Goal: Connect with others: Connect with others

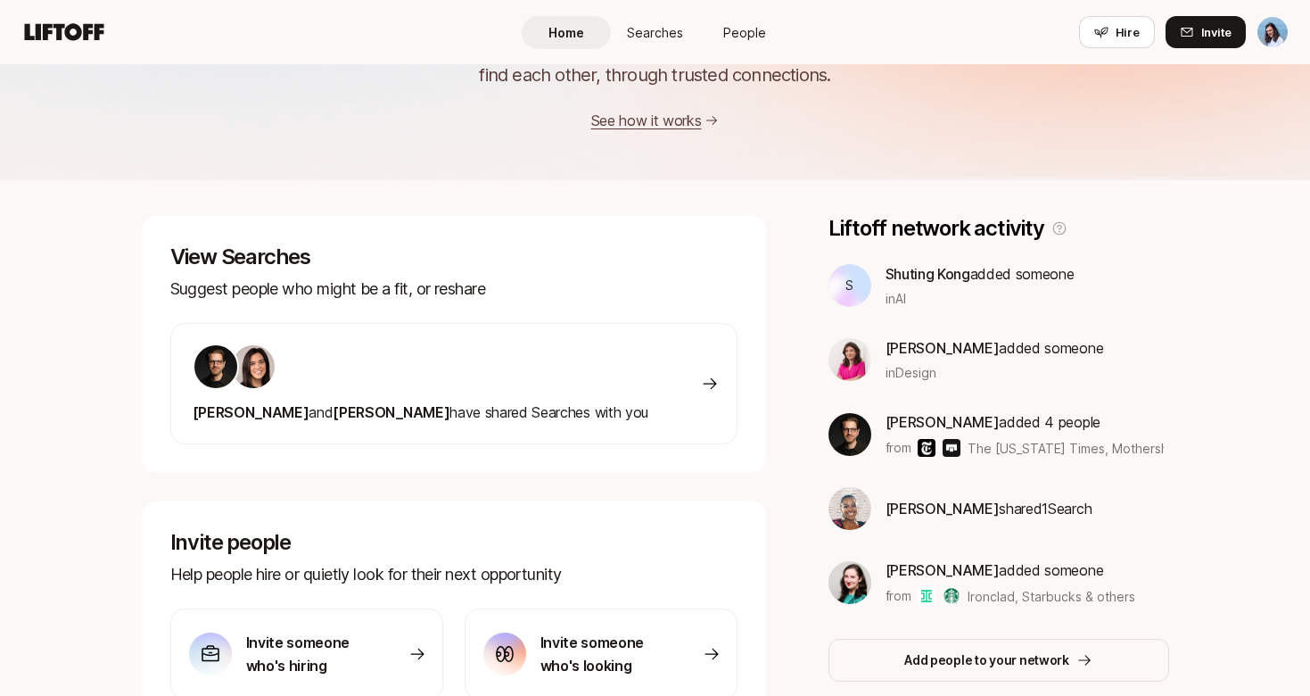
scroll to position [224, 0]
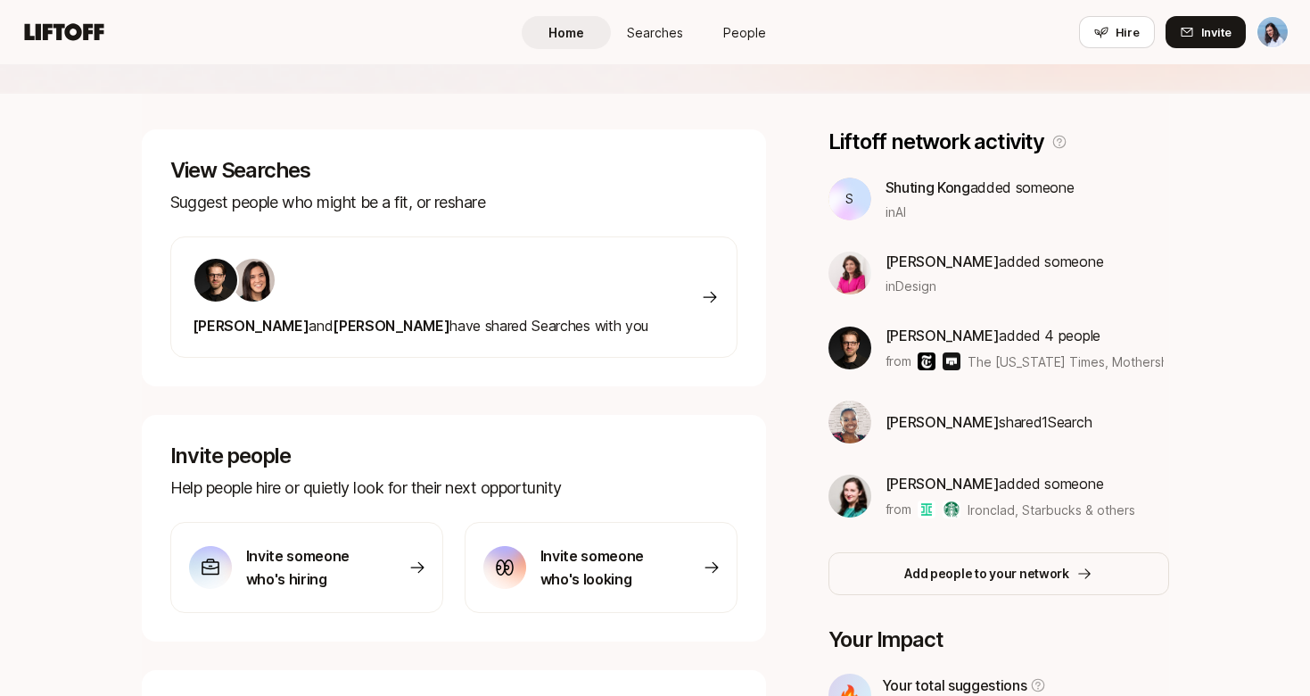
click at [856, 490] on img at bounding box center [850, 495] width 43 height 43
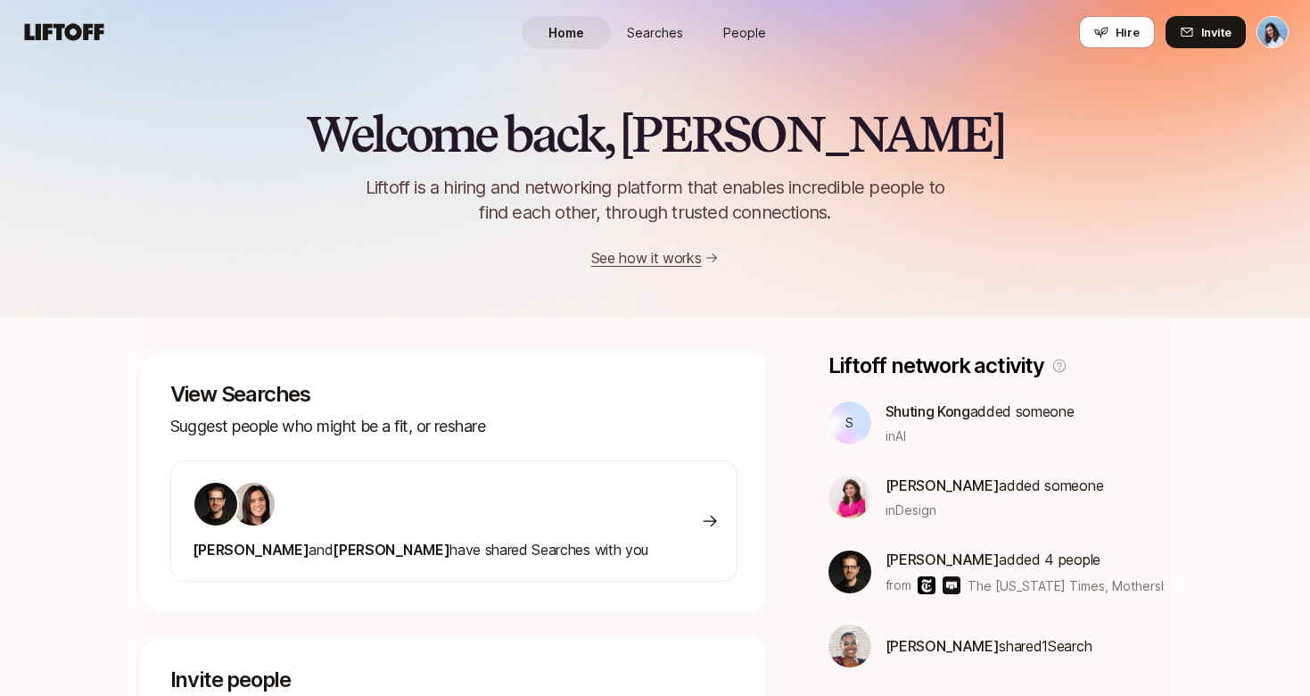
click at [660, 29] on span "Searches" at bounding box center [655, 32] width 56 height 19
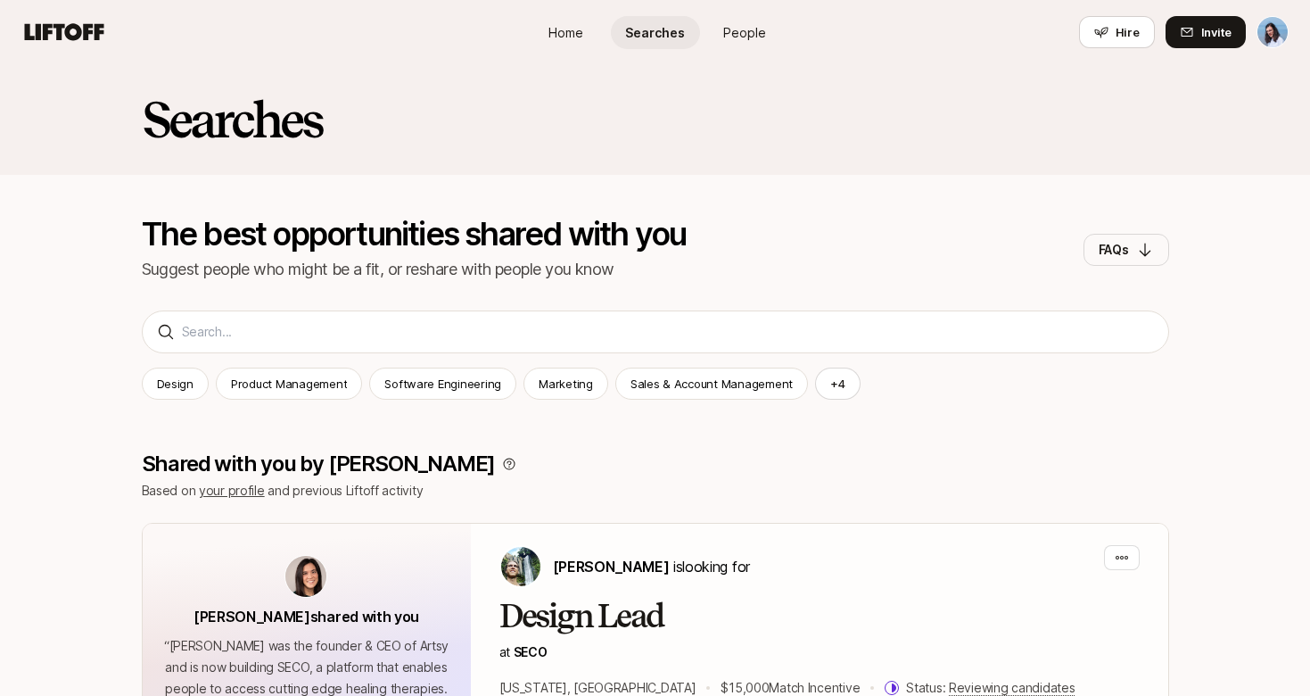
click at [752, 38] on span "People" at bounding box center [744, 32] width 43 height 19
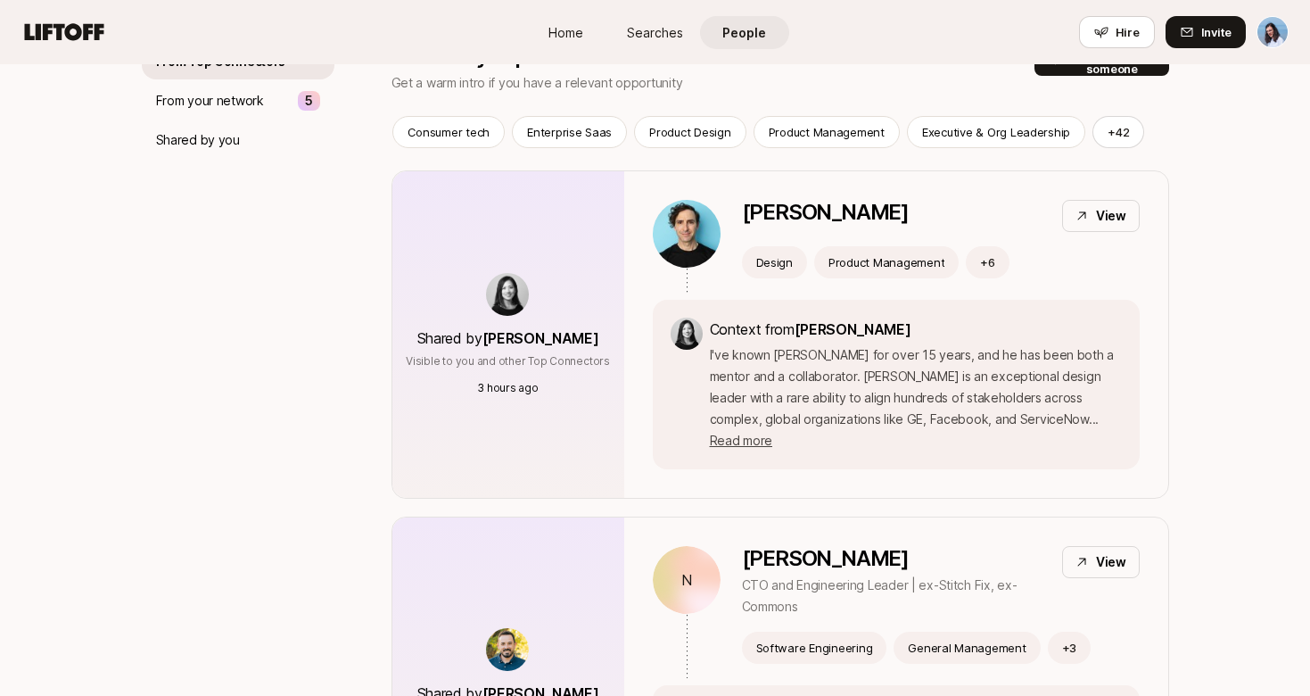
scroll to position [218, 0]
click at [980, 364] on p "I've known Chris for over 15 years, and he has been both a mentor and a collabo…" at bounding box center [916, 396] width 412 height 107
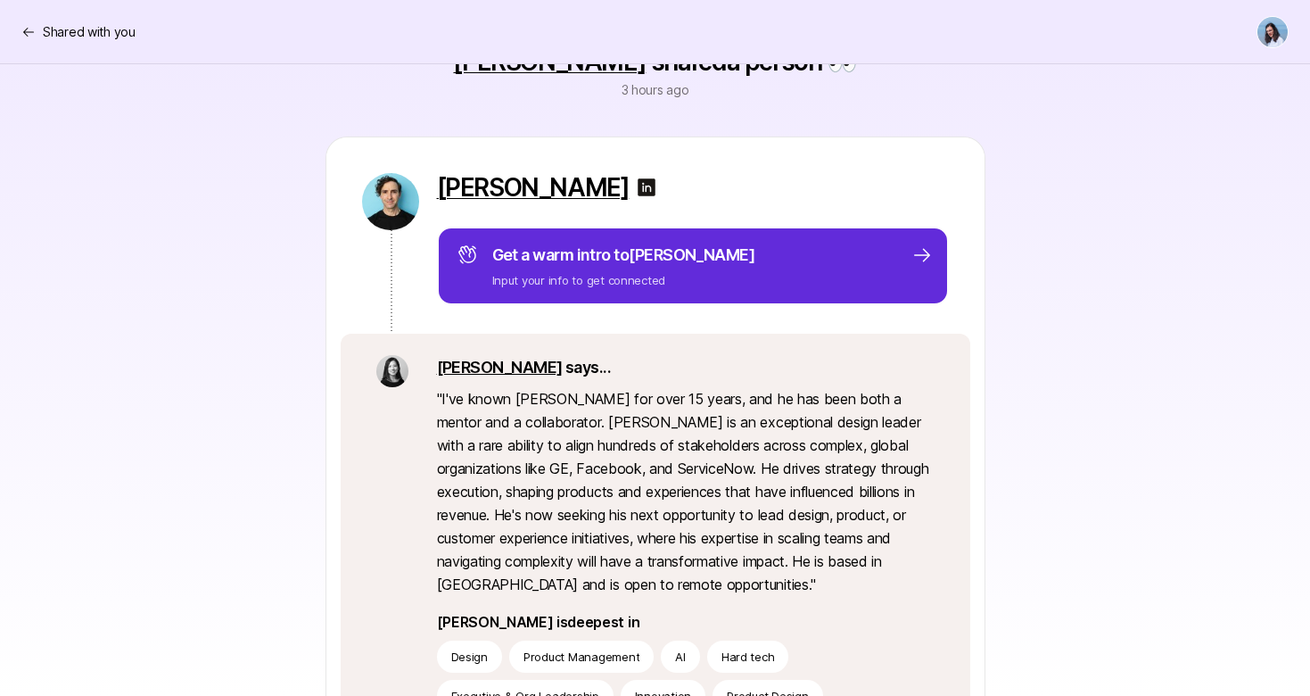
scroll to position [171, 0]
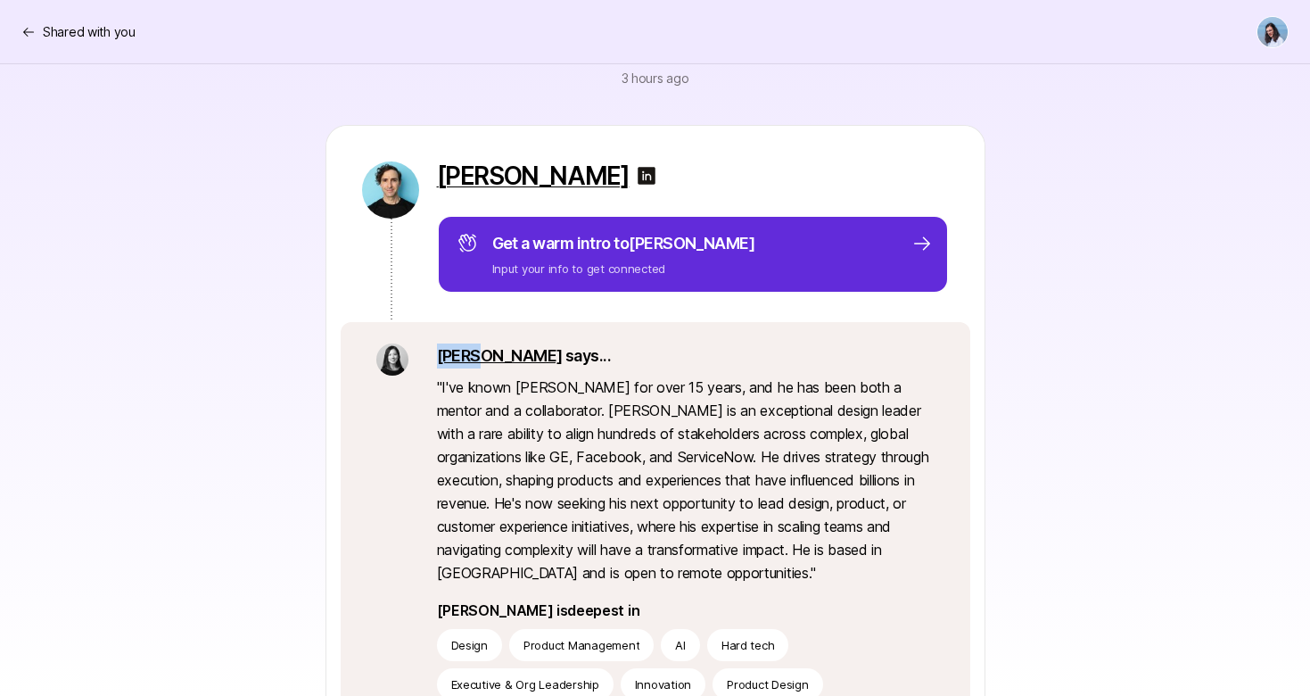
click at [471, 356] on link "Stacy" at bounding box center [500, 355] width 126 height 19
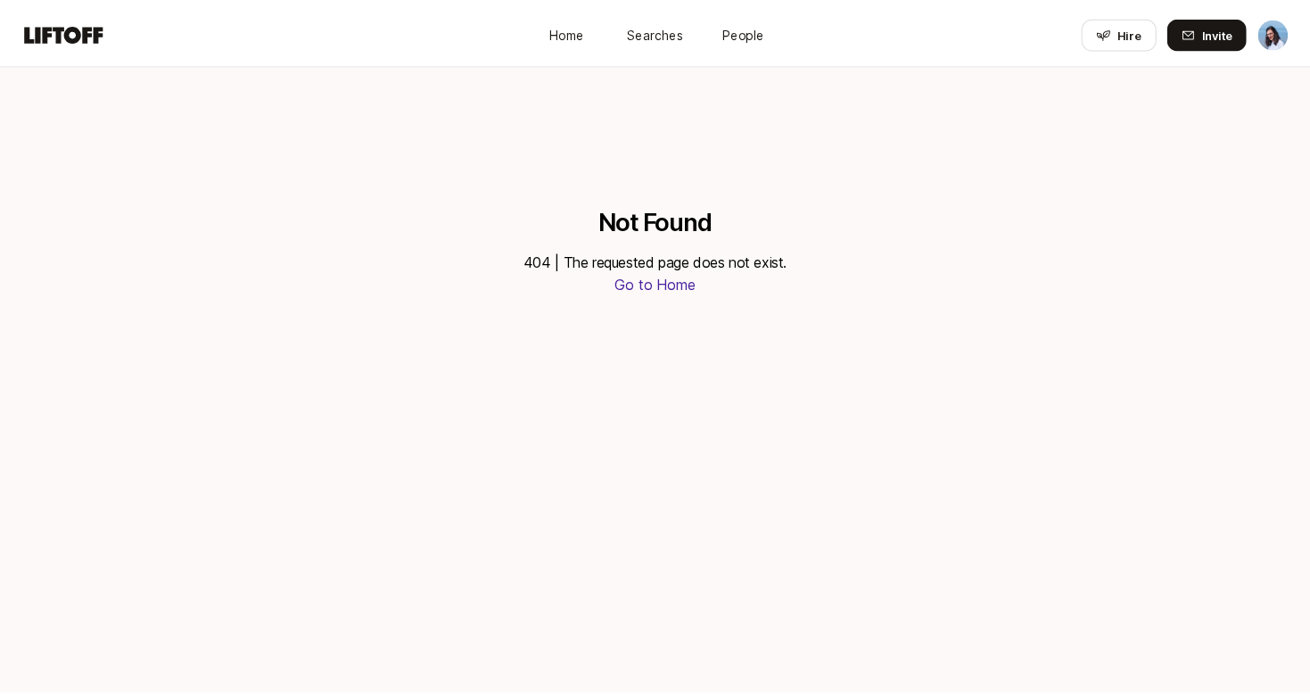
scroll to position [171, 0]
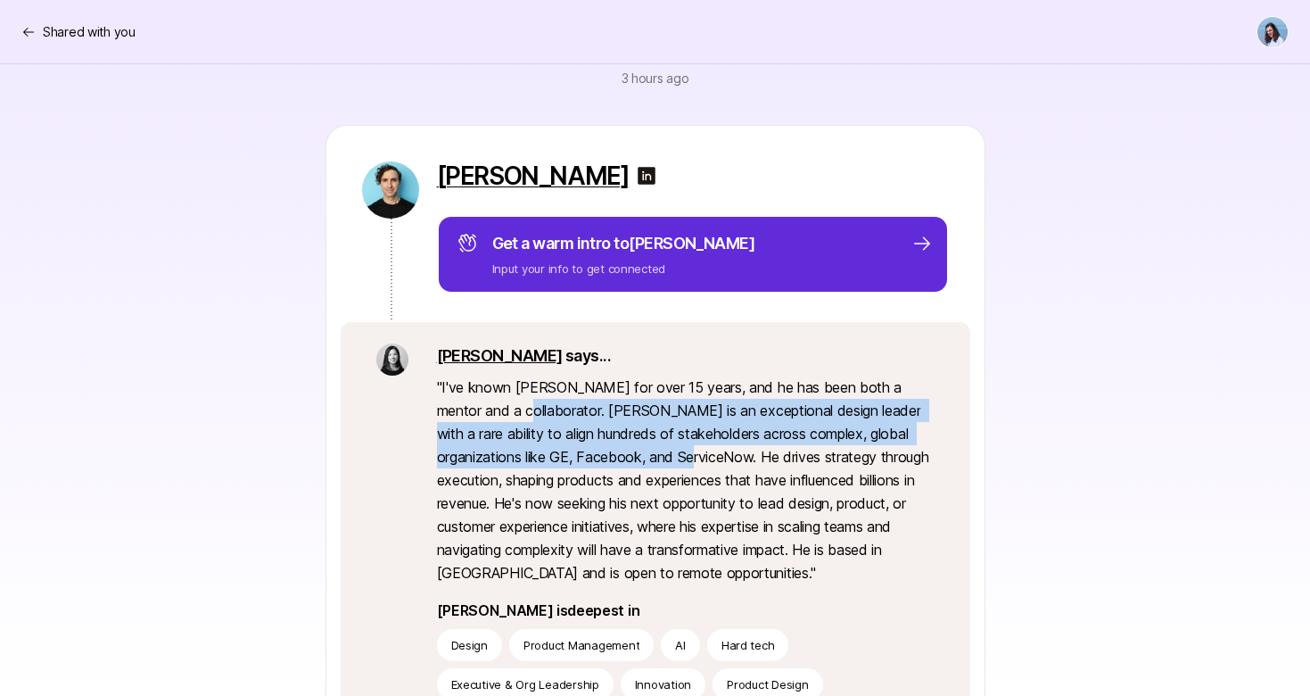
drag, startPoint x: 620, startPoint y: 442, endPoint x: 676, endPoint y: 459, distance: 58.7
click at [660, 455] on p "" I've known Chris for over 15 years, and he has been both a mentor and a colla…" at bounding box center [686, 479] width 498 height 209
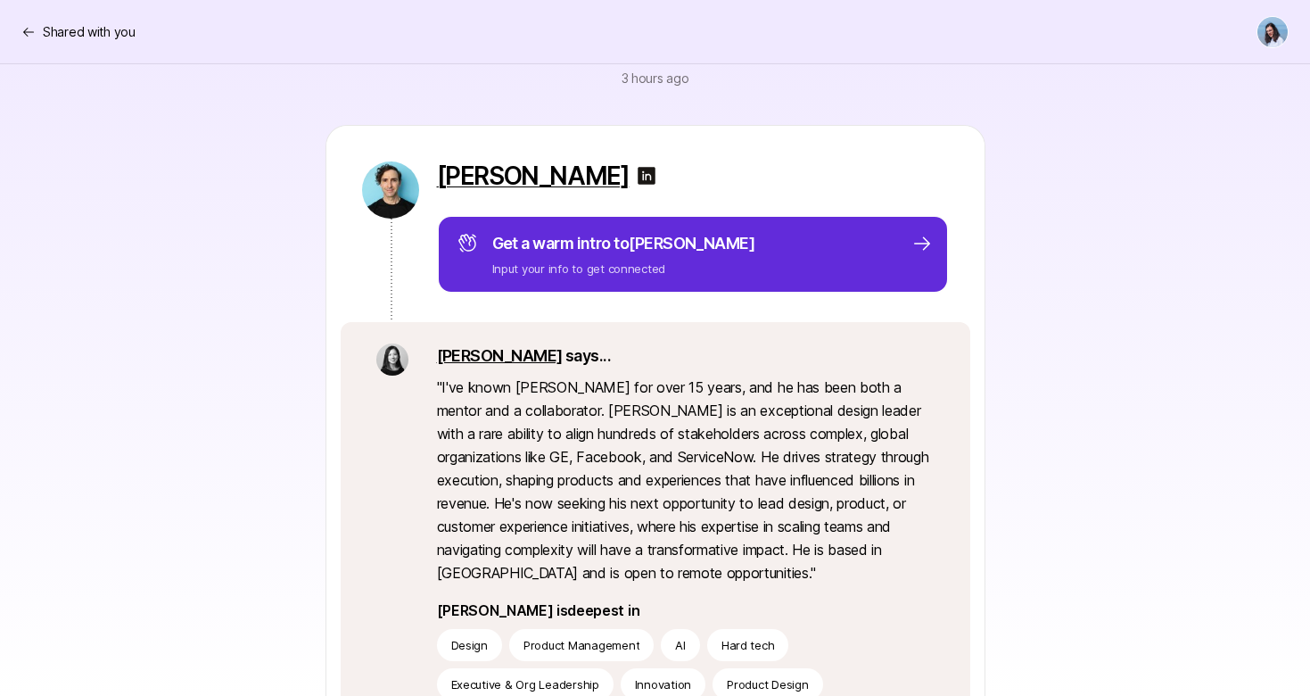
click at [676, 459] on p "" I've known Chris for over 15 years, and he has been both a mentor and a colla…" at bounding box center [686, 479] width 498 height 209
click at [452, 355] on link "Stacy" at bounding box center [500, 355] width 126 height 19
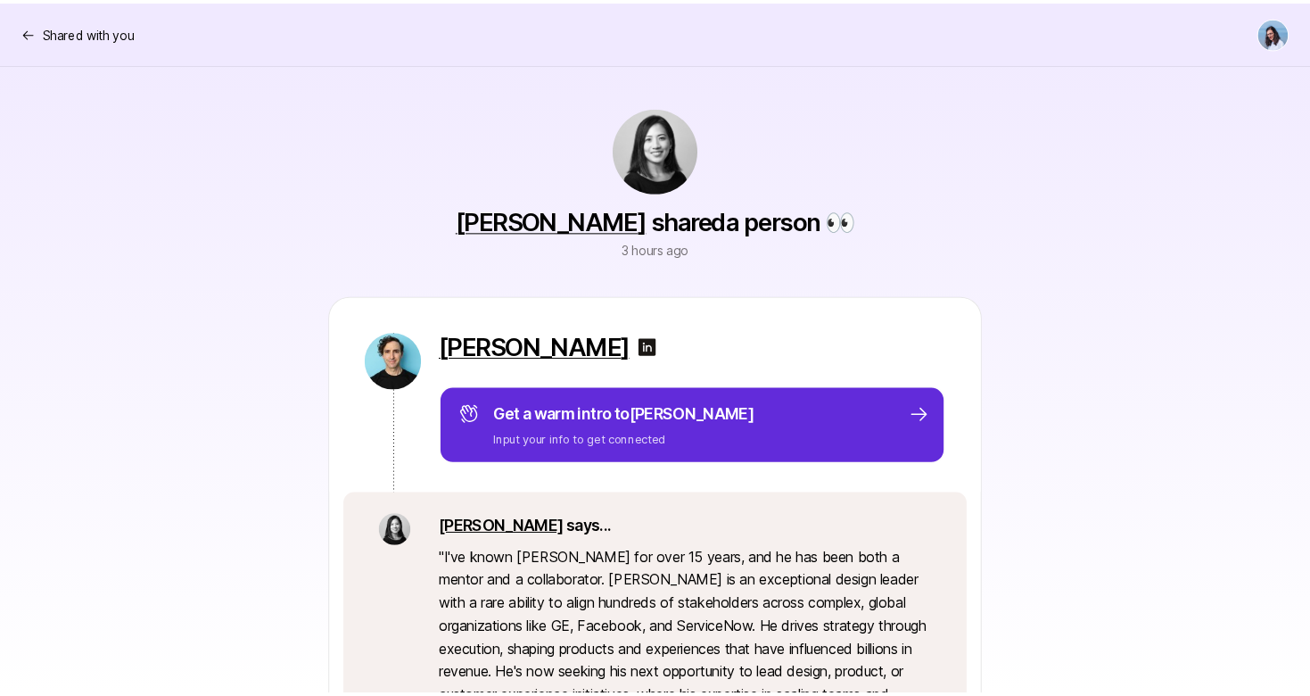
scroll to position [171, 0]
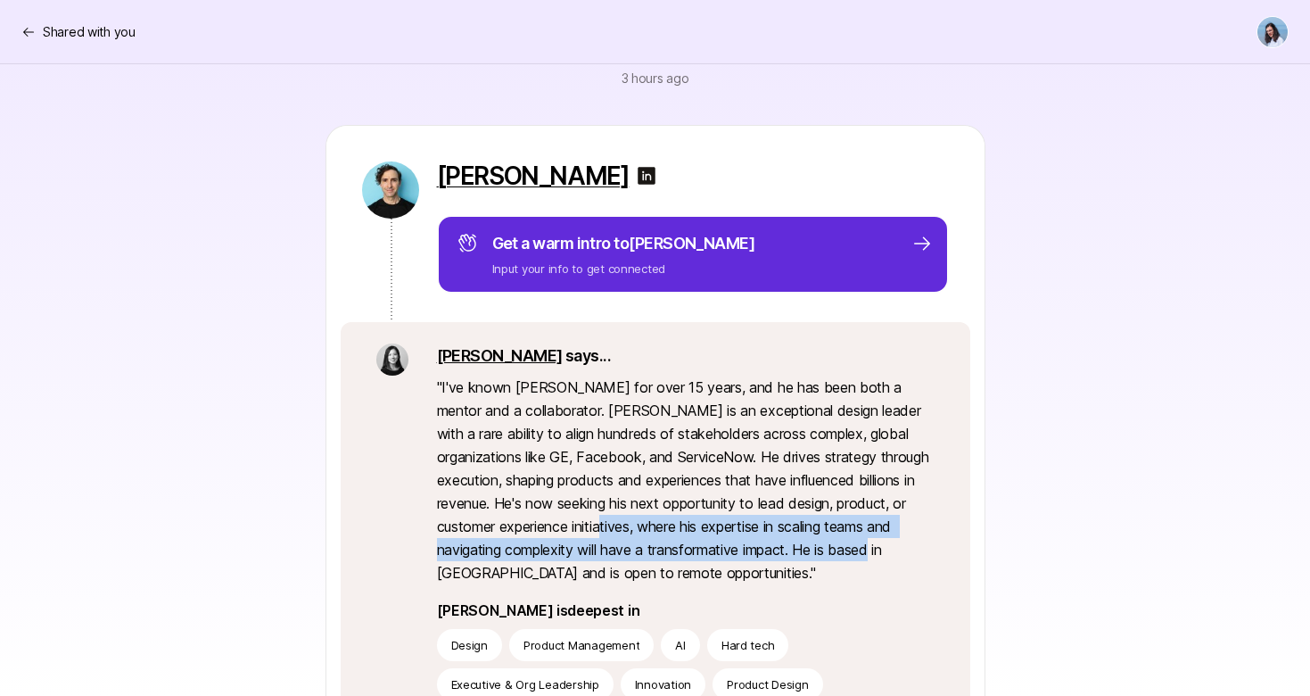
drag, startPoint x: 636, startPoint y: 517, endPoint x: 837, endPoint y: 540, distance: 201.9
click at [837, 540] on p "" I've known Chris for over 15 years, and he has been both a mentor and a colla…" at bounding box center [686, 479] width 498 height 209
click at [903, 532] on p "" I've known Chris for over 15 years, and he has been both a mentor and a colla…" at bounding box center [686, 479] width 498 height 209
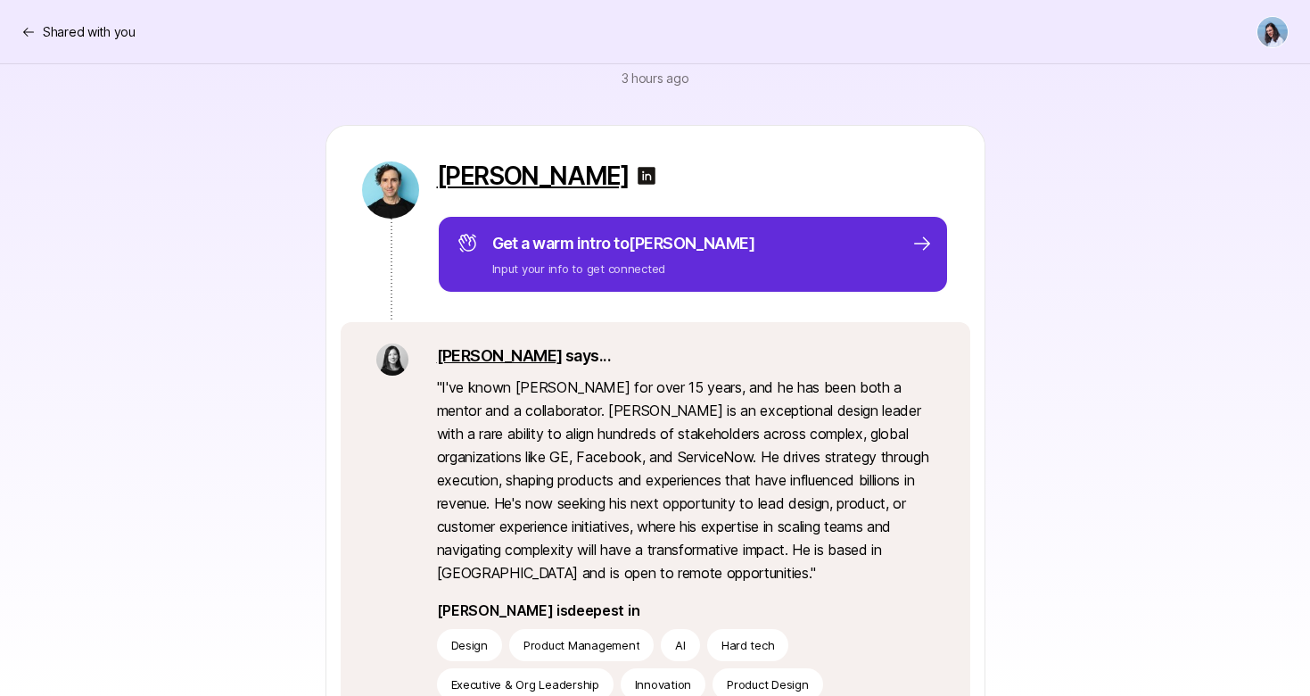
click at [503, 184] on p "[PERSON_NAME]" at bounding box center [533, 175] width 193 height 29
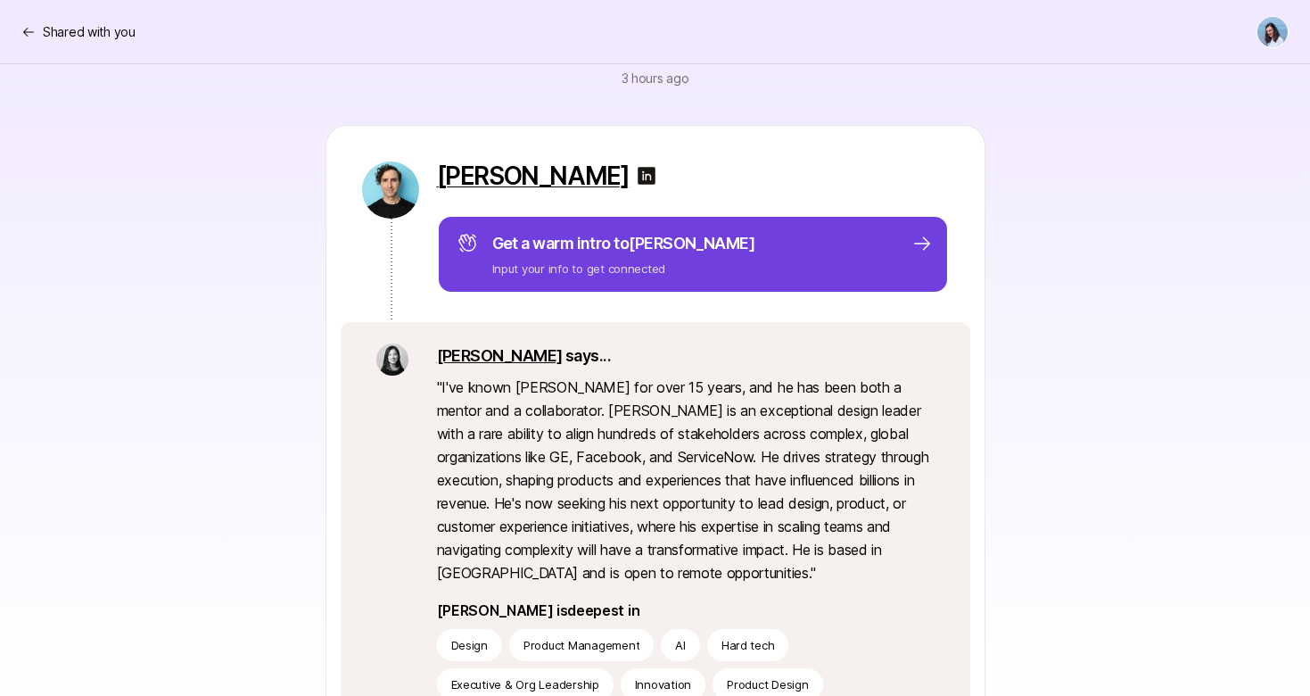
click at [578, 234] on p "Get a warm intro to Chris" at bounding box center [623, 243] width 263 height 25
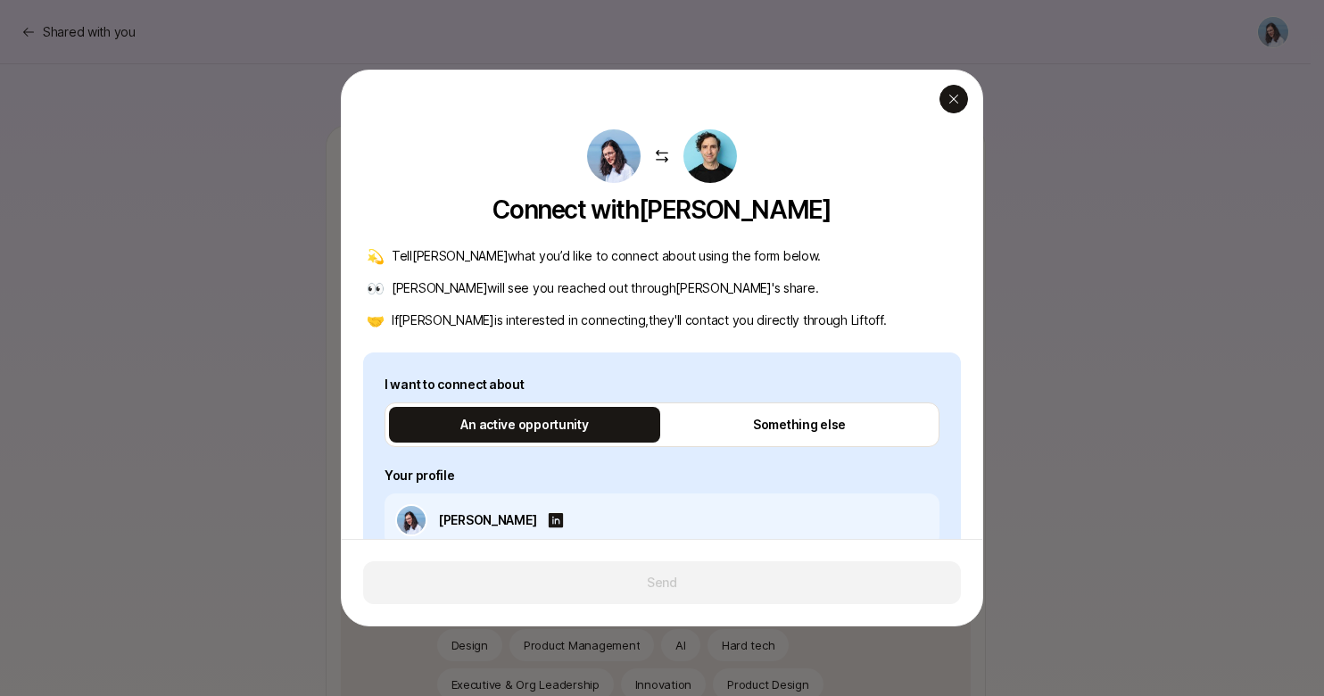
click at [950, 92] on icon "button" at bounding box center [953, 99] width 14 height 14
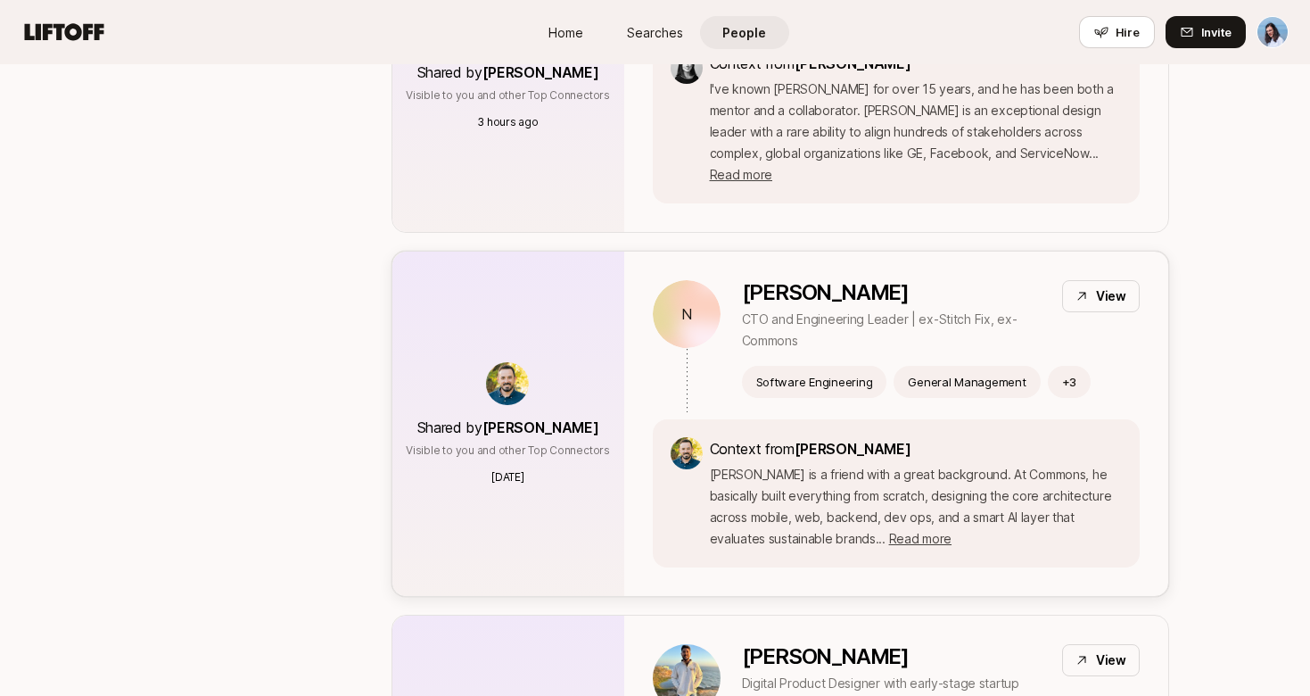
scroll to position [475, 0]
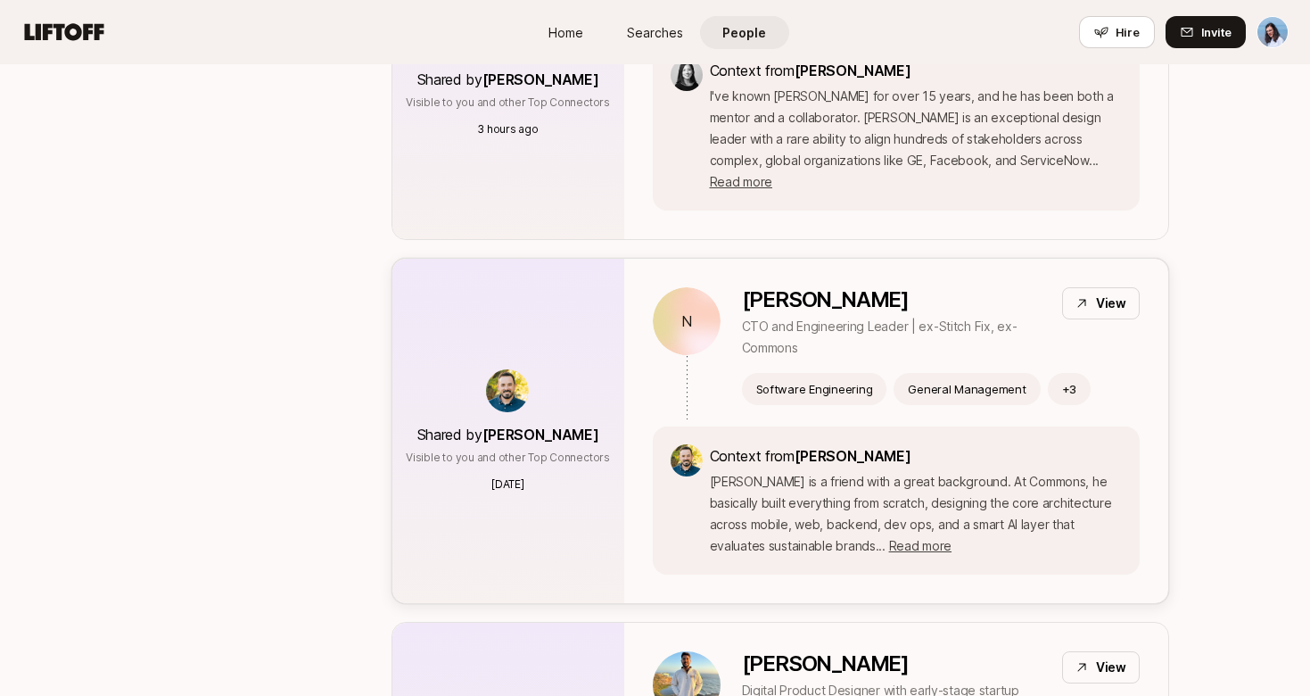
click at [998, 287] on p "[PERSON_NAME]" at bounding box center [895, 299] width 306 height 25
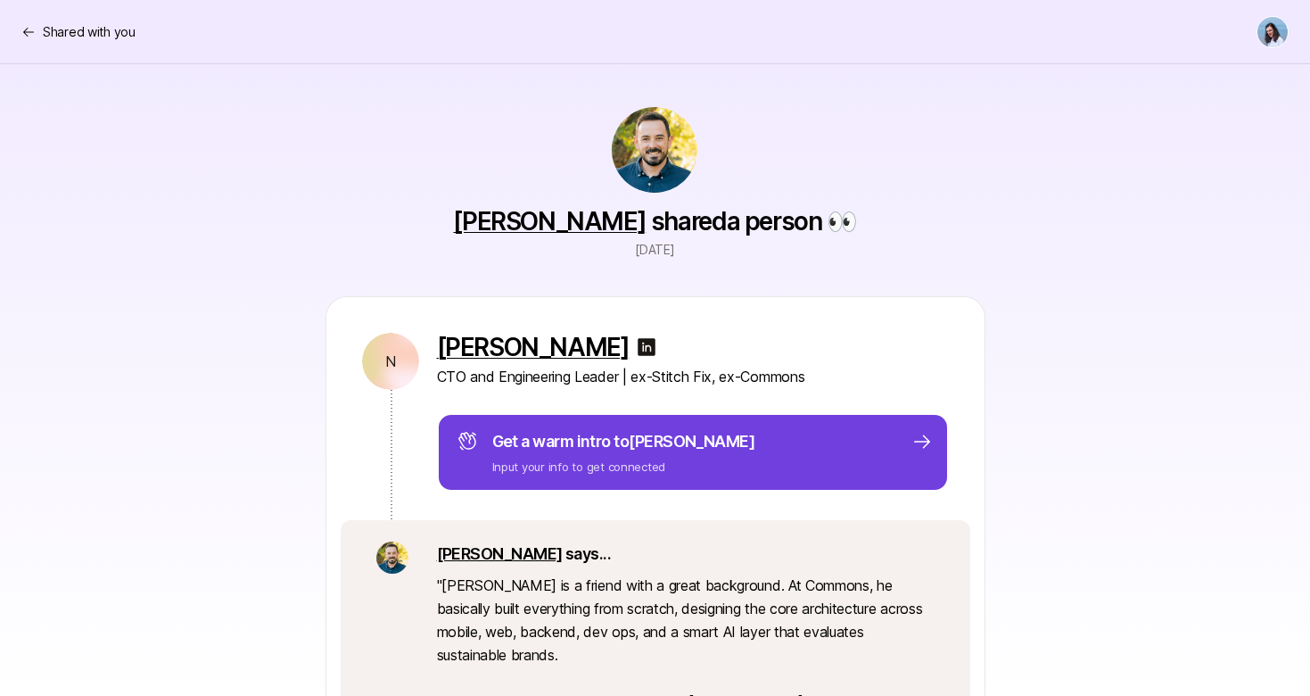
click at [670, 427] on div "Get a warm intro to Nick Input your info to get connected" at bounding box center [693, 452] width 512 height 78
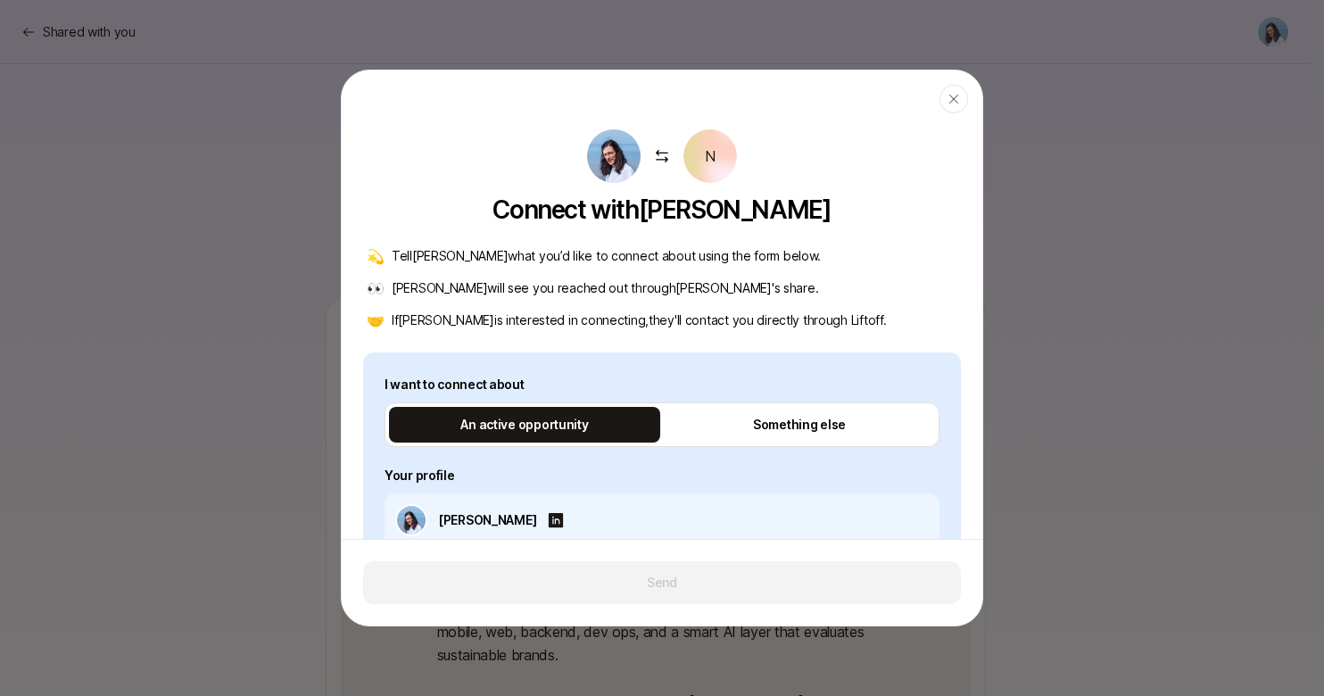
drag, startPoint x: 465, startPoint y: 259, endPoint x: 758, endPoint y: 266, distance: 293.5
click at [747, 267] on div "💫 Tell Nick what you’d like to connect about using the form below. 👀 Nick will …" at bounding box center [662, 288] width 598 height 86
click at [708, 250] on p "Tell Nick what you’d like to connect about using the form below." at bounding box center [606, 255] width 429 height 21
click at [1132, 361] on div at bounding box center [662, 348] width 1324 height 696
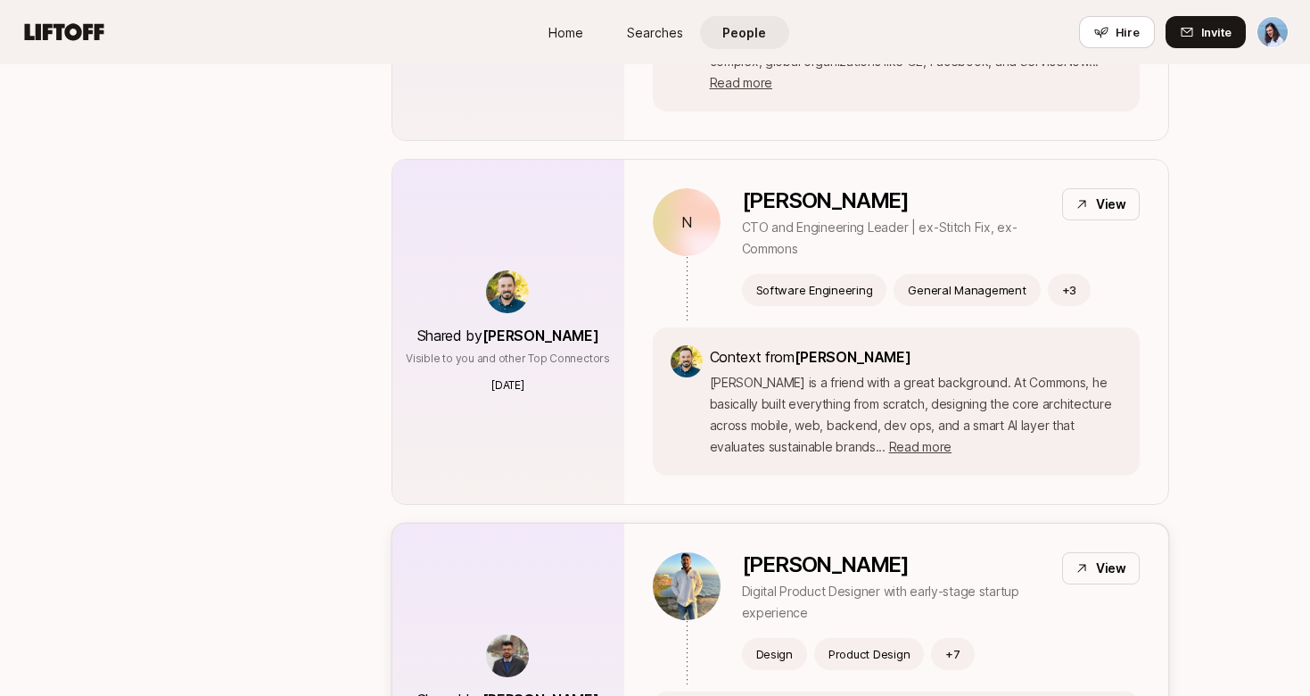
scroll to position [787, 0]
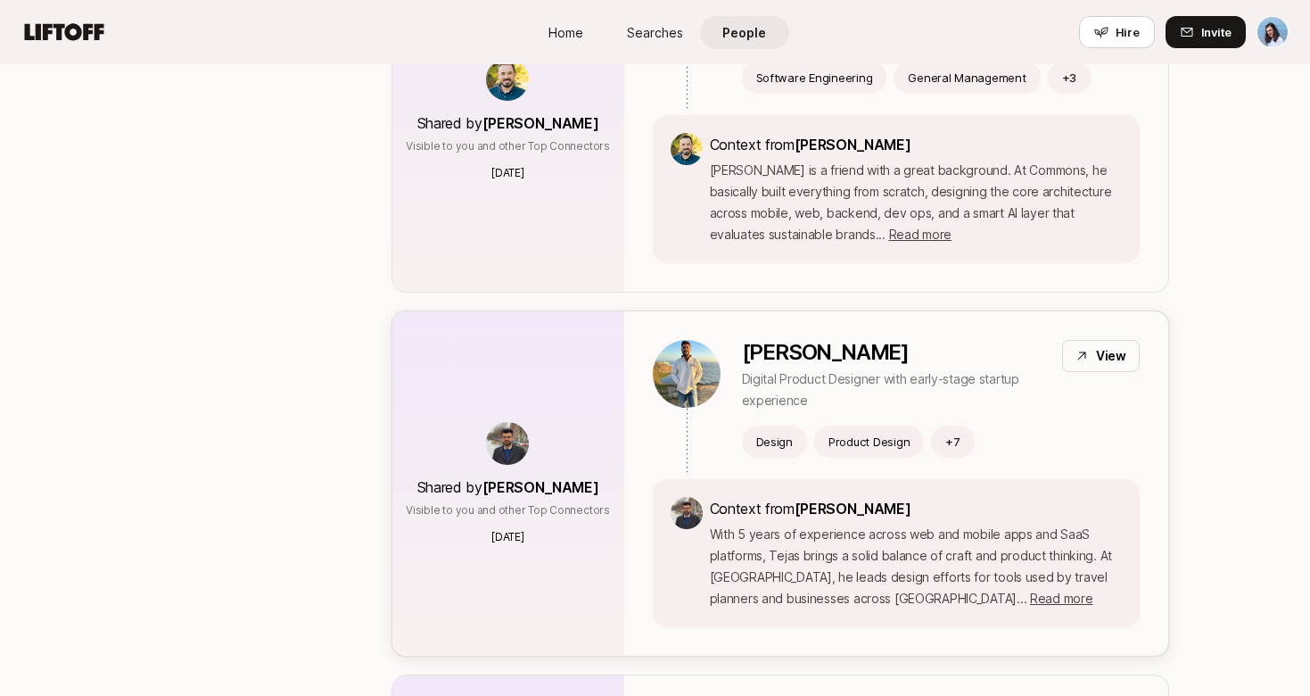
click at [1049, 437] on div "Tejas Athare Digital Product Designer with early-stage startup experience View …" at bounding box center [896, 409] width 487 height 139
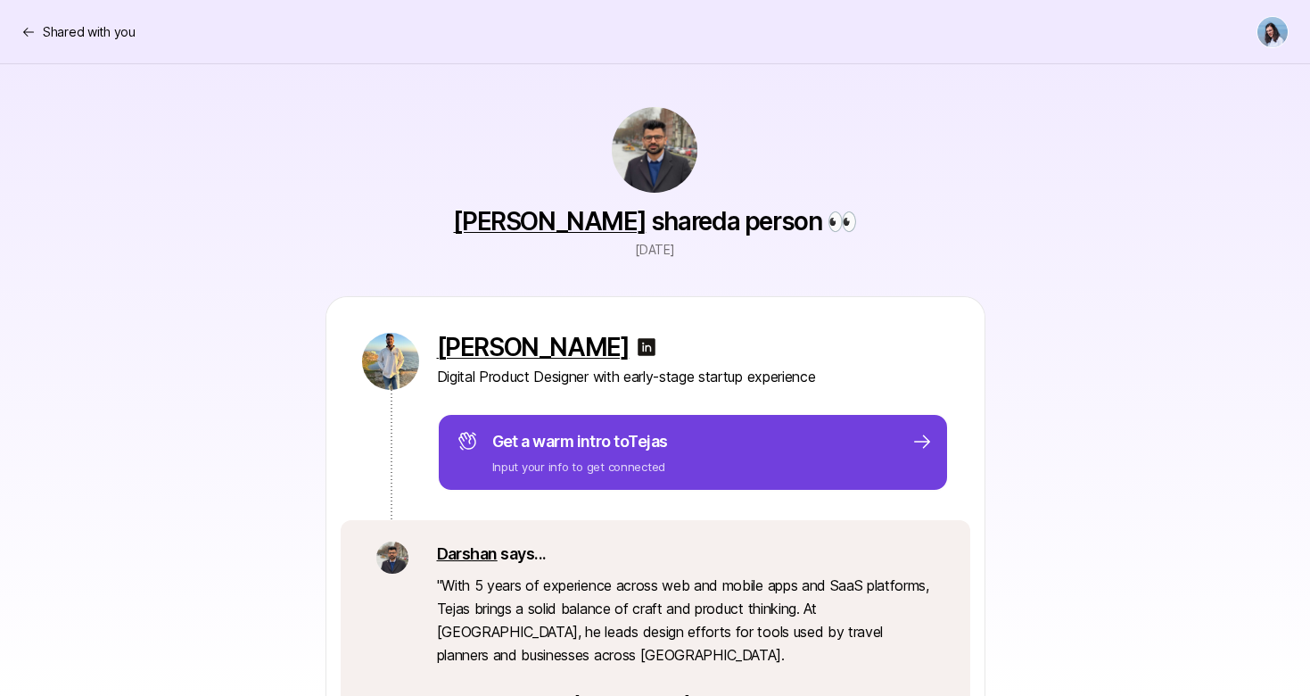
click at [688, 426] on div "Get a warm intro to Tejas Input your info to get connected" at bounding box center [693, 452] width 512 height 78
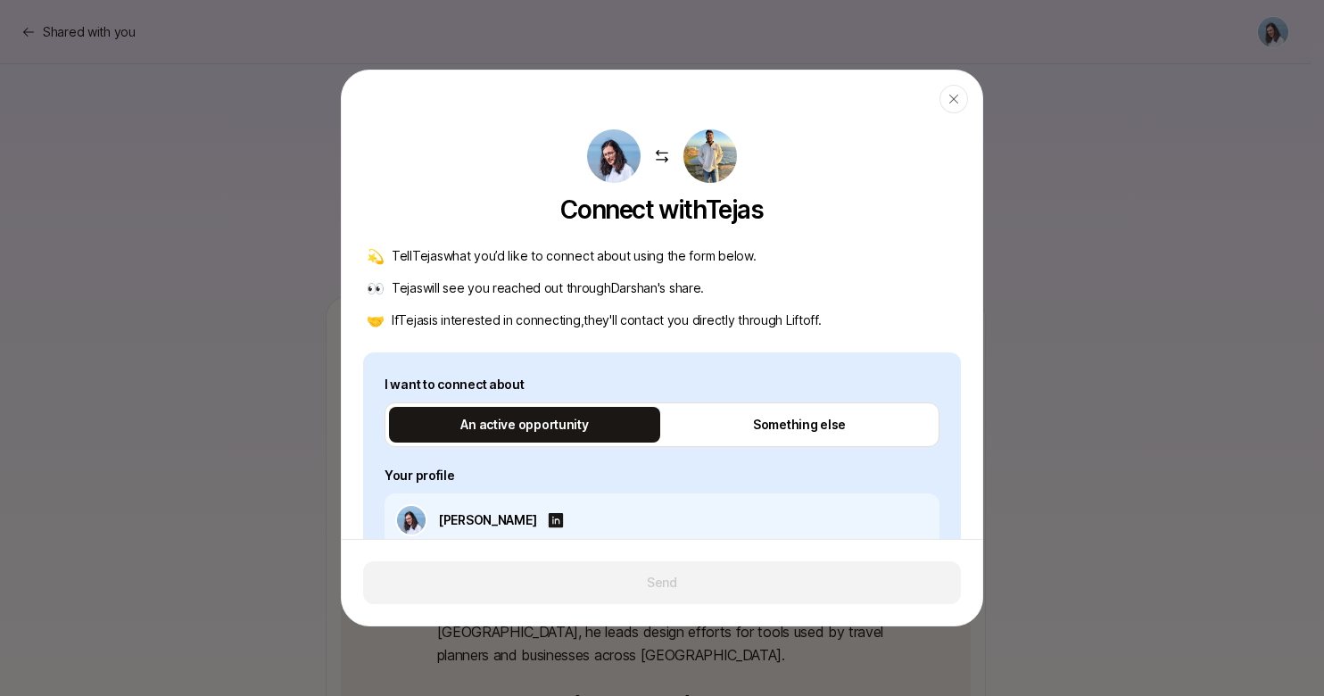
drag, startPoint x: 456, startPoint y: 255, endPoint x: 783, endPoint y: 264, distance: 327.4
click at [780, 264] on div "💫 Tell Tejas what you’d like to connect about using the form below." at bounding box center [662, 255] width 590 height 21
click at [783, 264] on div "💫 Tell Tejas what you’d like to connect about using the form below." at bounding box center [662, 255] width 590 height 21
drag, startPoint x: 450, startPoint y: 297, endPoint x: 758, endPoint y: 293, distance: 308.6
click at [742, 296] on div "👀 Tejas will see you reached out through Darshan 's share." at bounding box center [662, 287] width 590 height 21
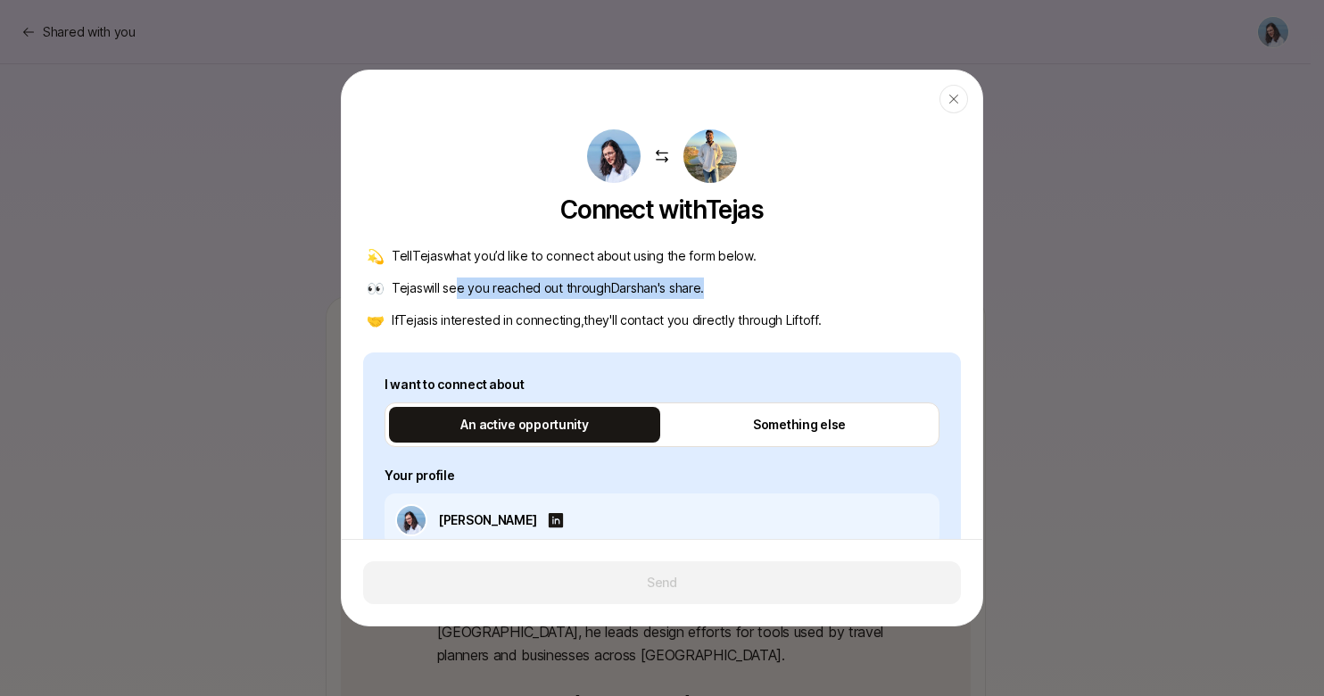
click at [758, 293] on div "👀 Tejas will see you reached out through Darshan 's share." at bounding box center [662, 287] width 590 height 21
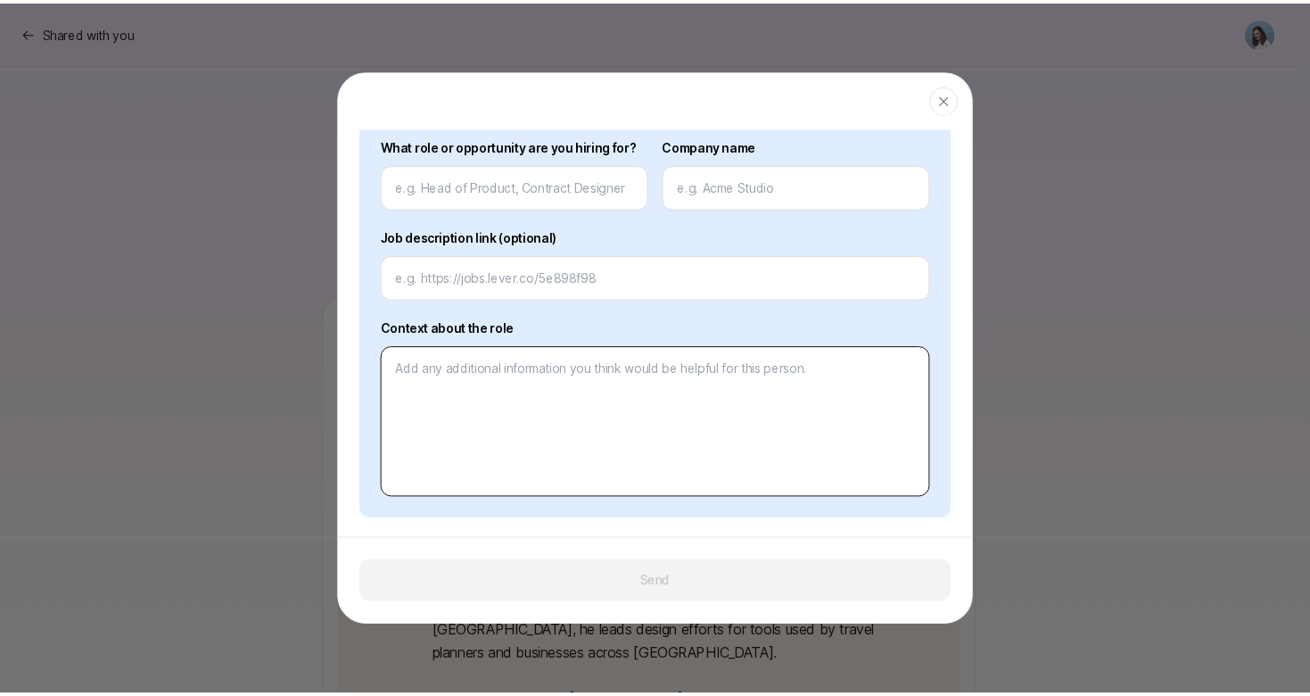
scroll to position [477, 0]
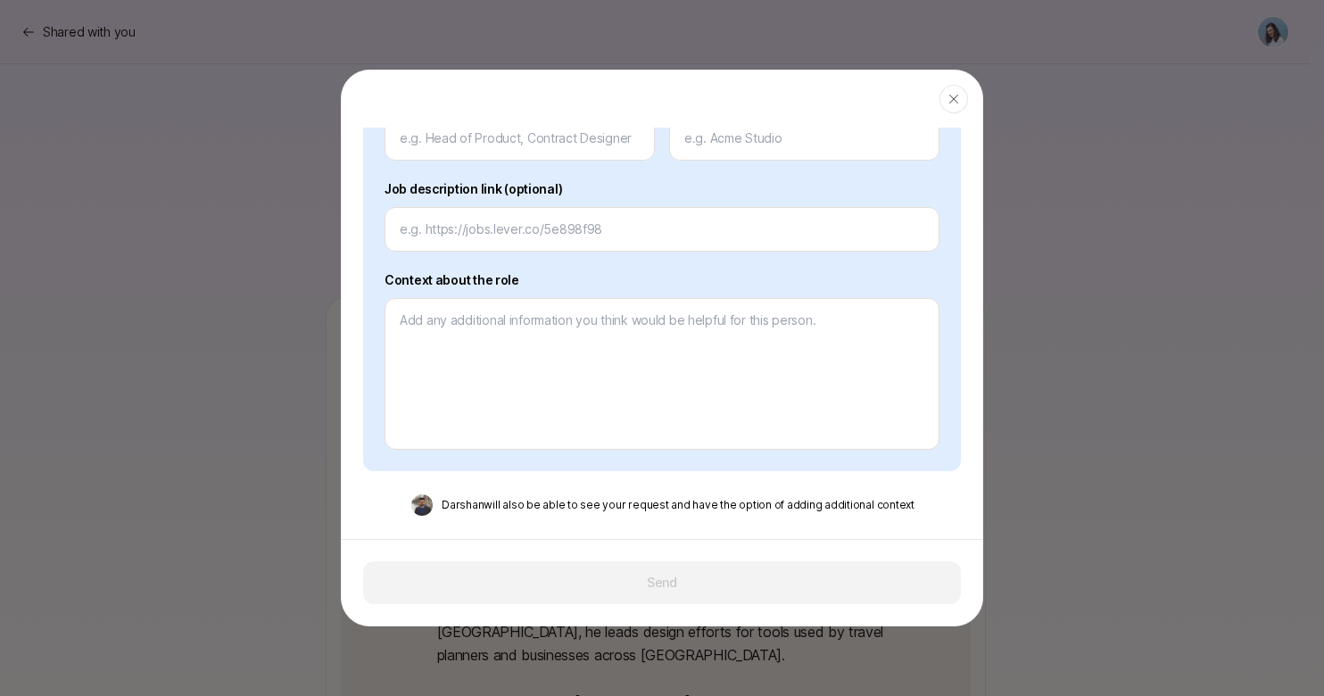
click at [1147, 289] on div at bounding box center [662, 348] width 1324 height 696
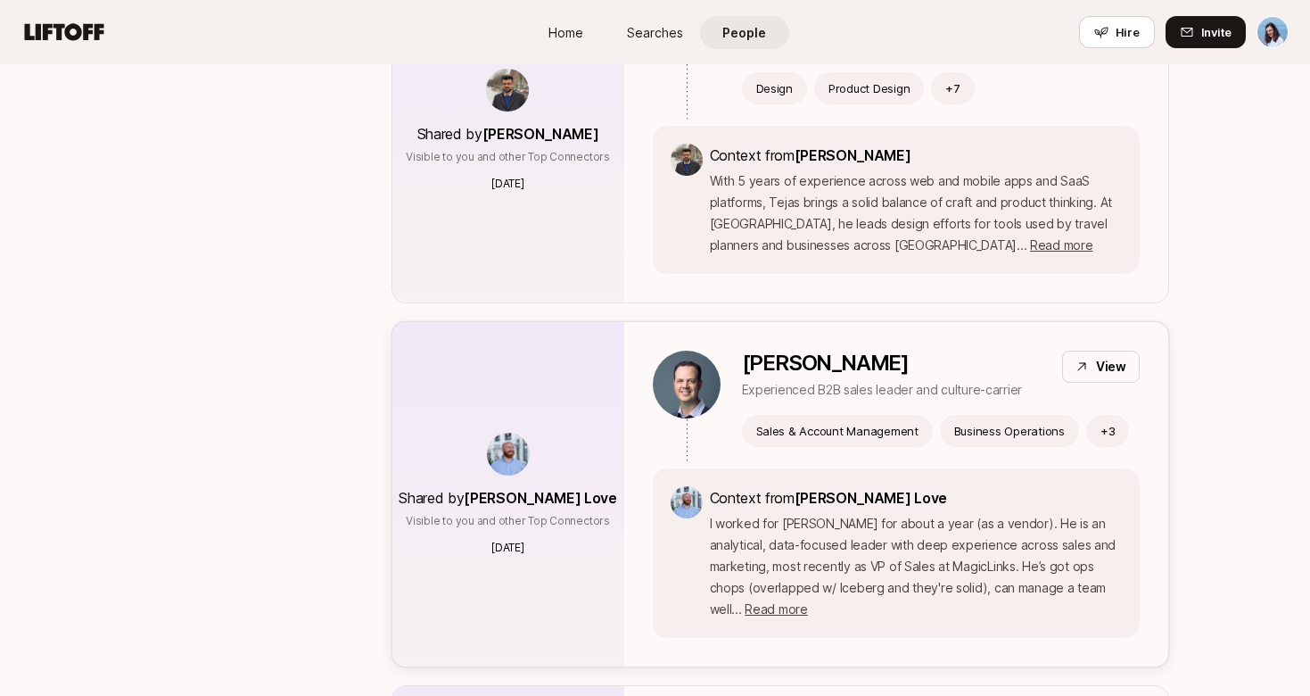
scroll to position [1283, 0]
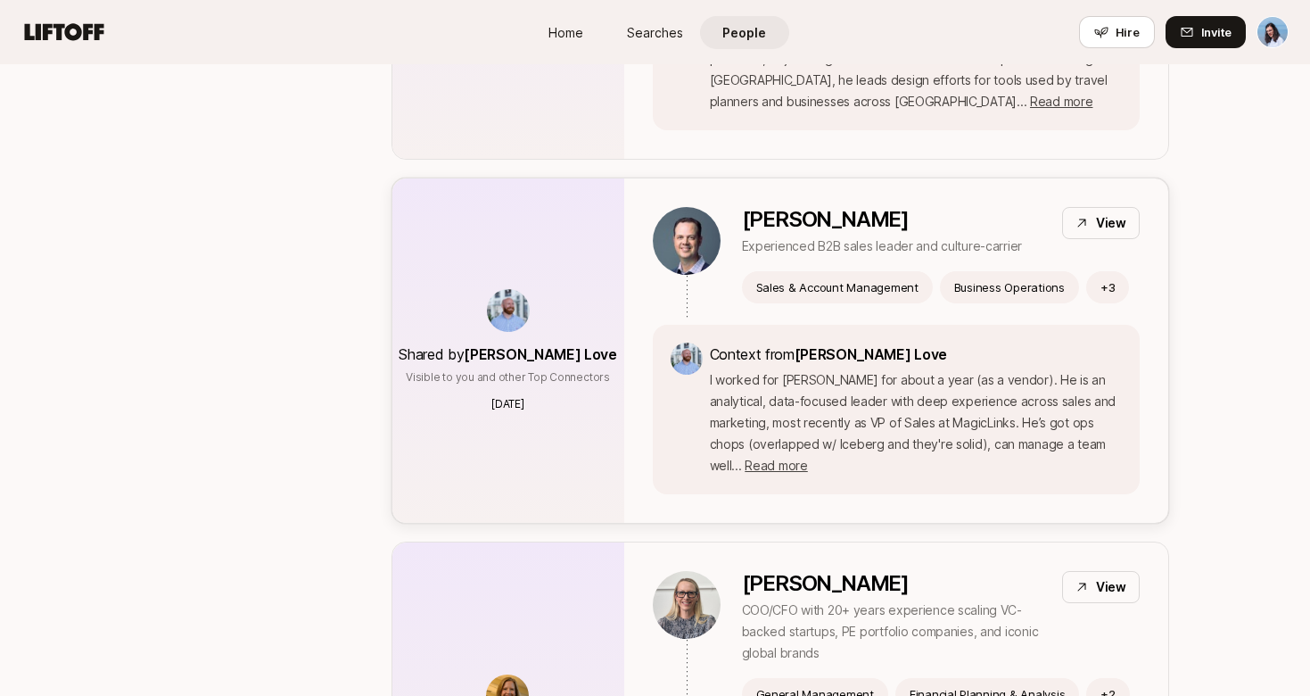
click at [975, 399] on p "I worked for Jeff for about a year (as a vendor). He is an analytical, data-foc…" at bounding box center [916, 422] width 412 height 107
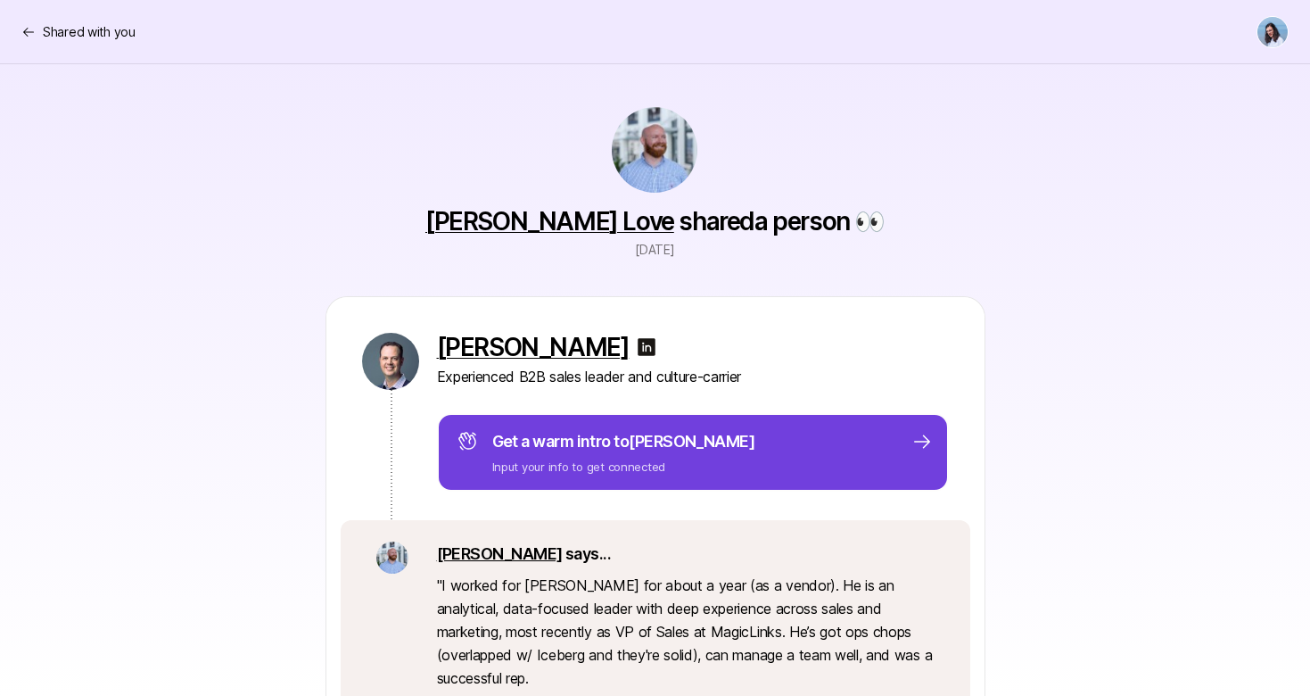
click at [647, 437] on span "to Jeff" at bounding box center [684, 441] width 141 height 19
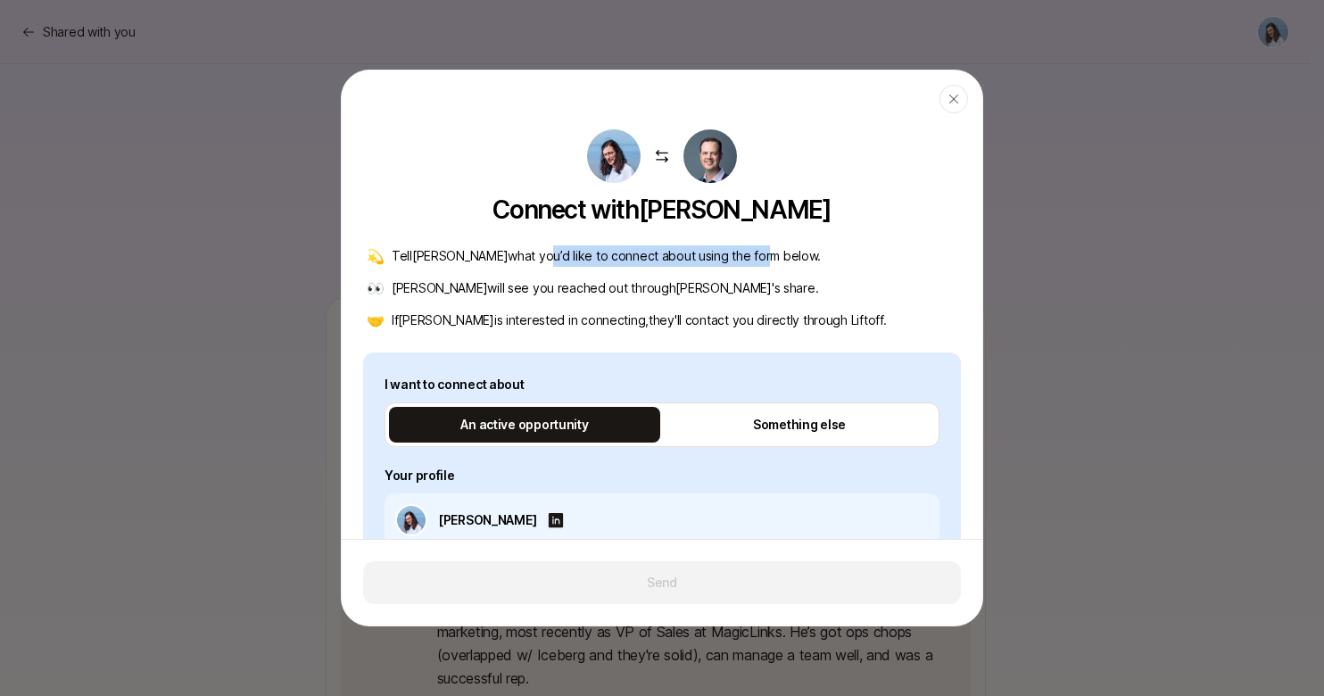
drag, startPoint x: 496, startPoint y: 260, endPoint x: 753, endPoint y: 262, distance: 256.9
click at [701, 263] on p "Tell Jeff what you’d like to connect about using the form below." at bounding box center [606, 255] width 429 height 21
click at [753, 262] on div "💫 Tell Jeff what you’d like to connect about using the form below." at bounding box center [662, 255] width 590 height 21
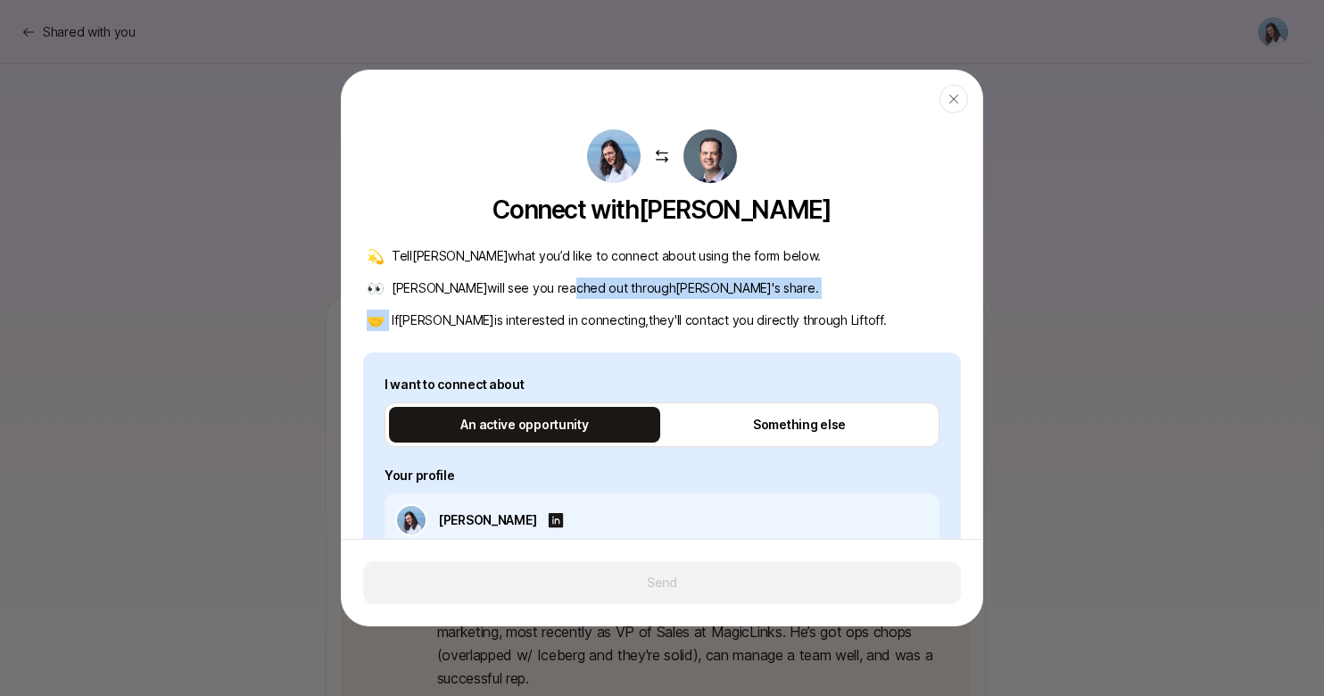
drag, startPoint x: 579, startPoint y: 300, endPoint x: 665, endPoint y: 310, distance: 87.2
click at [638, 308] on div "💫 Tell Jeff what you’d like to connect about using the form below. 👀 Jeff will …" at bounding box center [662, 288] width 598 height 86
click at [686, 310] on p "If Jeff is interested in connecting, they 'll contact you directly through Lift…" at bounding box center [639, 319] width 494 height 21
click at [1054, 300] on div at bounding box center [662, 348] width 1324 height 696
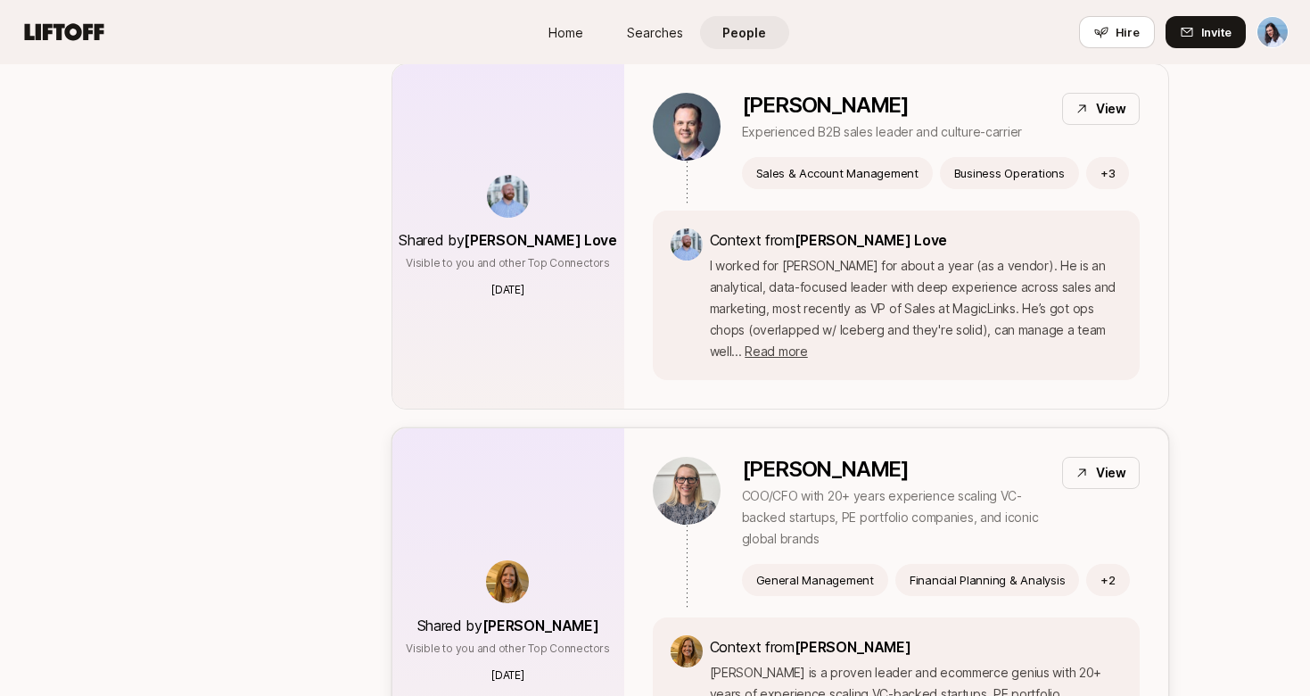
scroll to position [1625, 0]
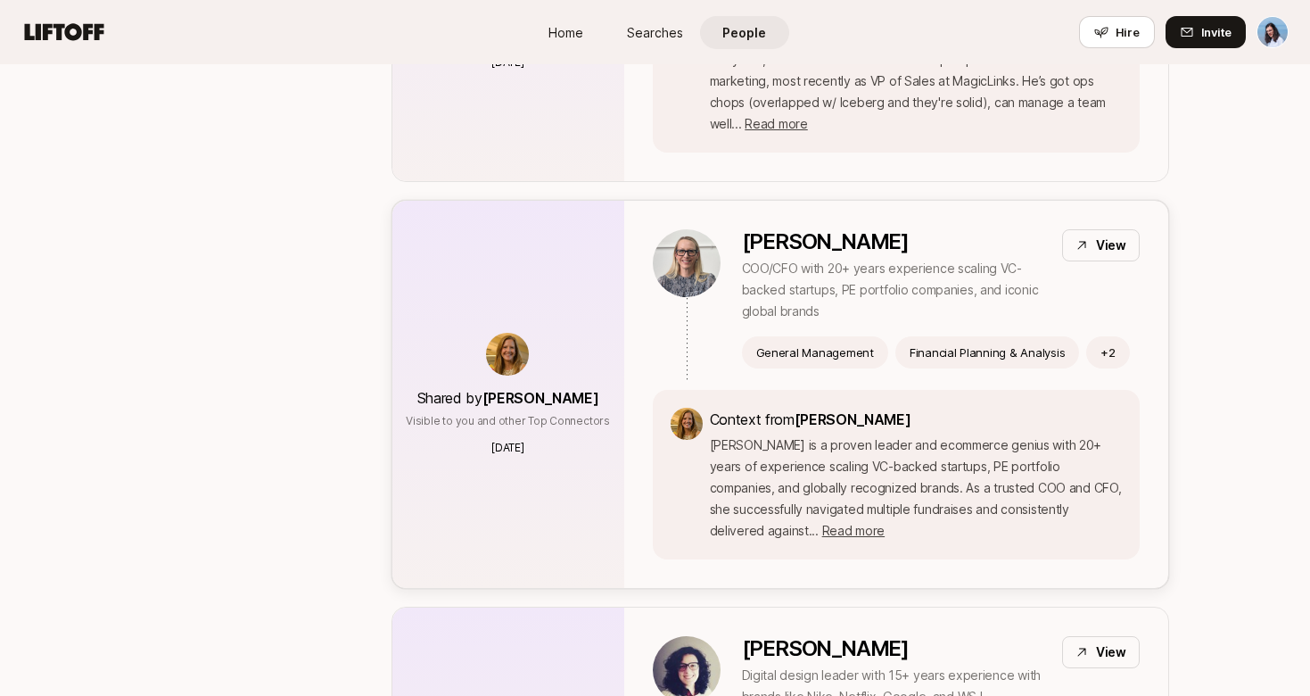
click at [864, 434] on p "Heidi is a proven leader and ecommerce genius with 20+ years of experience scal…" at bounding box center [916, 487] width 412 height 107
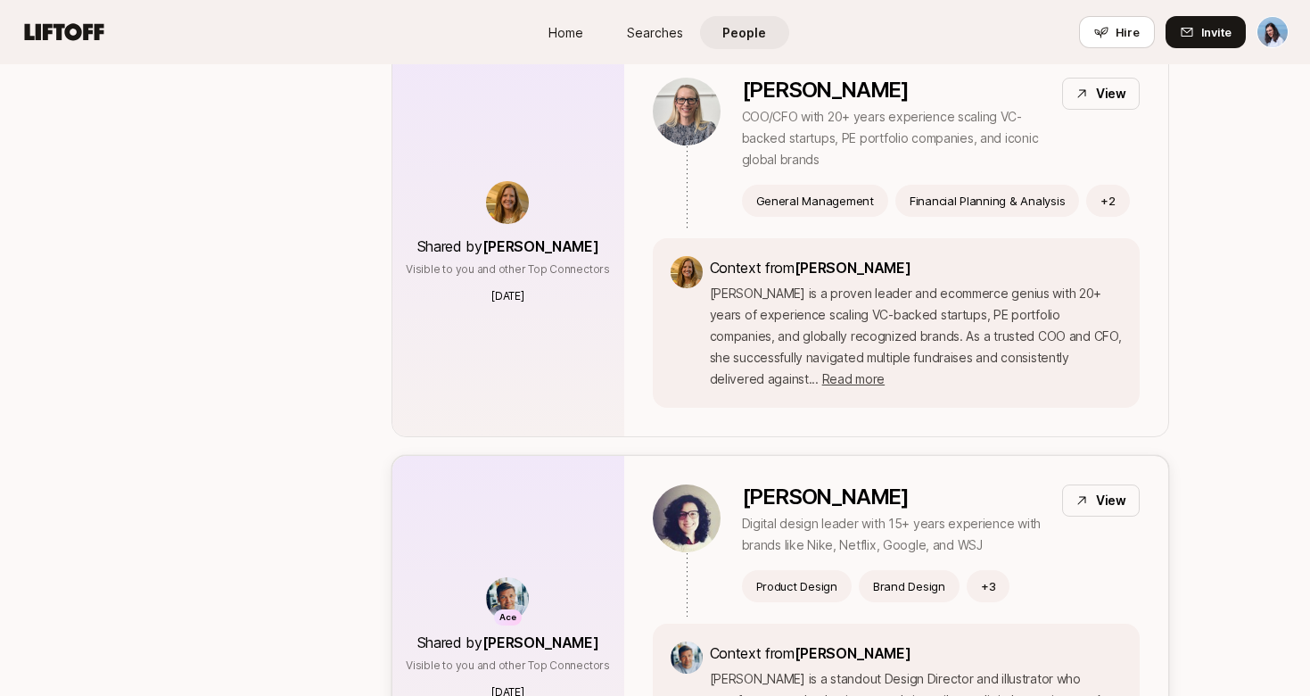
scroll to position [1780, 0]
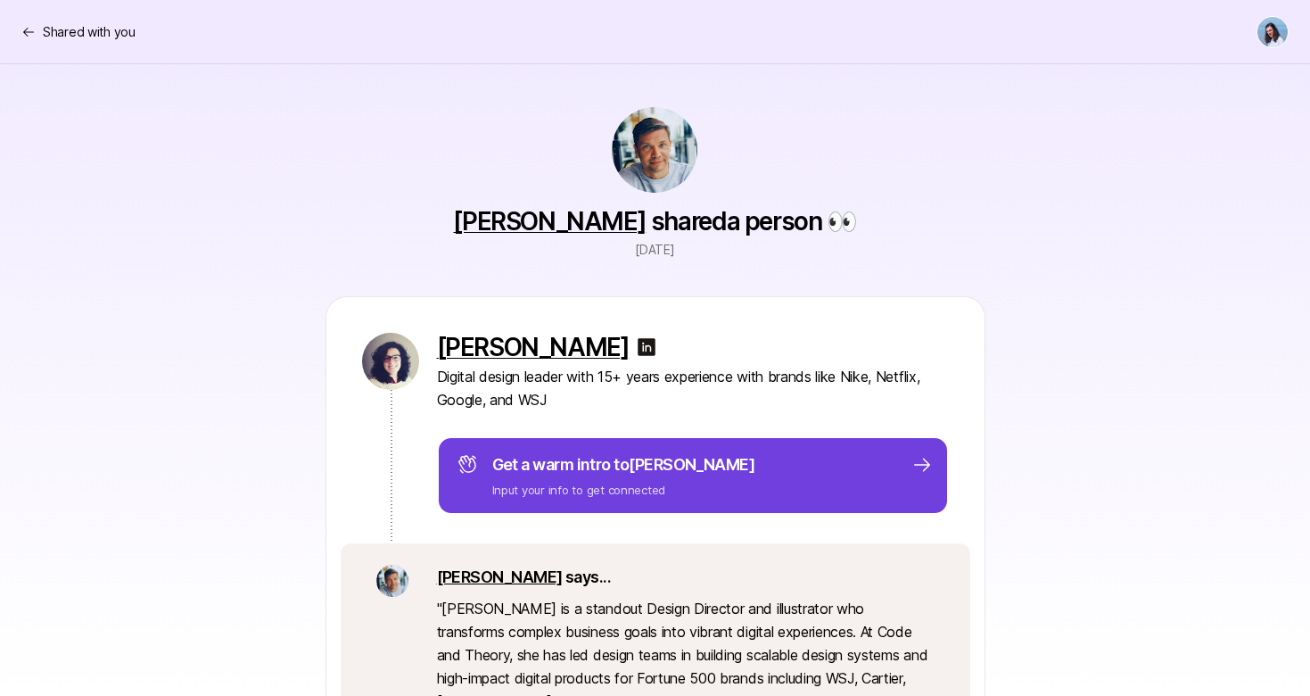
click at [655, 483] on p "Input your info to get connected" at bounding box center [623, 490] width 263 height 18
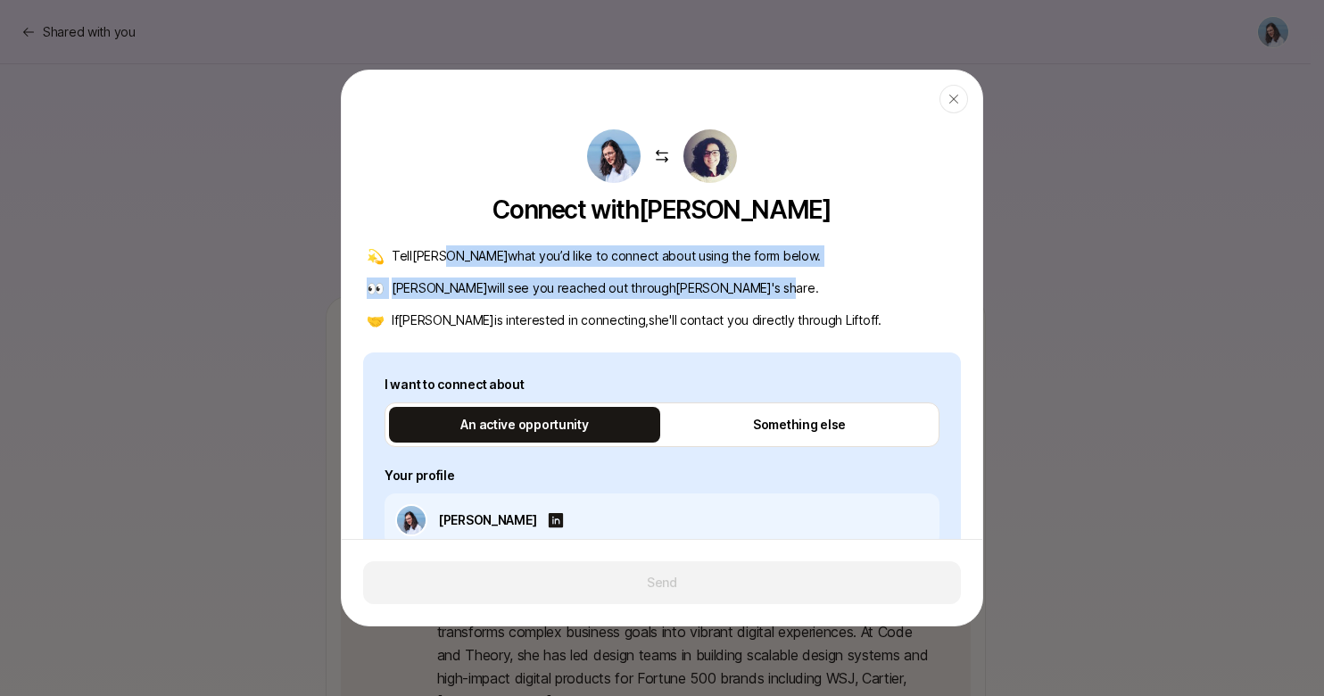
drag, startPoint x: 461, startPoint y: 265, endPoint x: 730, endPoint y: 293, distance: 270.0
click at [697, 293] on div "💫 Tell Isabel what you’d like to connect about using the form below. 👀 Isabel w…" at bounding box center [662, 288] width 598 height 86
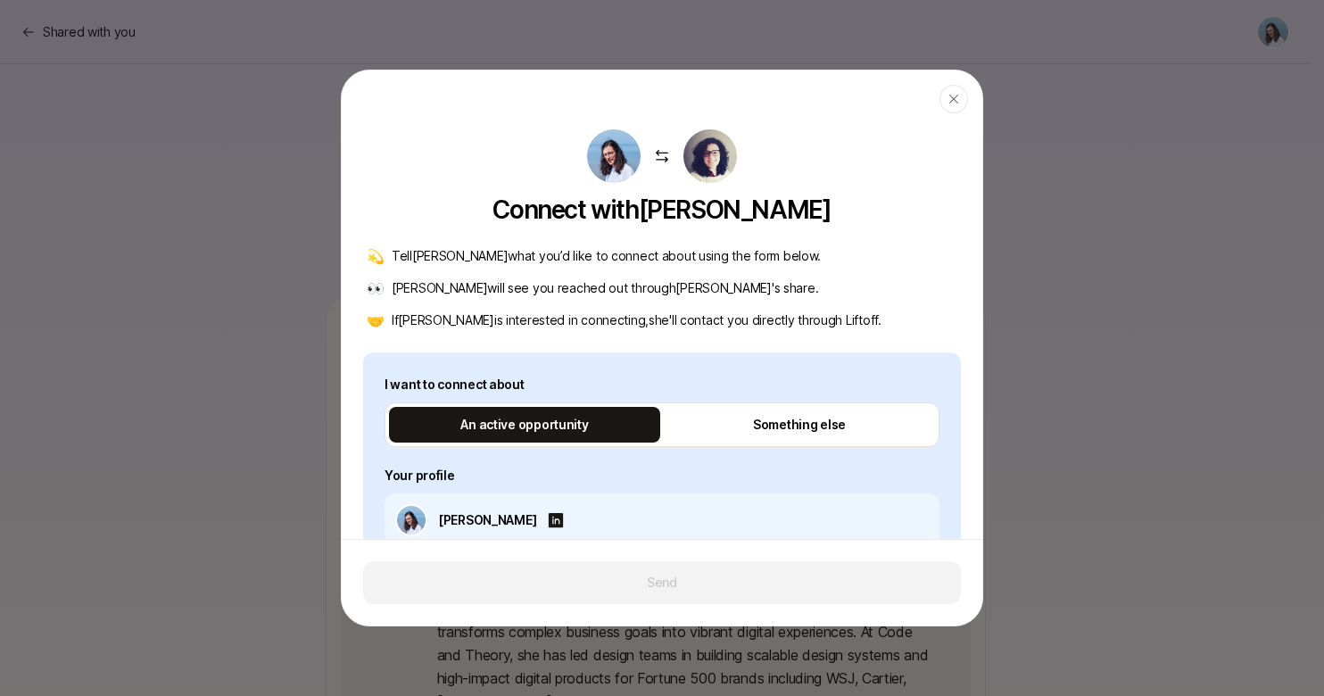
click at [730, 293] on div "👀 Isabel will see you reached out through Anton 's share." at bounding box center [662, 287] width 590 height 21
drag, startPoint x: 450, startPoint y: 310, endPoint x: 814, endPoint y: 336, distance: 364.8
click at [773, 335] on div "Connect with Isabel 💫 Tell Isabel what you’d like to connect about using the fo…" at bounding box center [662, 561] width 598 height 867
click at [814, 336] on div "Connect with Isabel 💫 Tell Isabel what you’d like to connect about using the fo…" at bounding box center [662, 561] width 598 height 867
type textarea "x"
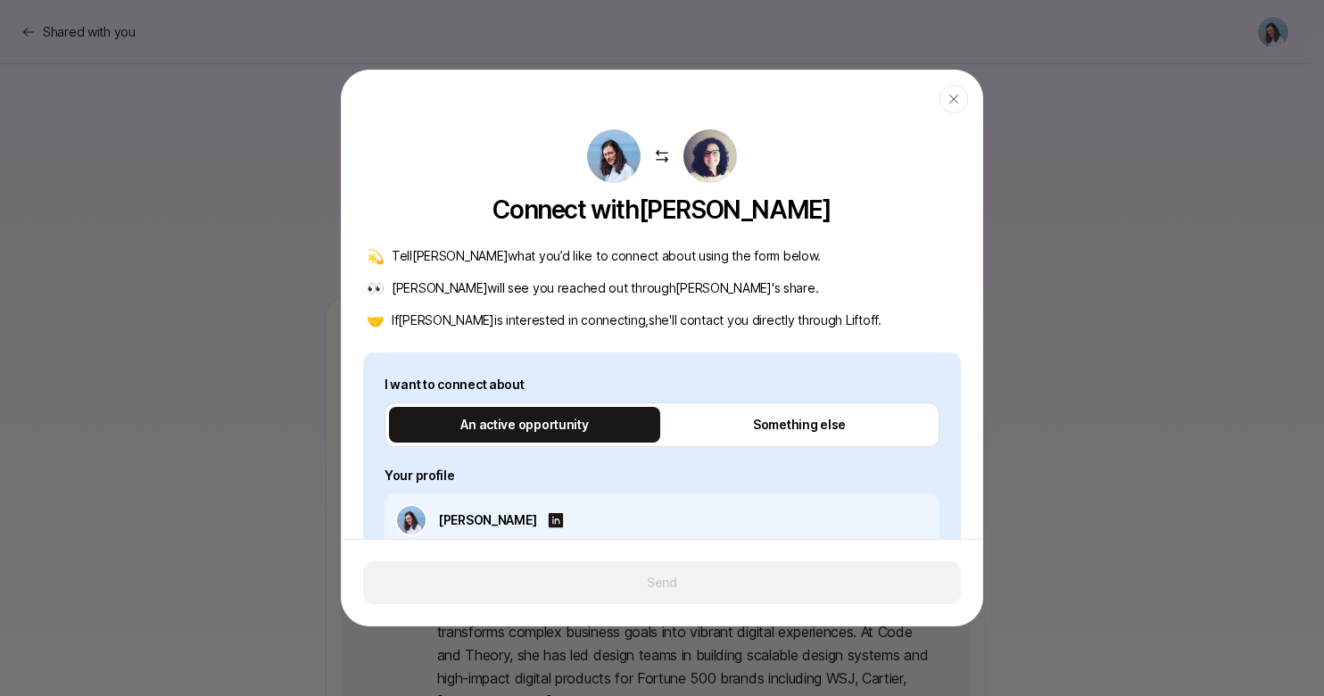
click at [1093, 342] on div at bounding box center [662, 348] width 1324 height 696
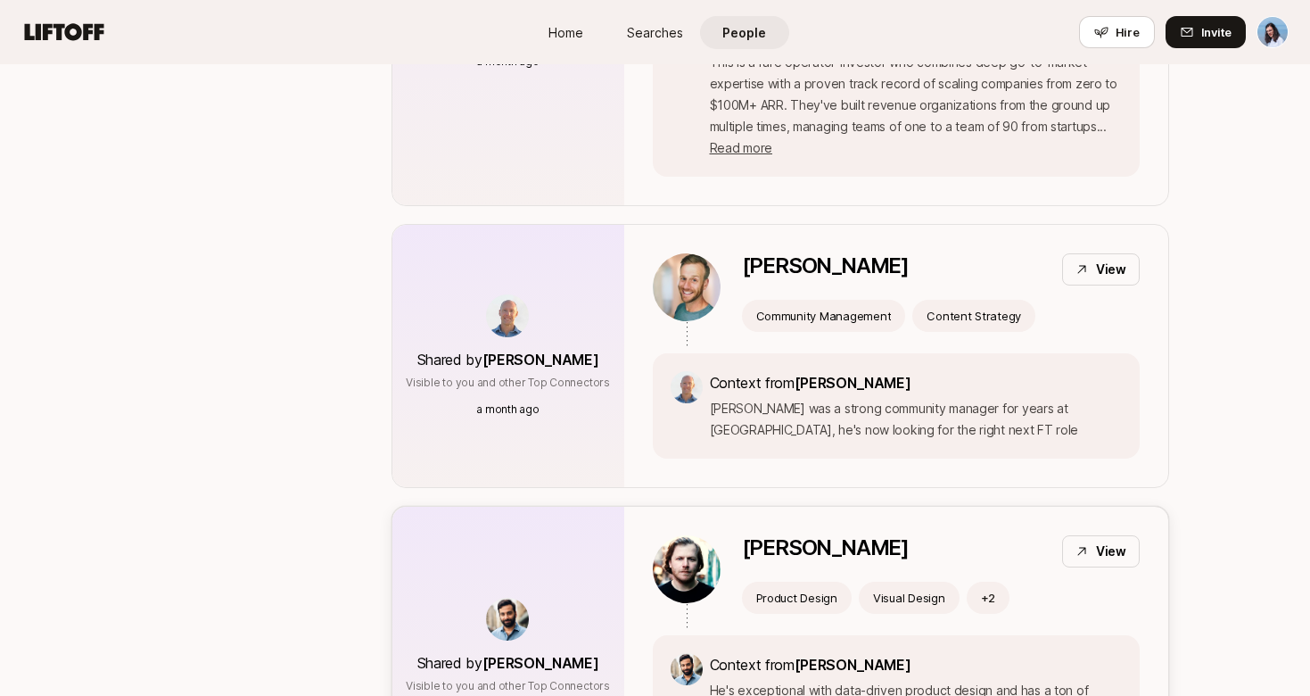
scroll to position [4330, 0]
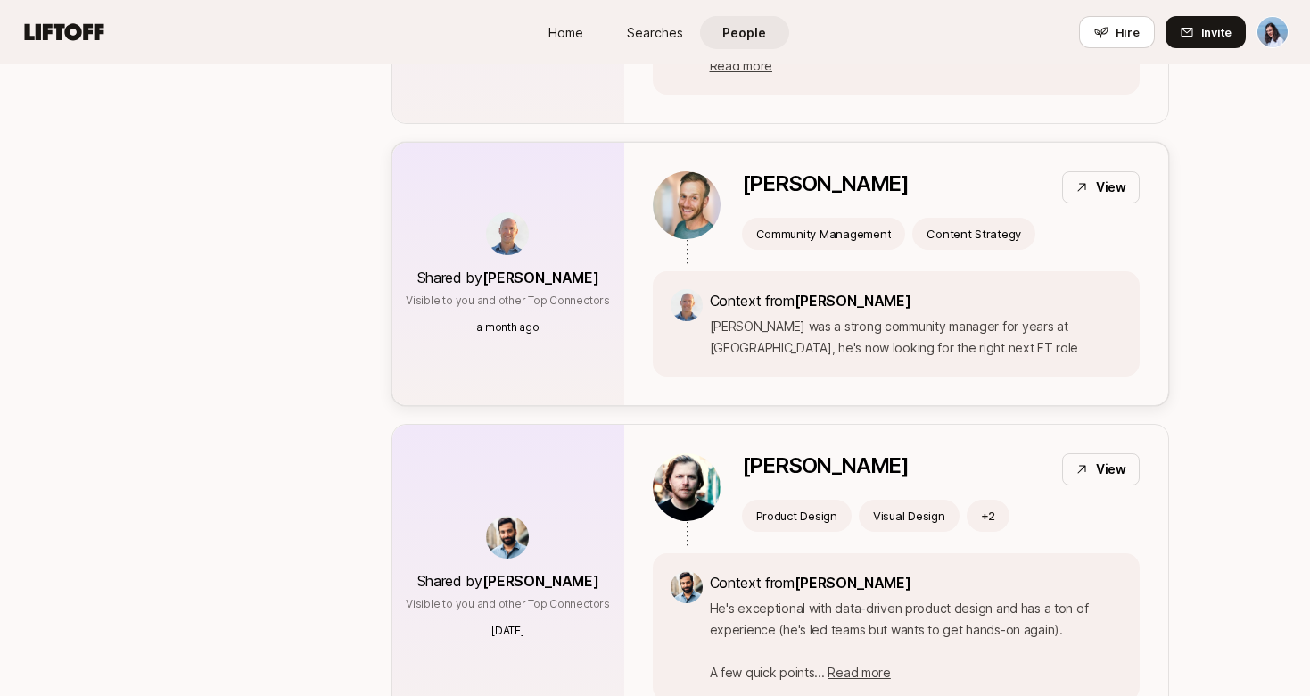
click at [941, 294] on div "Context from Geoff Donaker Danny was a strong community manager for years at Ye…" at bounding box center [896, 323] width 487 height 105
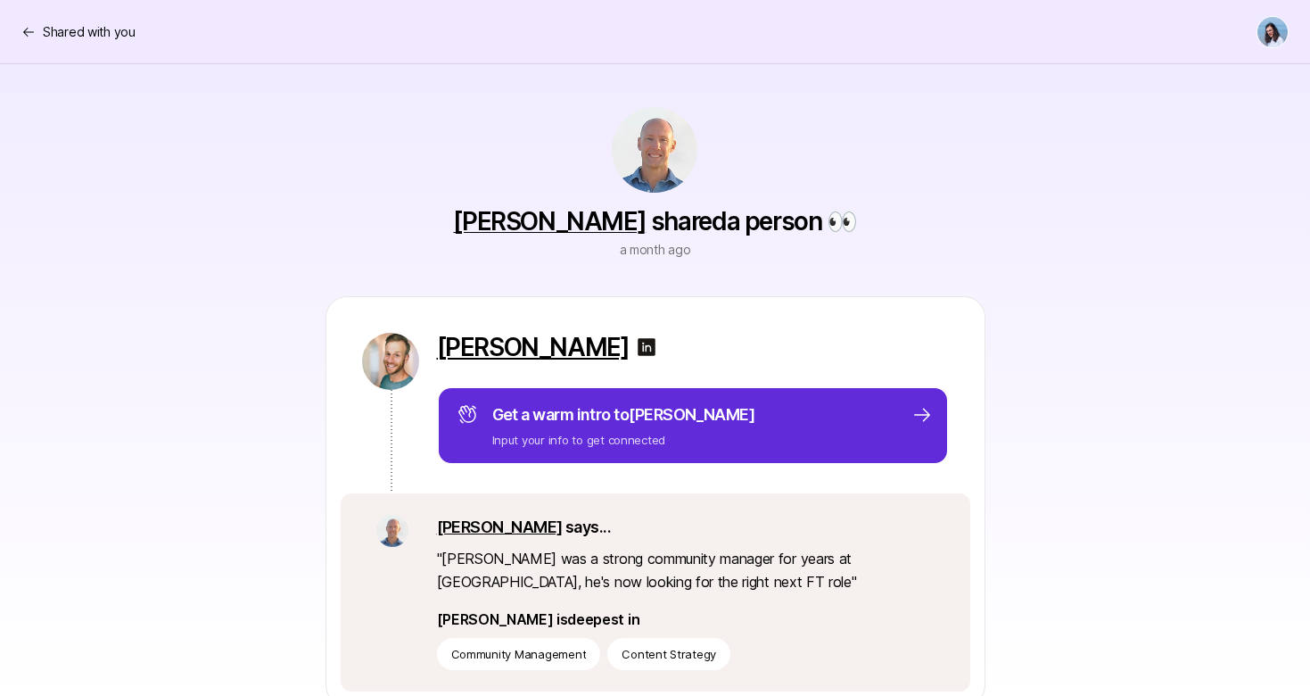
click at [507, 335] on p "[PERSON_NAME]" at bounding box center [533, 347] width 193 height 29
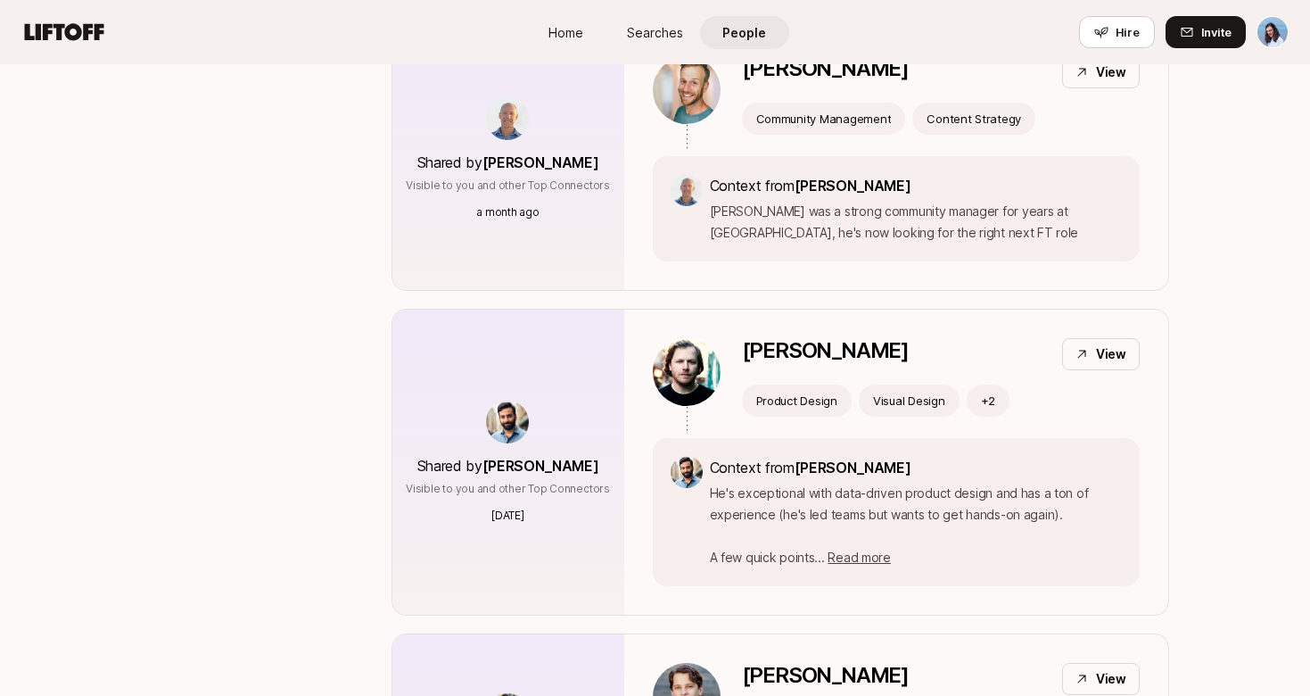
scroll to position [4599, 0]
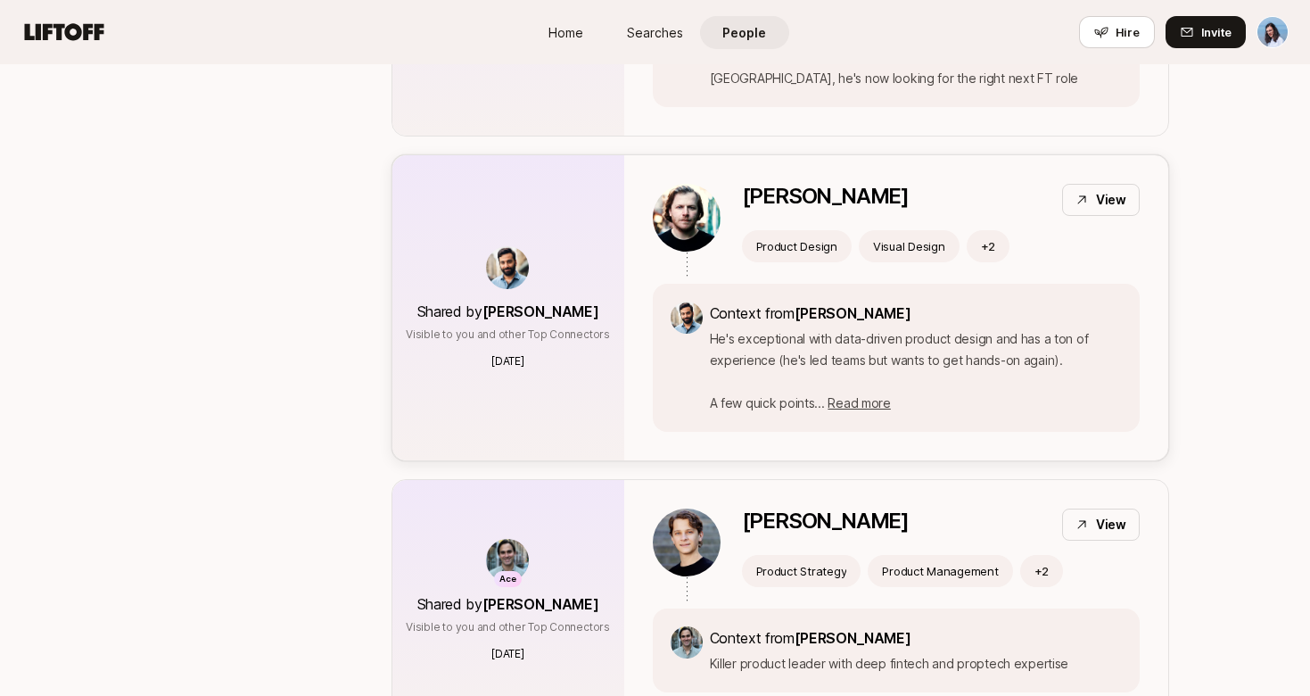
click at [705, 184] on img at bounding box center [687, 218] width 68 height 68
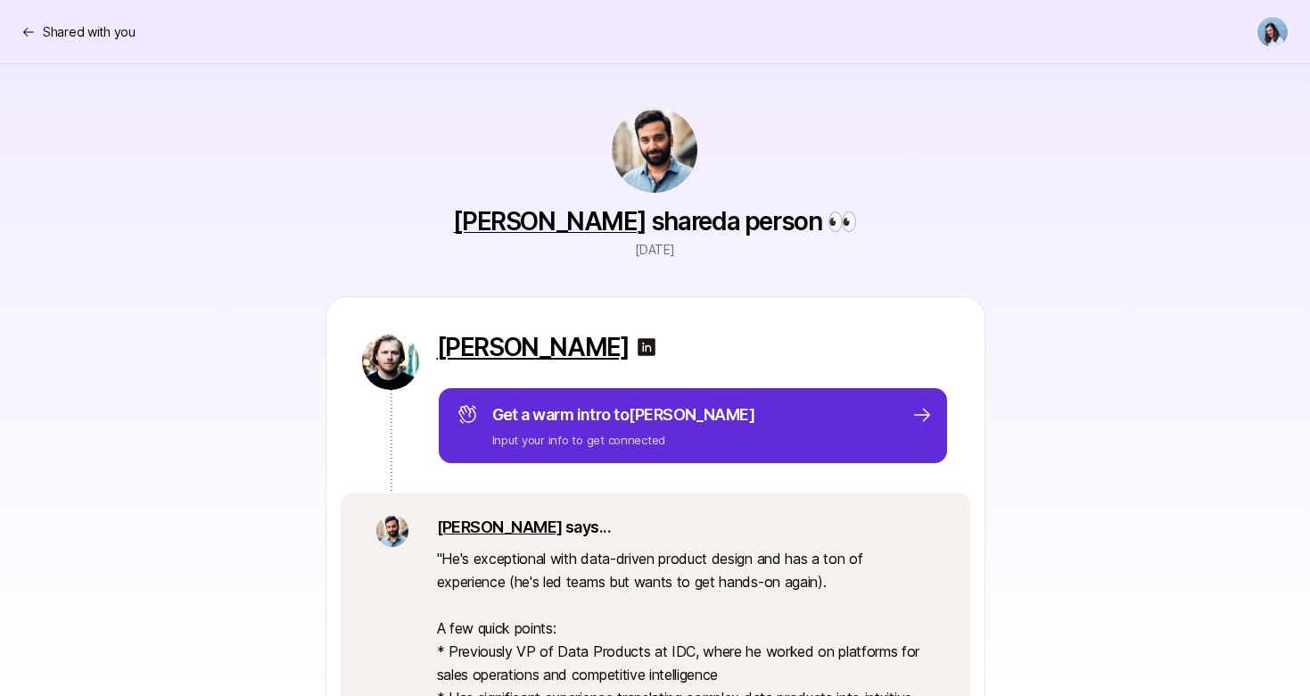
click at [502, 347] on p "[PERSON_NAME]" at bounding box center [533, 347] width 193 height 29
click at [1102, 442] on div "Peter Surrena Get a warm intro to Peter Input your info to get connected Frank …" at bounding box center [655, 636] width 1027 height 681
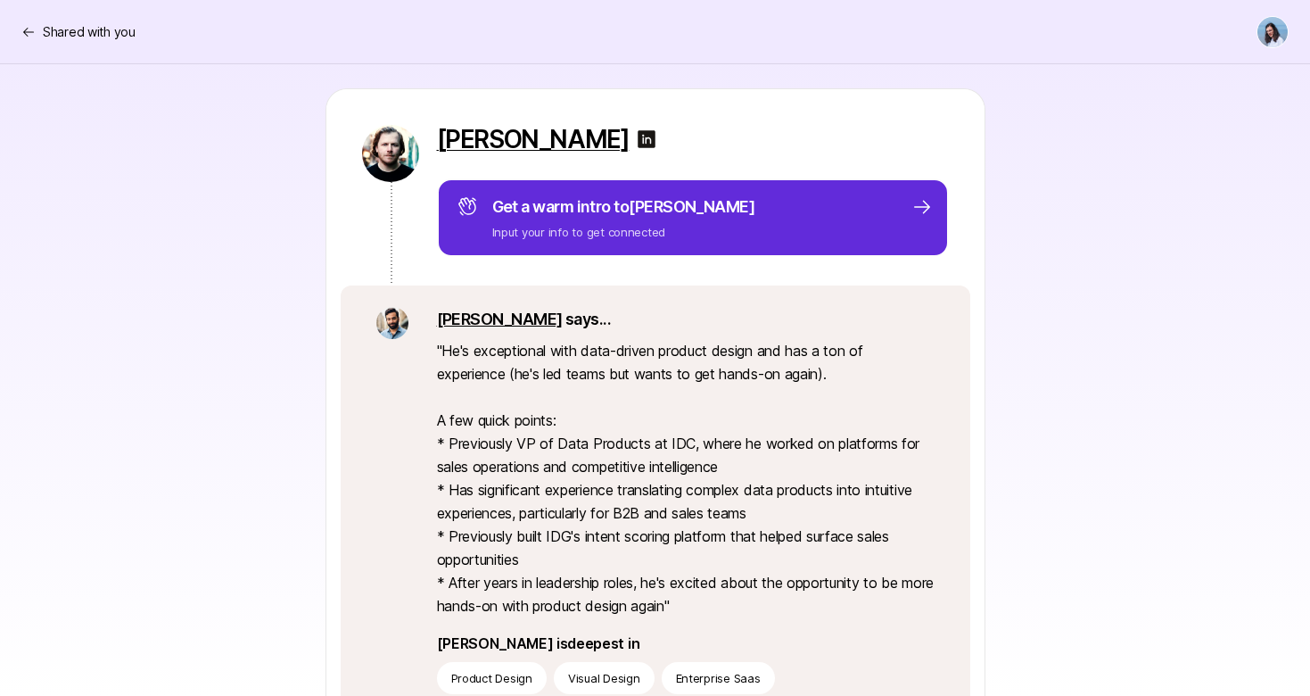
scroll to position [208, 0]
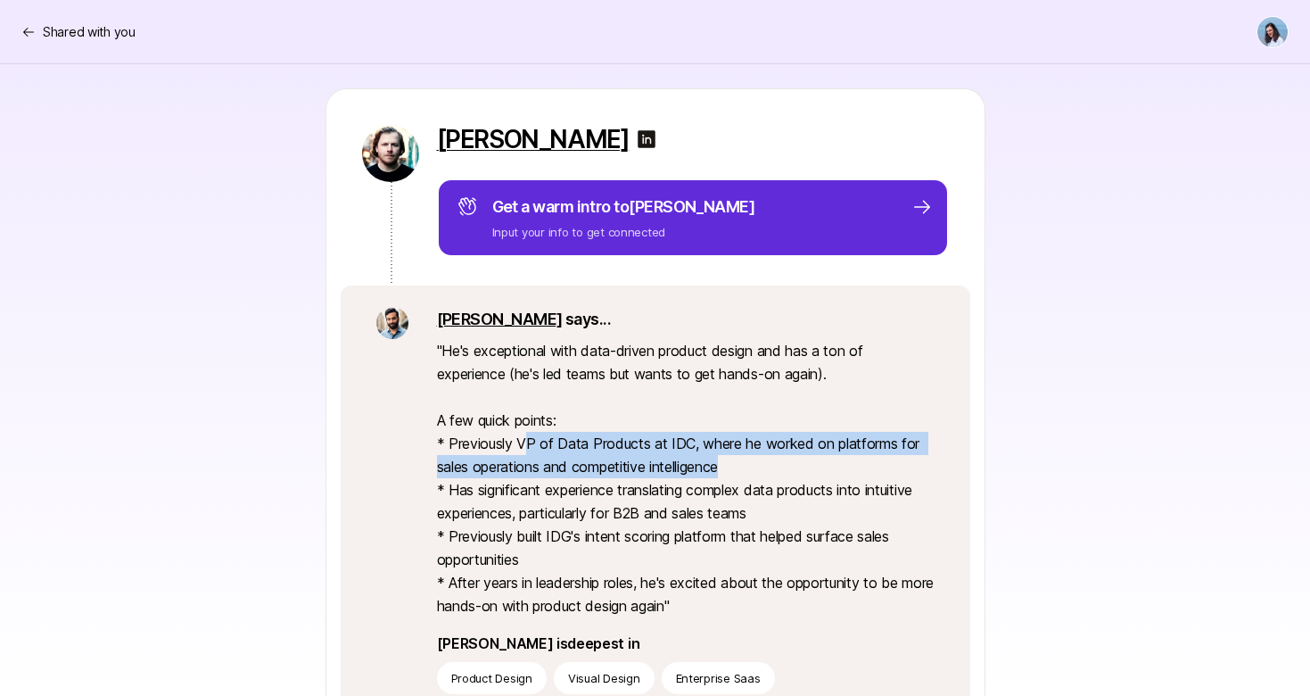
drag, startPoint x: 532, startPoint y: 445, endPoint x: 894, endPoint y: 462, distance: 361.6
click at [891, 462] on p "" He's exceptional with data-driven product design and has a ton of experience …" at bounding box center [686, 478] width 498 height 278
click at [895, 463] on p "" He's exceptional with data-driven product design and has a ton of experience …" at bounding box center [686, 478] width 498 height 278
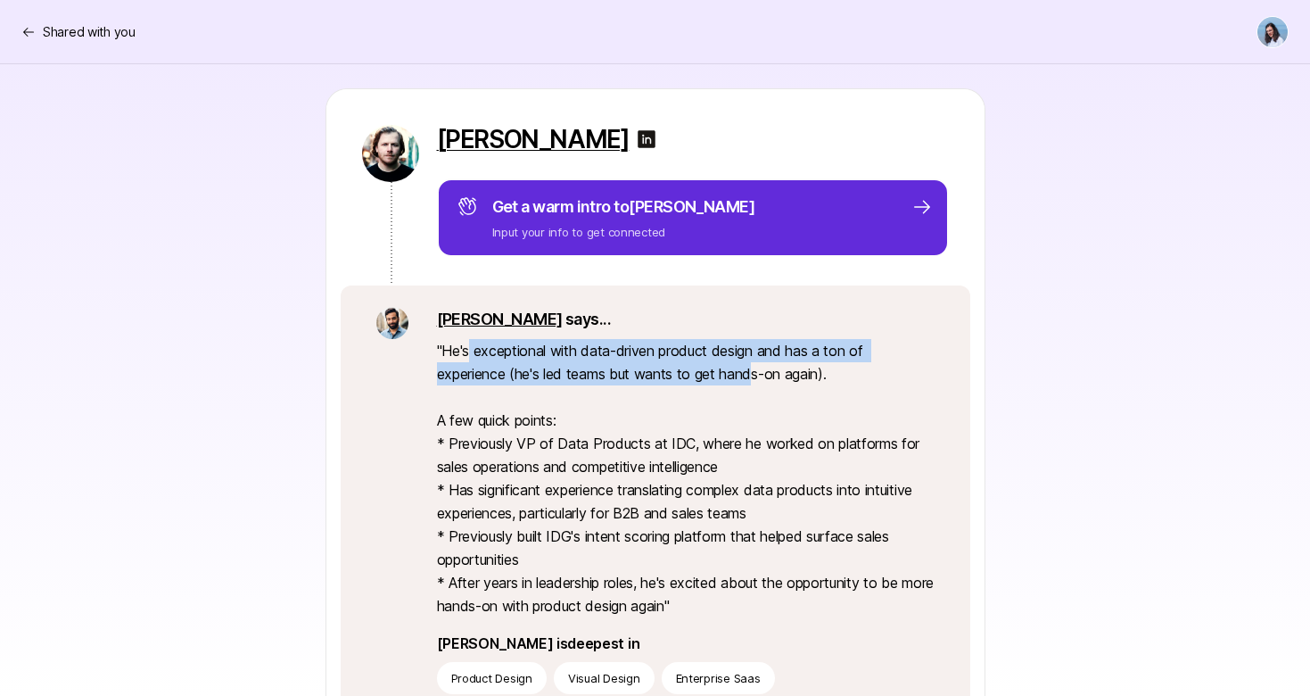
drag, startPoint x: 468, startPoint y: 354, endPoint x: 796, endPoint y: 381, distance: 328.4
click at [769, 382] on p "" He's exceptional with data-driven product design and has a ton of experience …" at bounding box center [686, 478] width 498 height 278
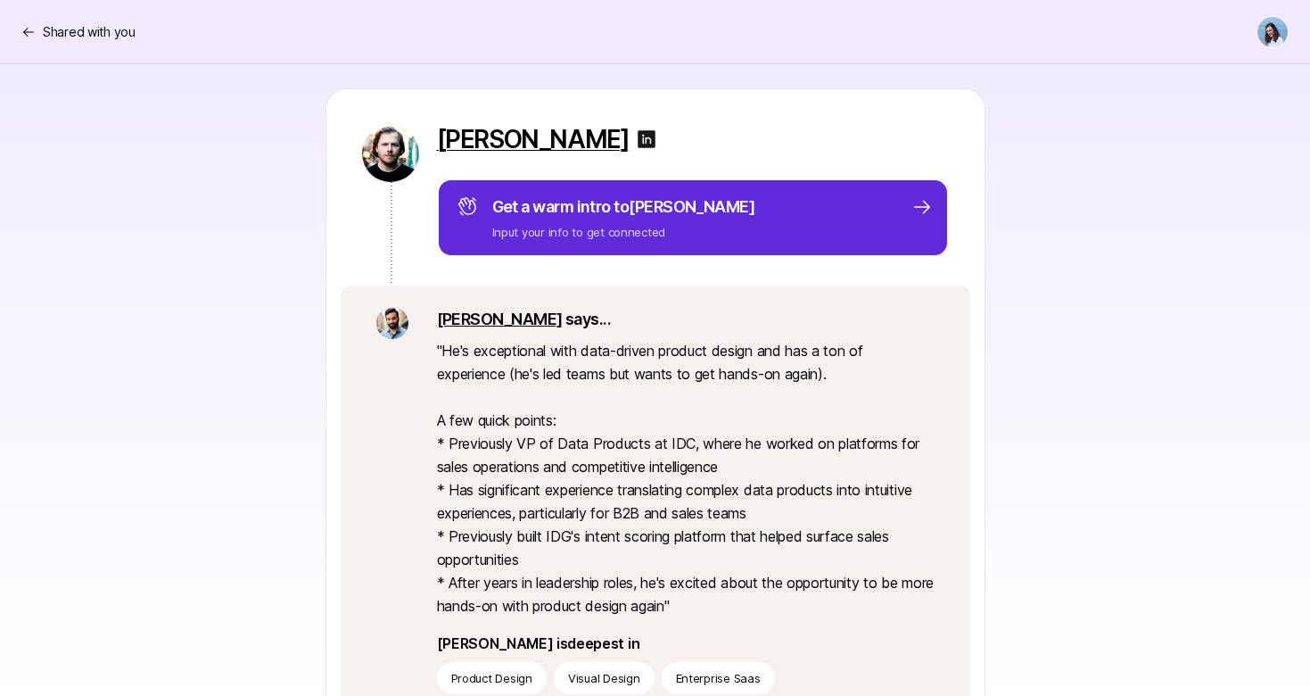
click at [796, 381] on p "" He's exceptional with data-driven product design and has a ton of experience …" at bounding box center [686, 478] width 498 height 278
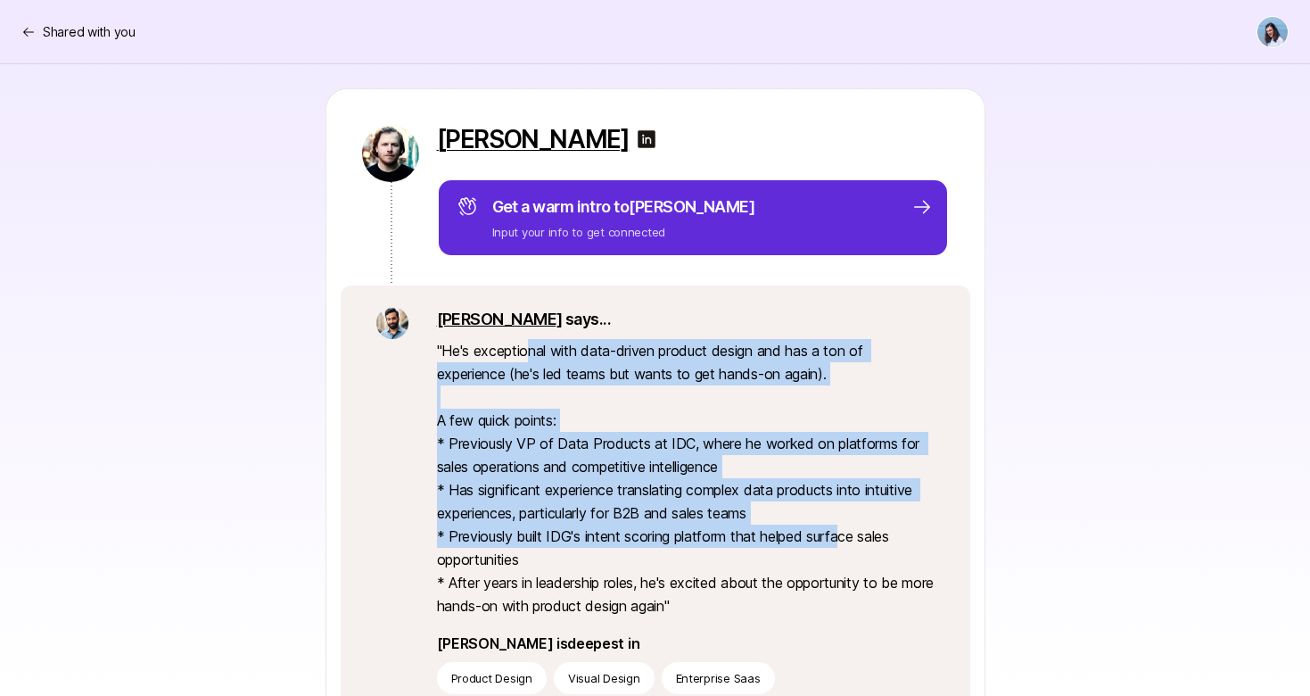
drag, startPoint x: 624, startPoint y: 358, endPoint x: 856, endPoint y: 535, distance: 292.0
click at [849, 524] on p "" He's exceptional with data-driven product design and has a ton of experience …" at bounding box center [686, 478] width 498 height 278
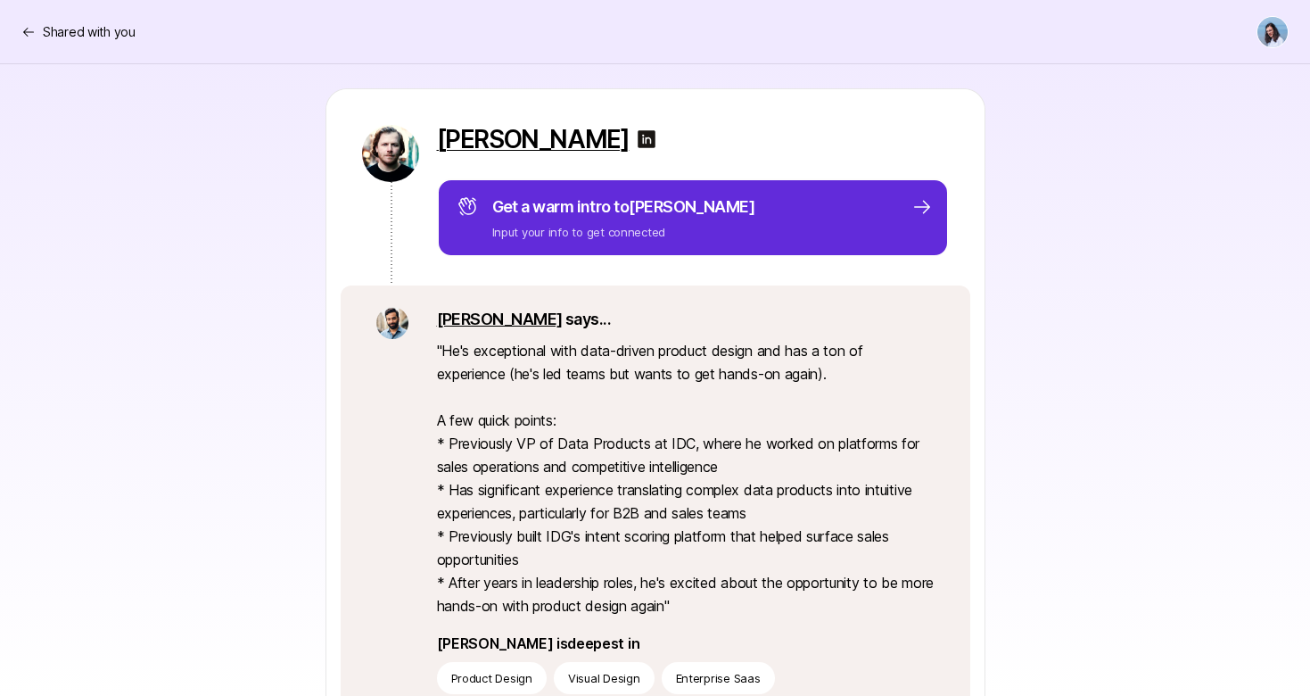
click at [861, 540] on p "" He's exceptional with data-driven product design and has a ton of experience …" at bounding box center [686, 478] width 498 height 278
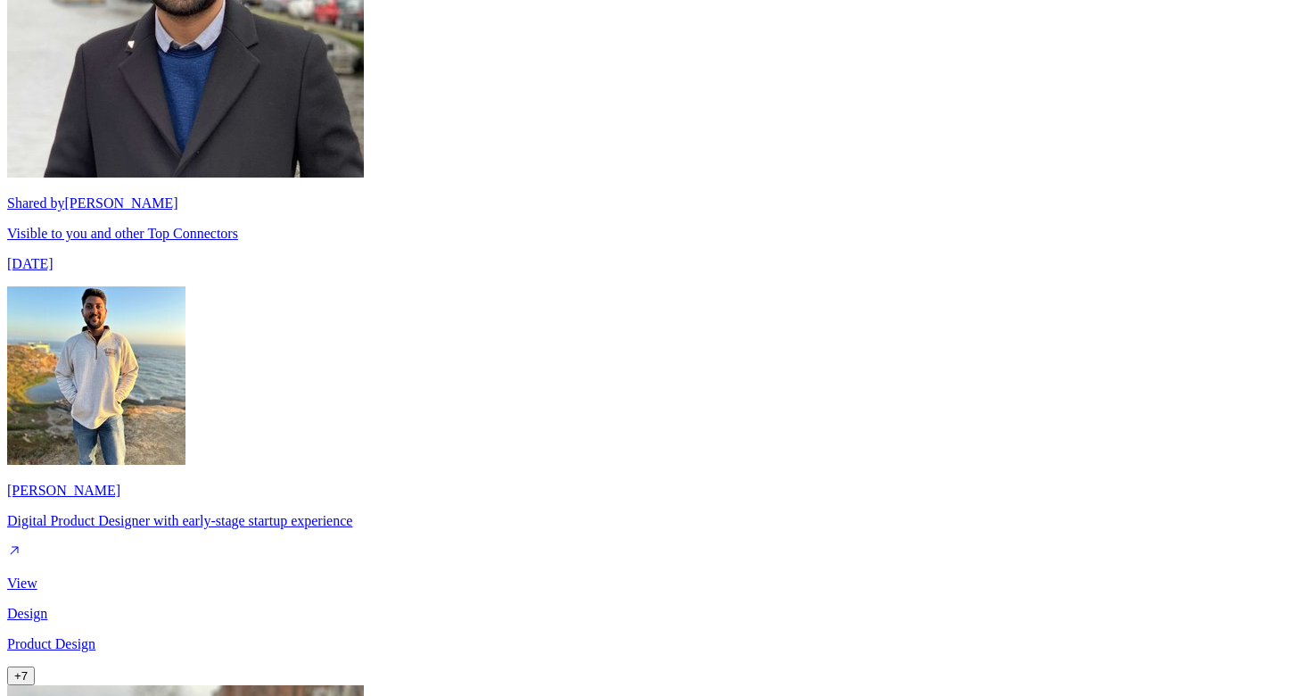
scroll to position [7923, 0]
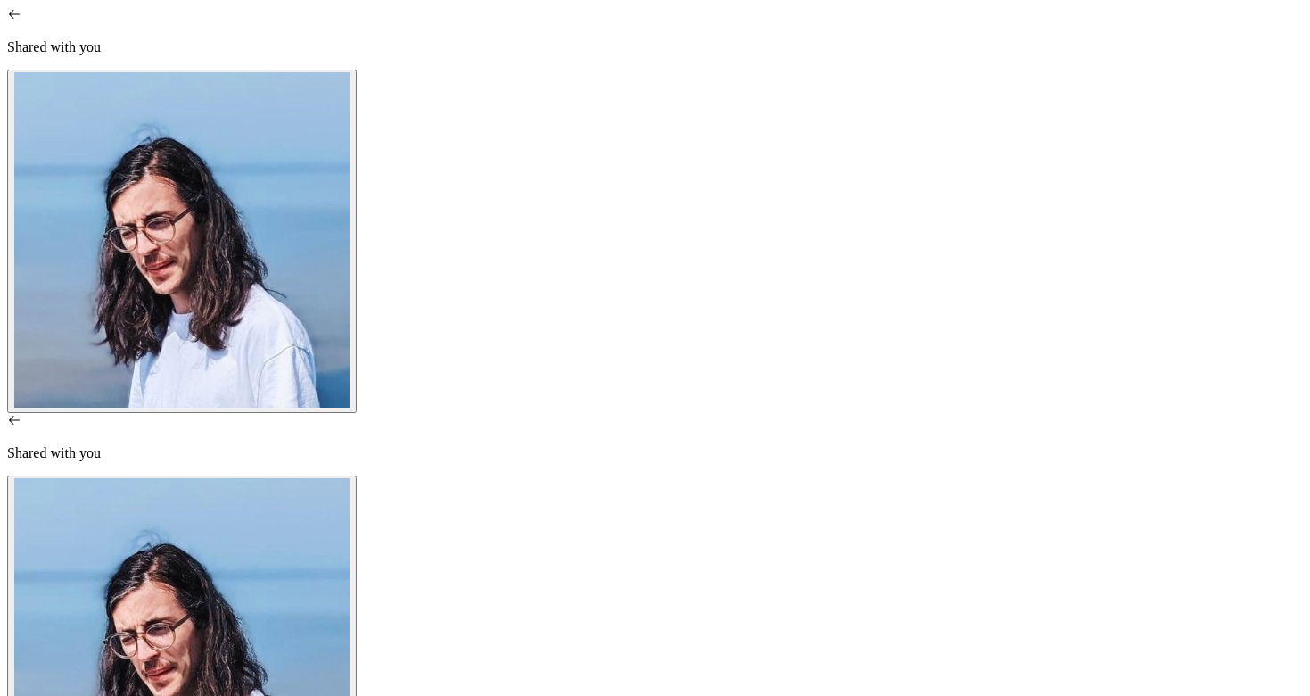
click at [87, 413] on div "Shared with you" at bounding box center [655, 616] width 1296 height 406
click at [21, 413] on icon at bounding box center [14, 420] width 14 height 14
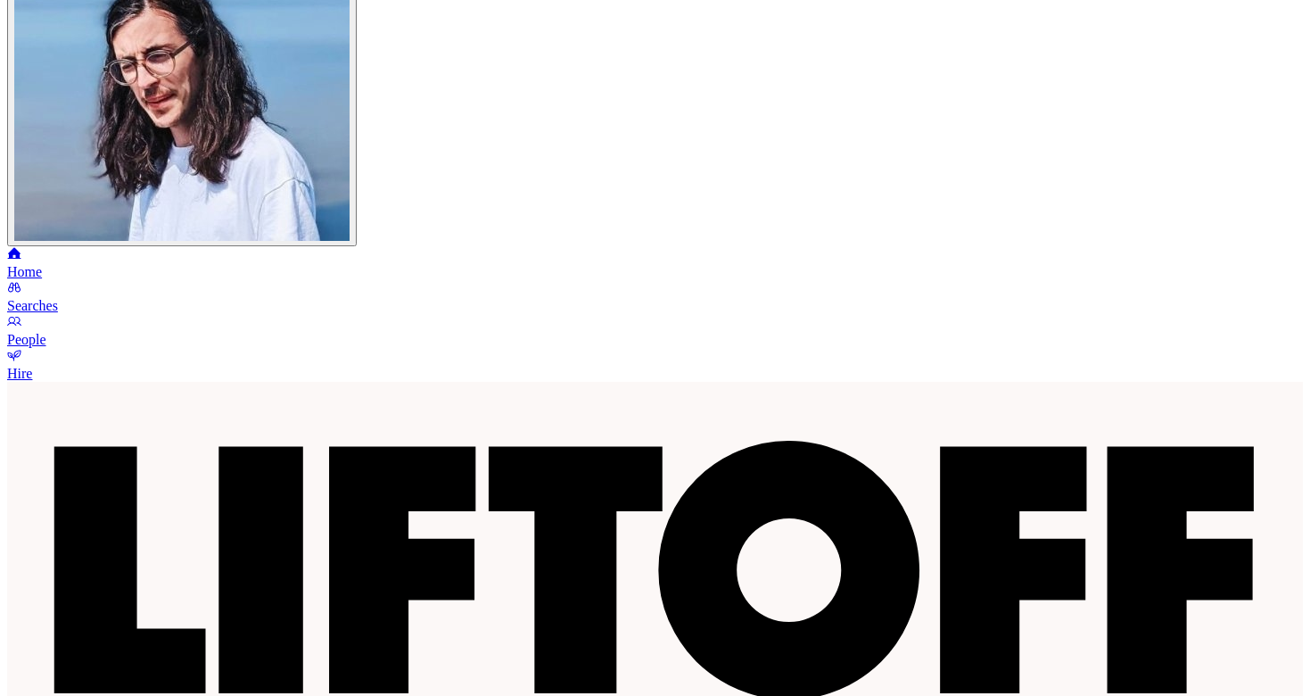
scroll to position [492, 0]
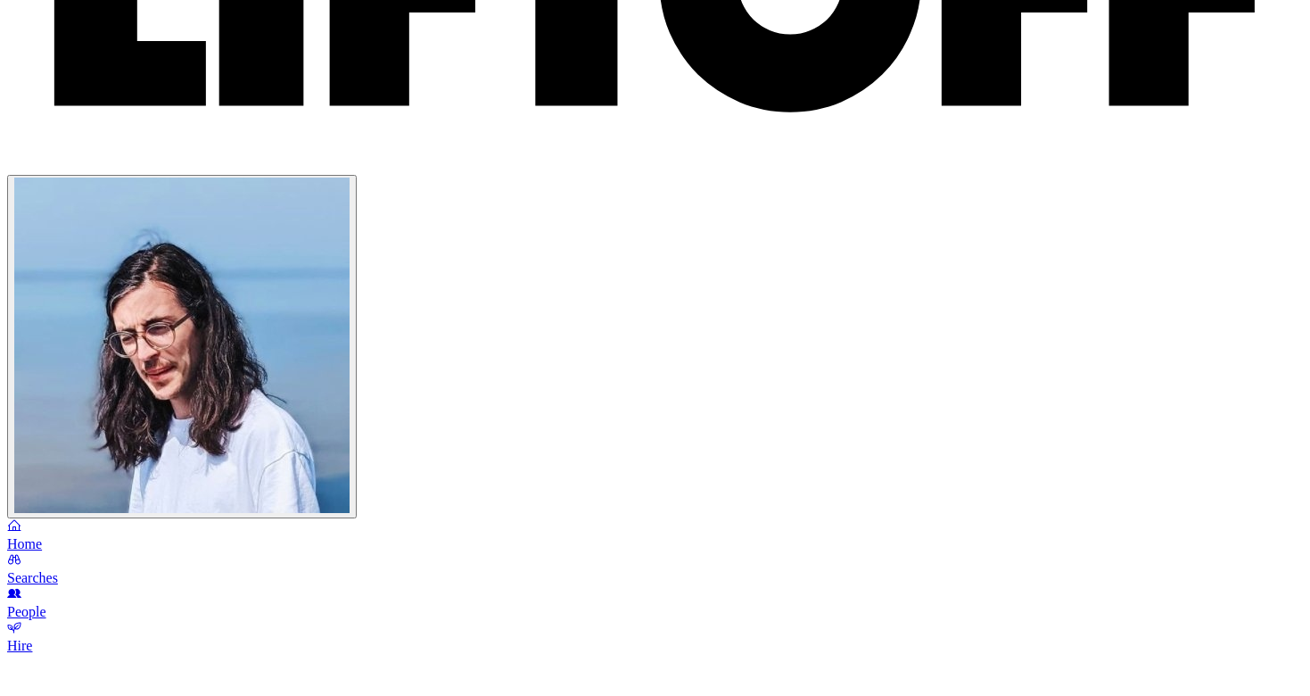
scroll to position [286, 0]
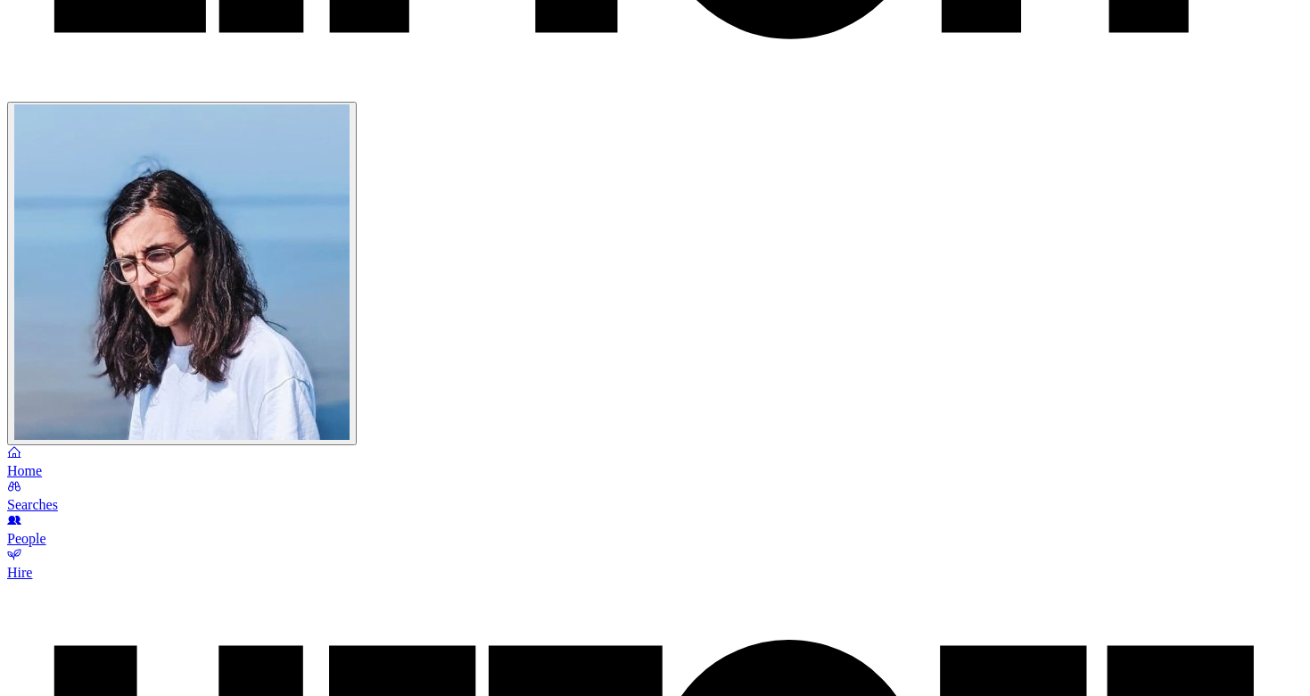
drag, startPoint x: 932, startPoint y: 400, endPoint x: 693, endPoint y: 403, distance: 239.1
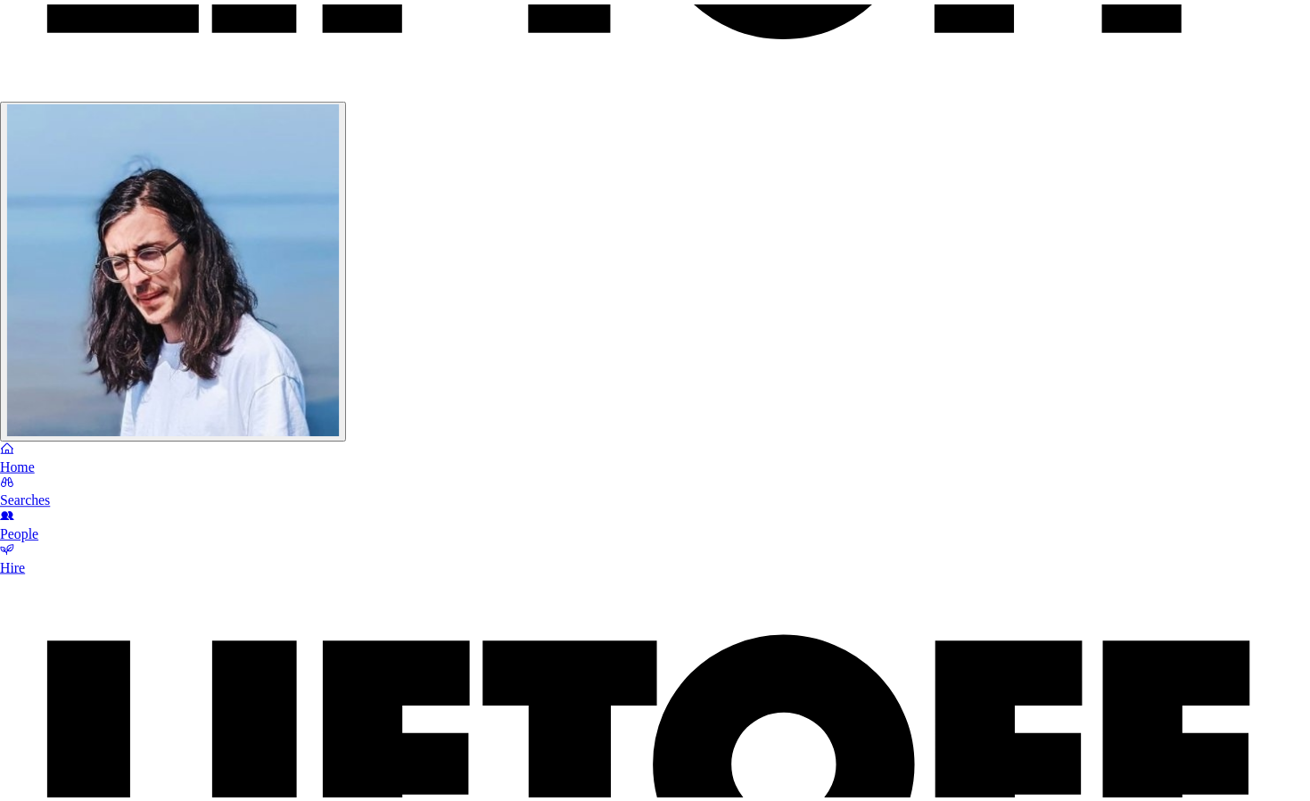
scroll to position [247, 0]
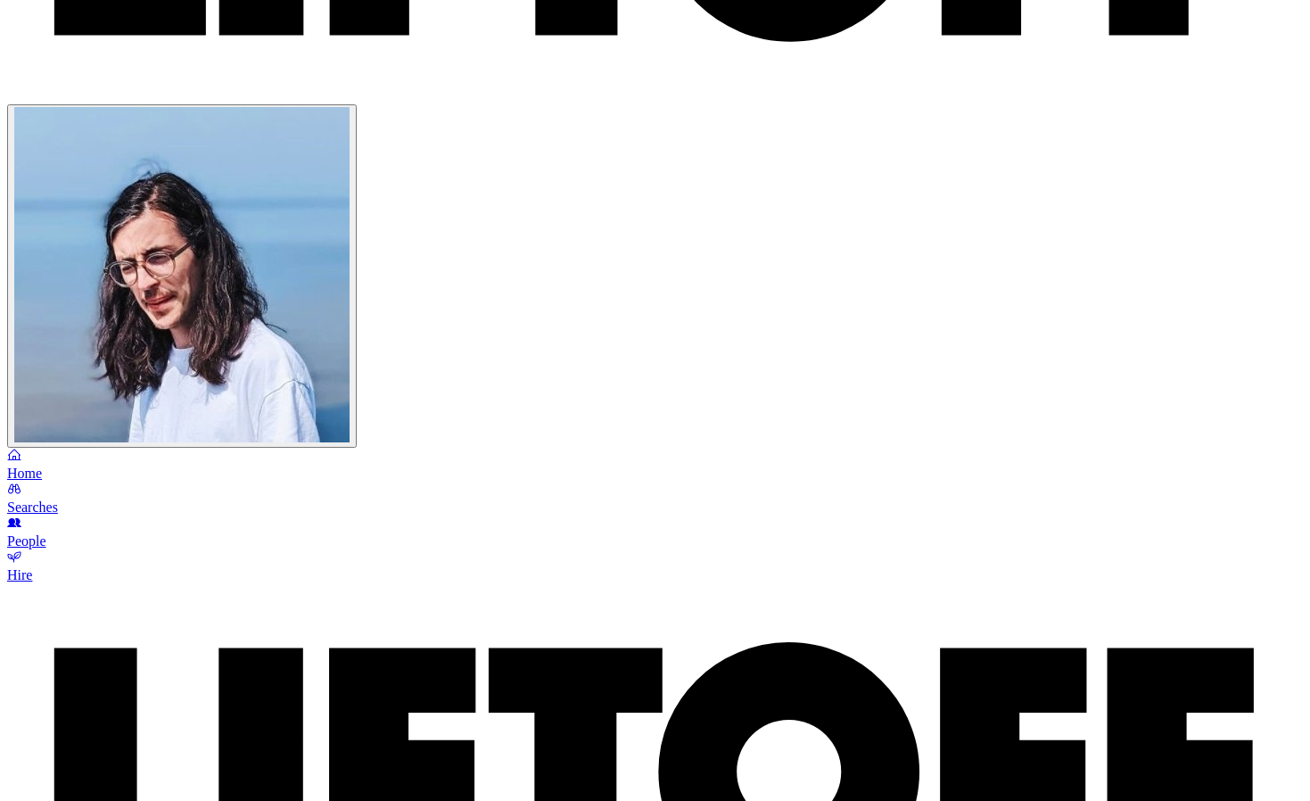
scroll to position [242, 0]
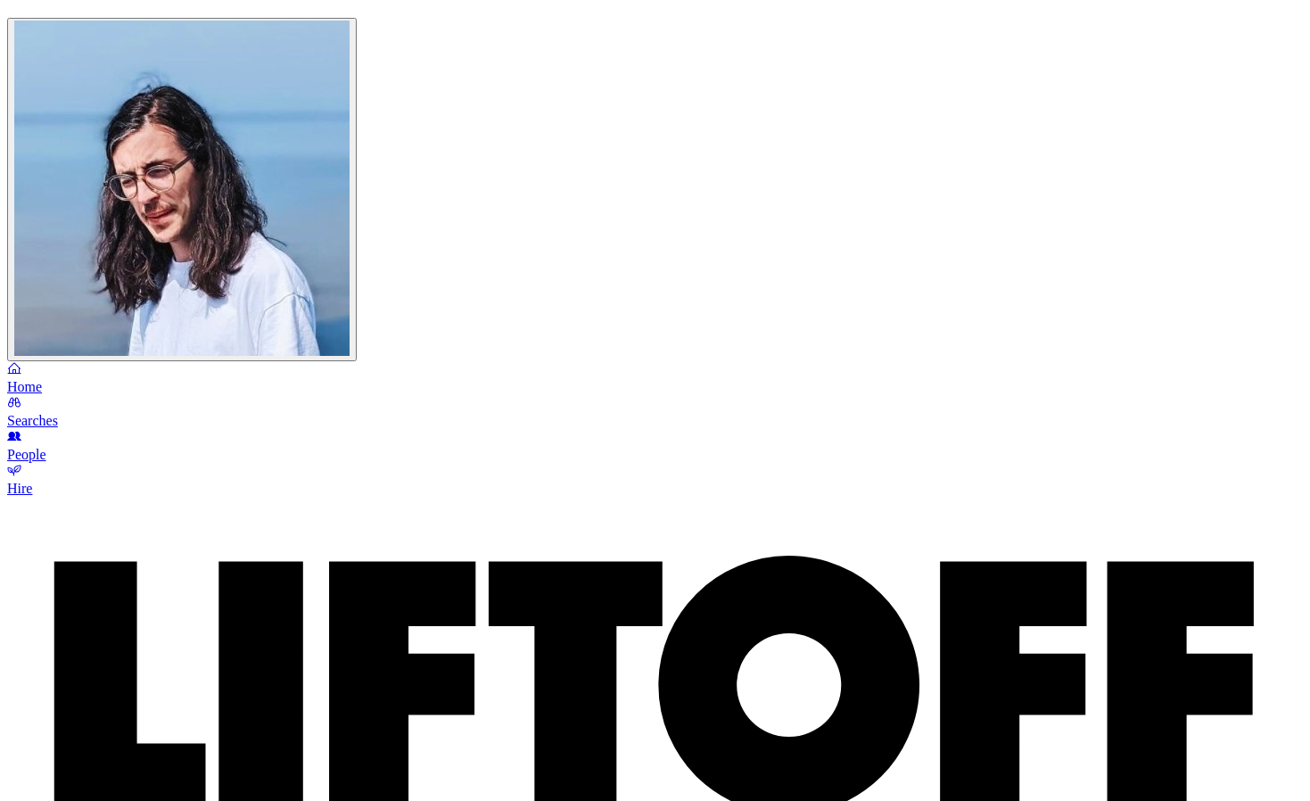
scroll to position [482, 0]
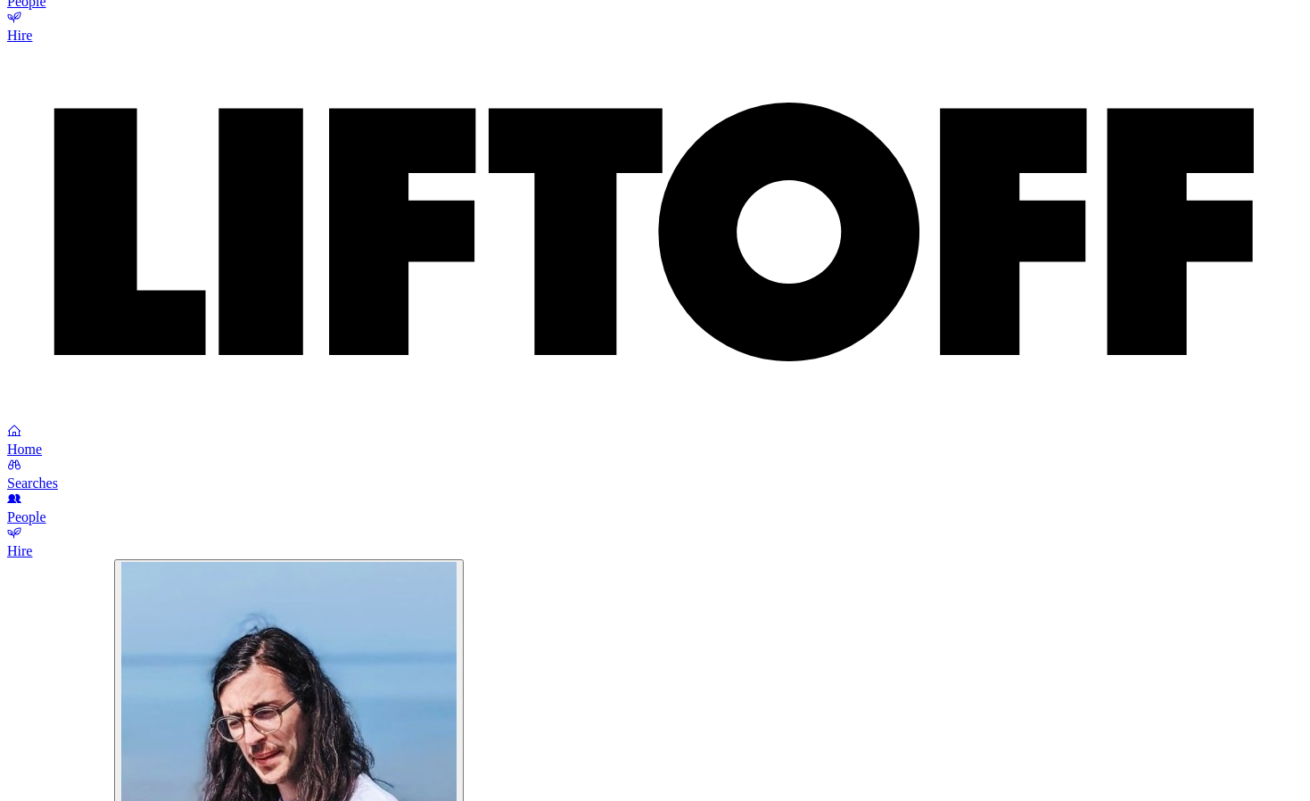
scroll to position [906, 0]
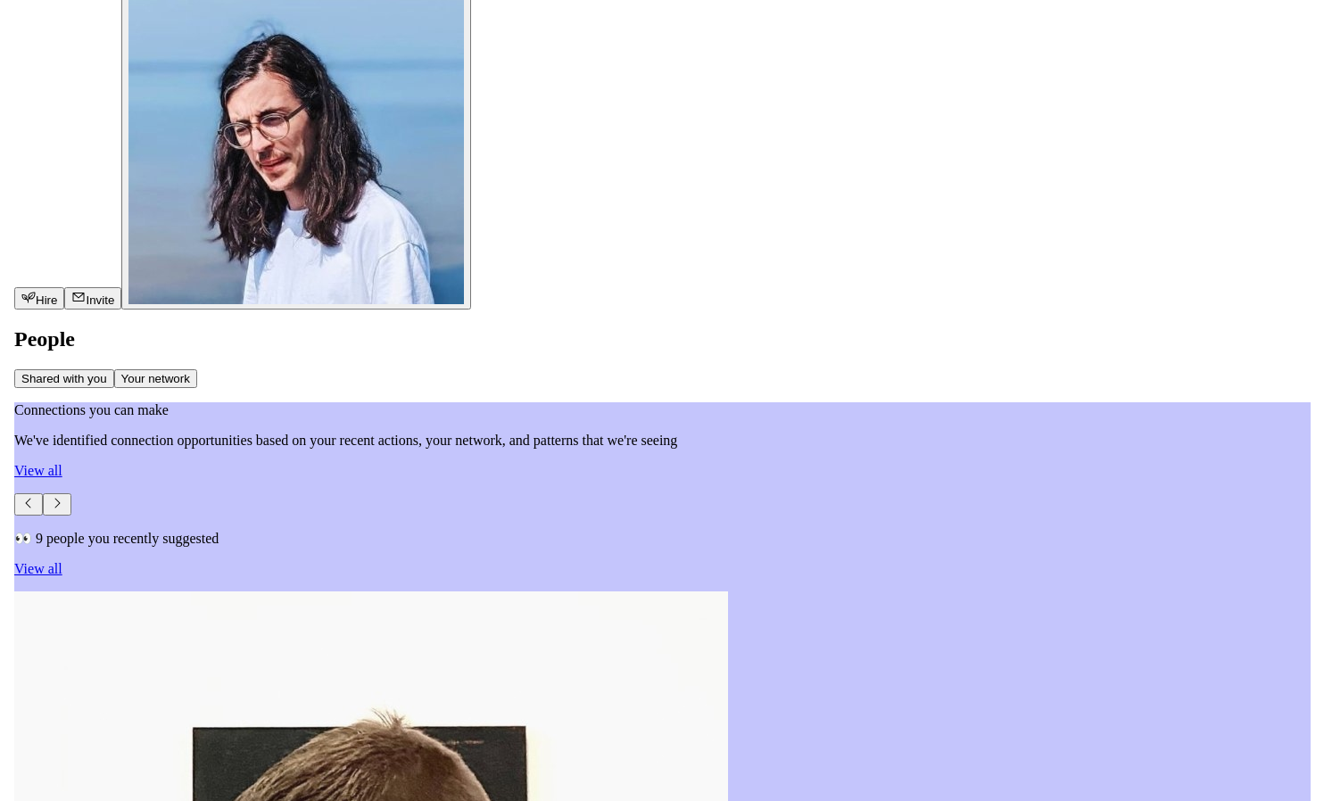
scroll to position [1491, 0]
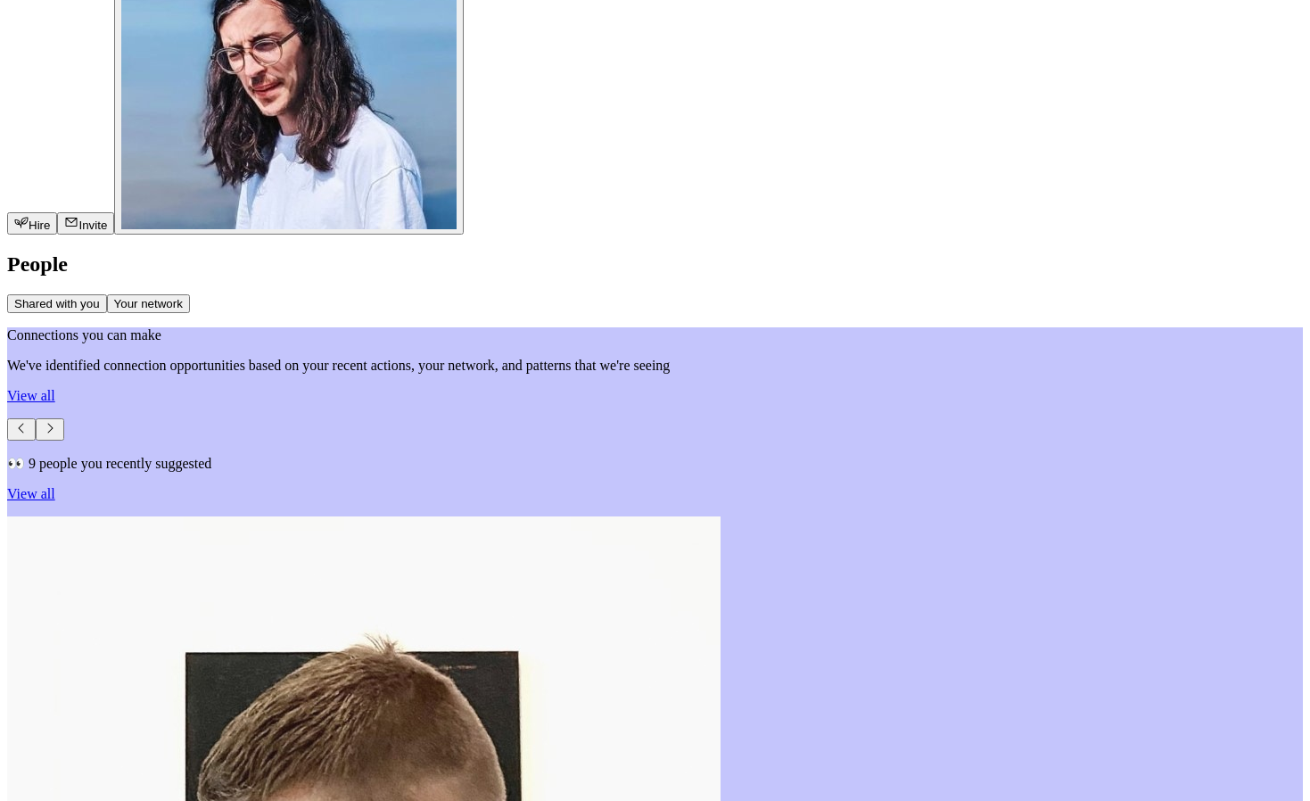
type textarea "x"
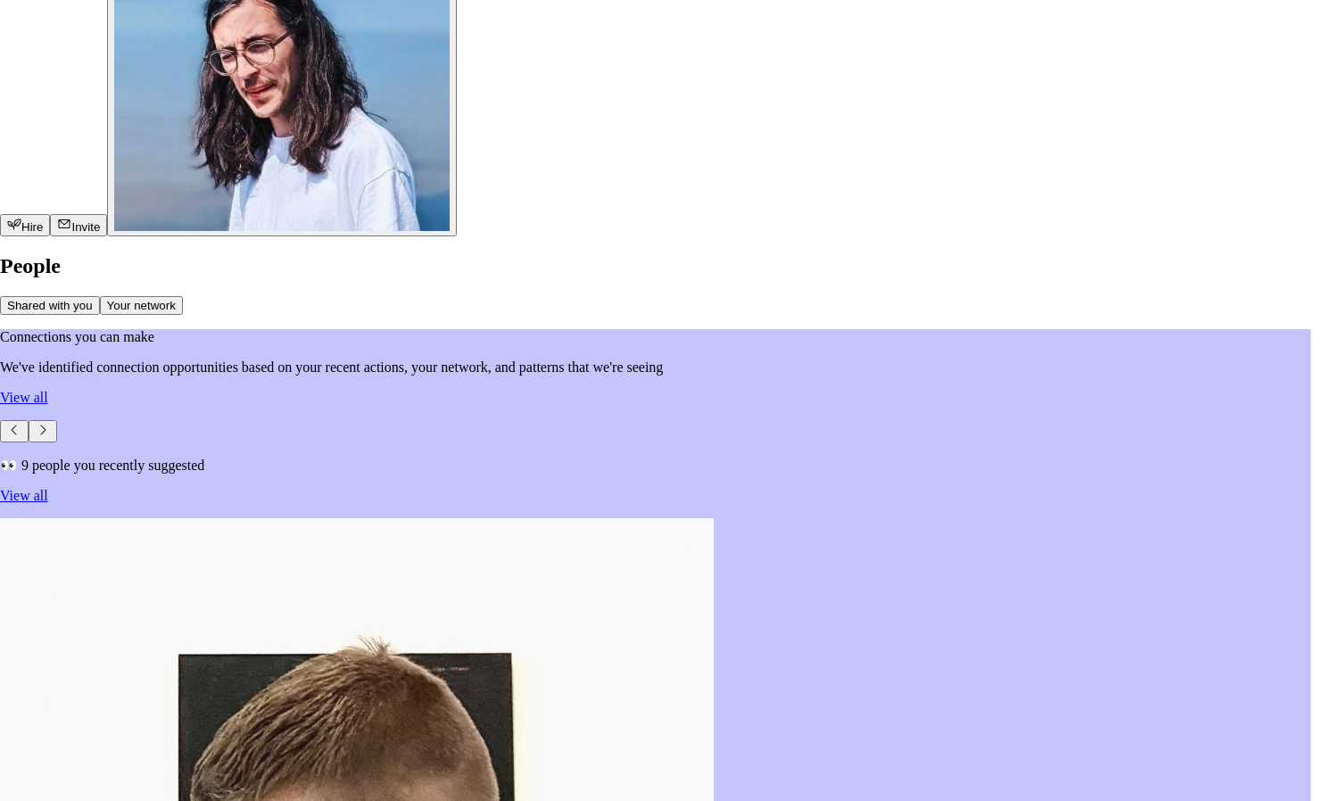
scroll to position [0, 0]
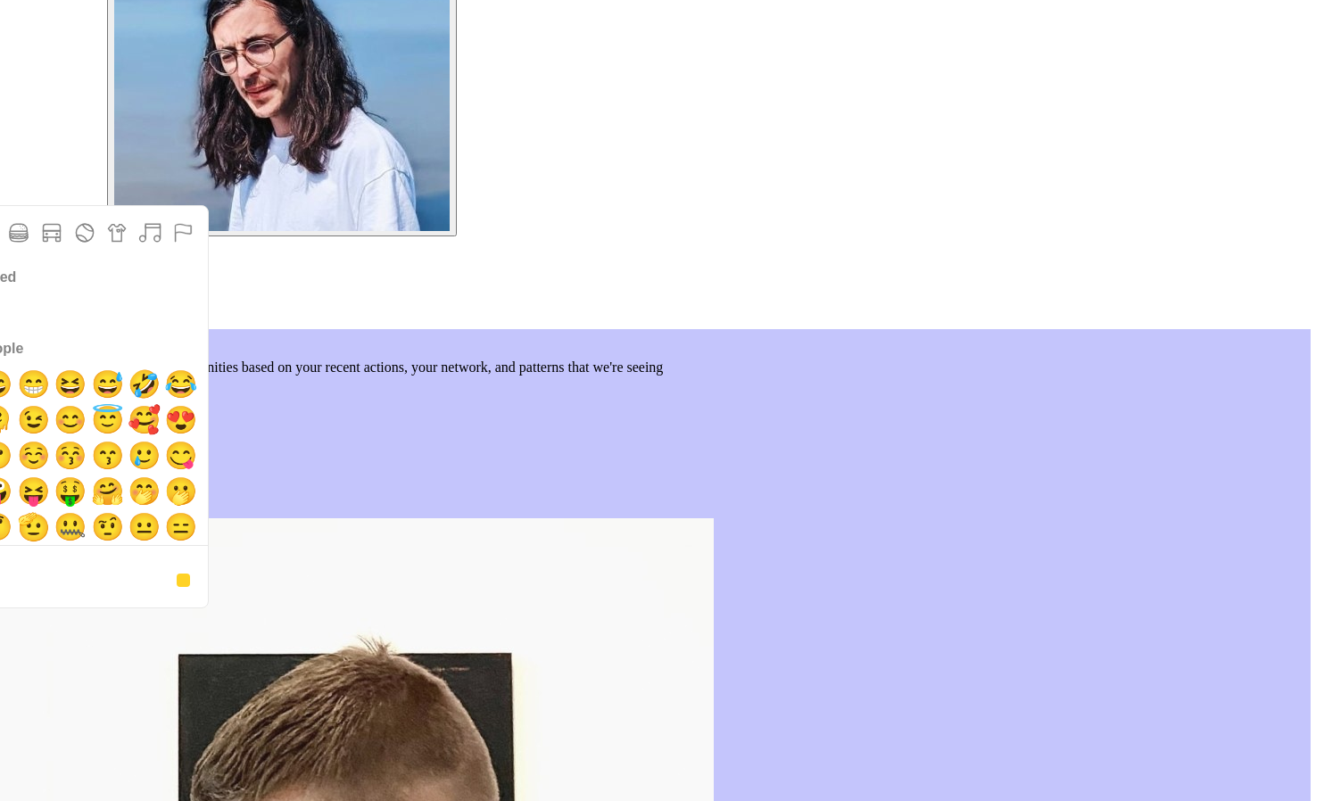
scroll to position [322, 0]
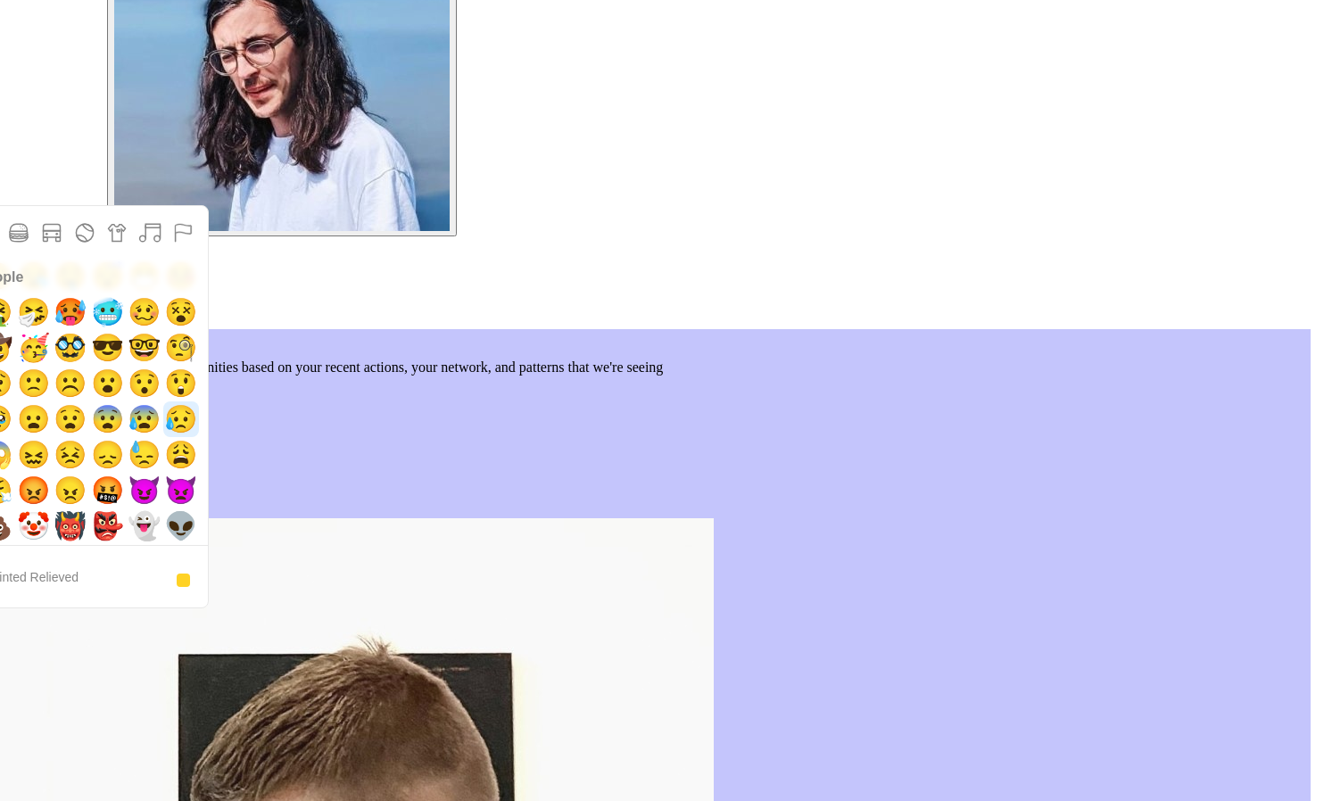
click at [202, 437] on span "😥" at bounding box center [181, 419] width 42 height 36
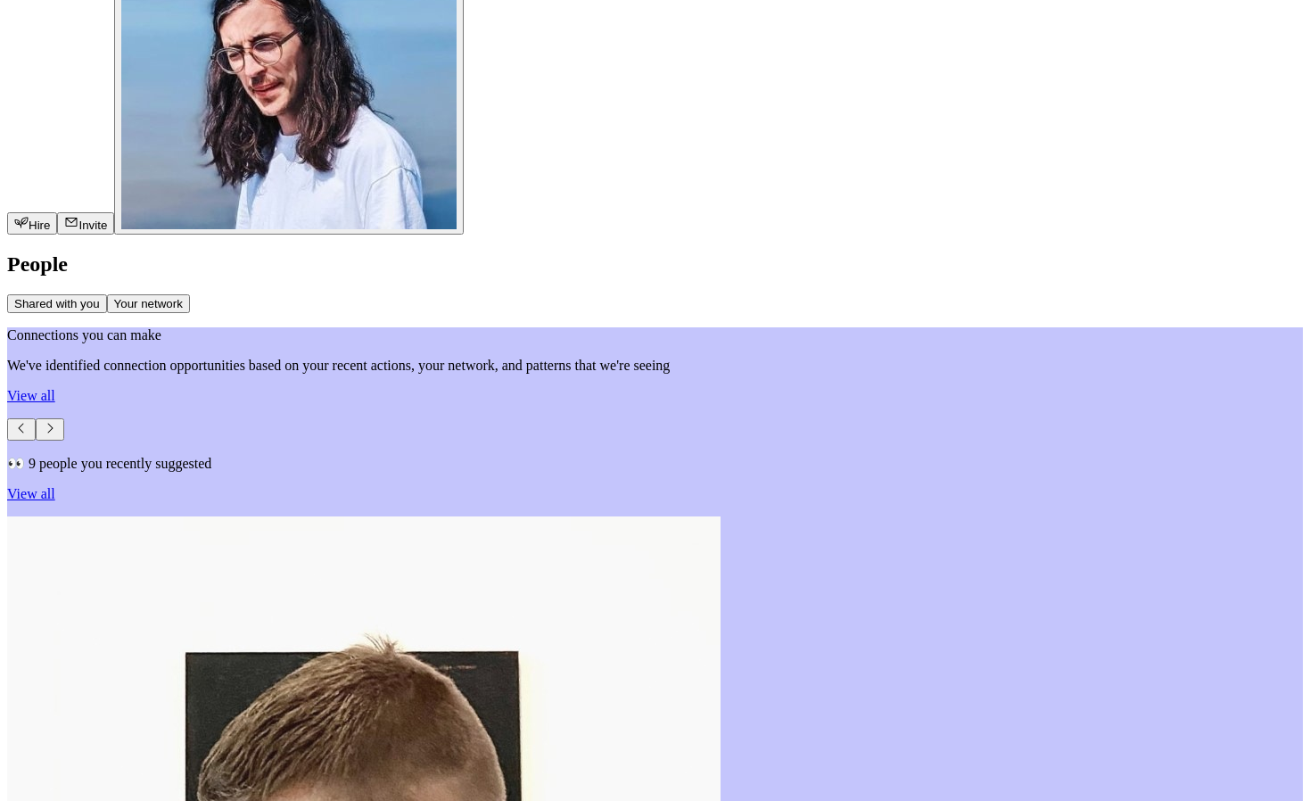
type textarea "x"
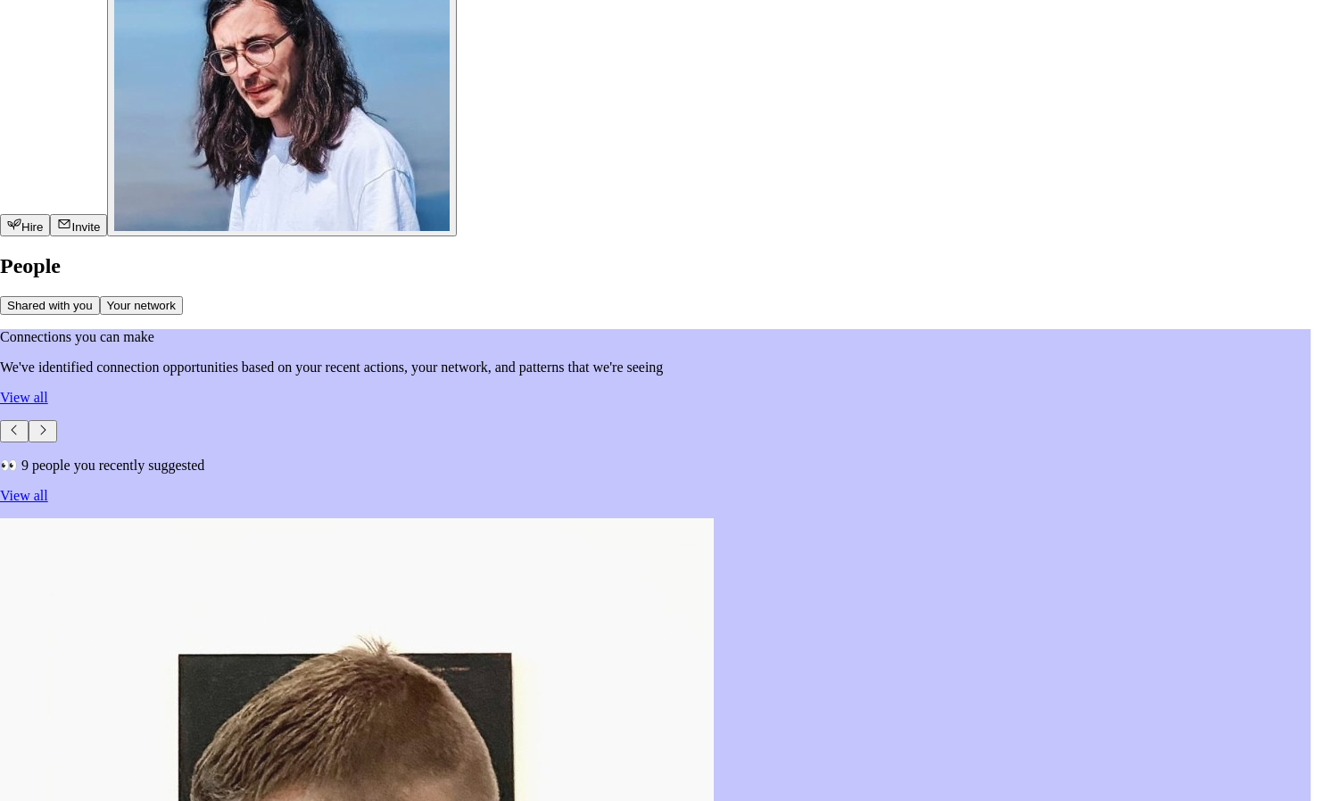
scroll to position [478, 0]
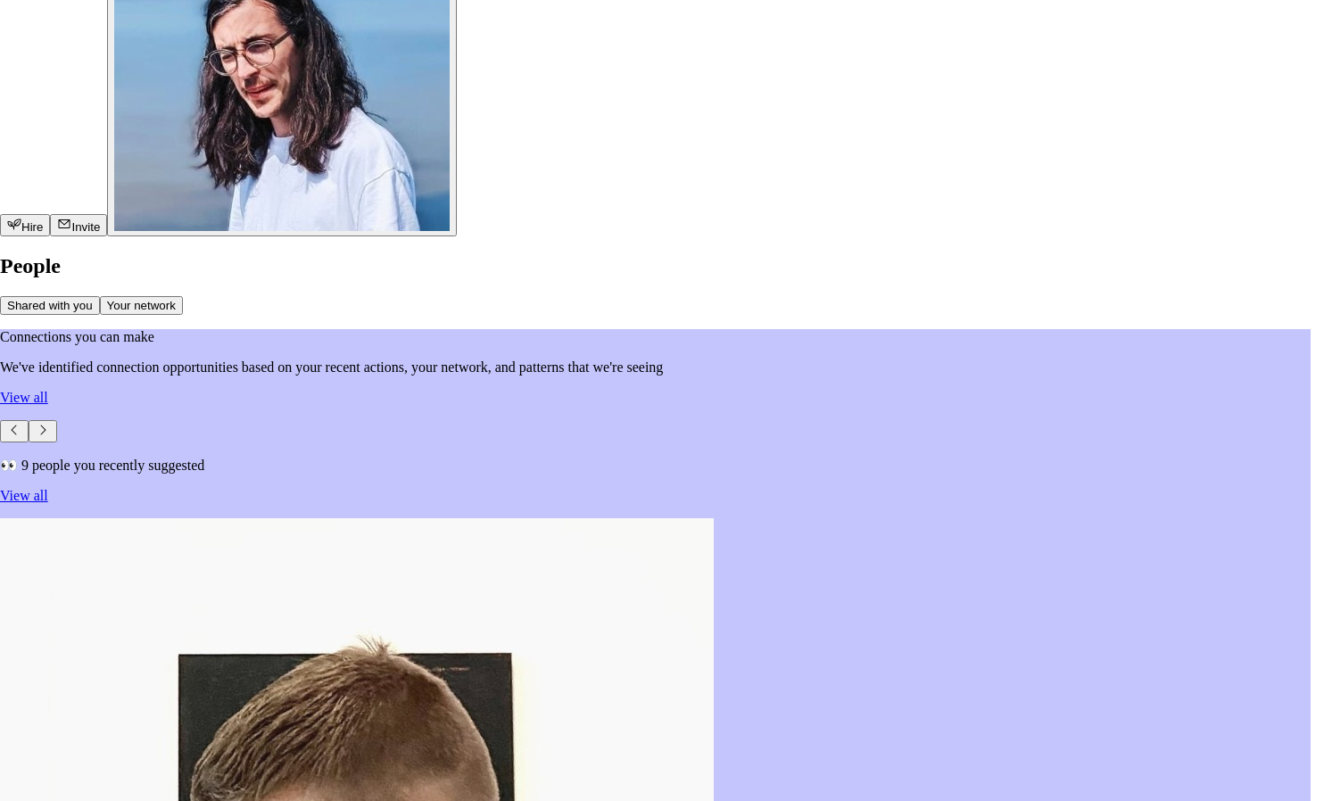
scroll to position [474, 0]
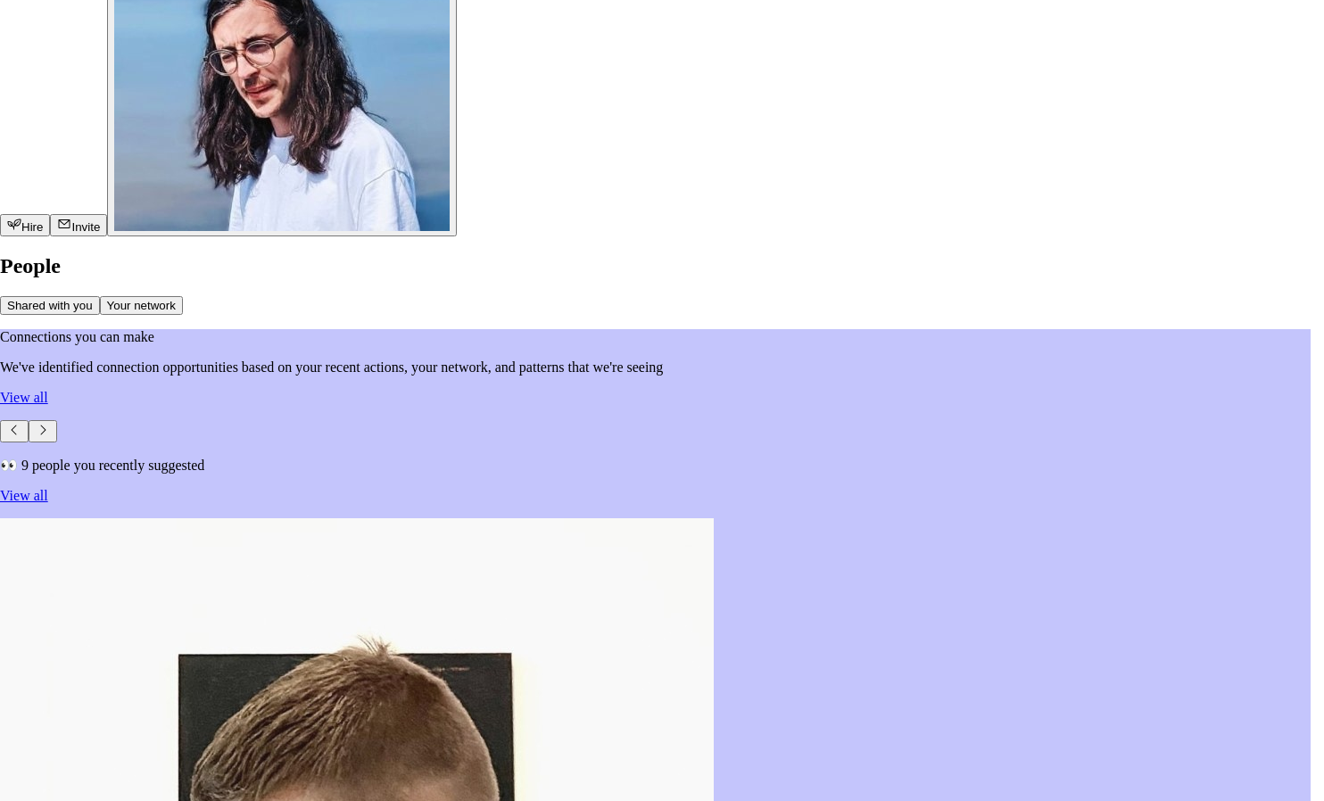
scroll to position [376, 0]
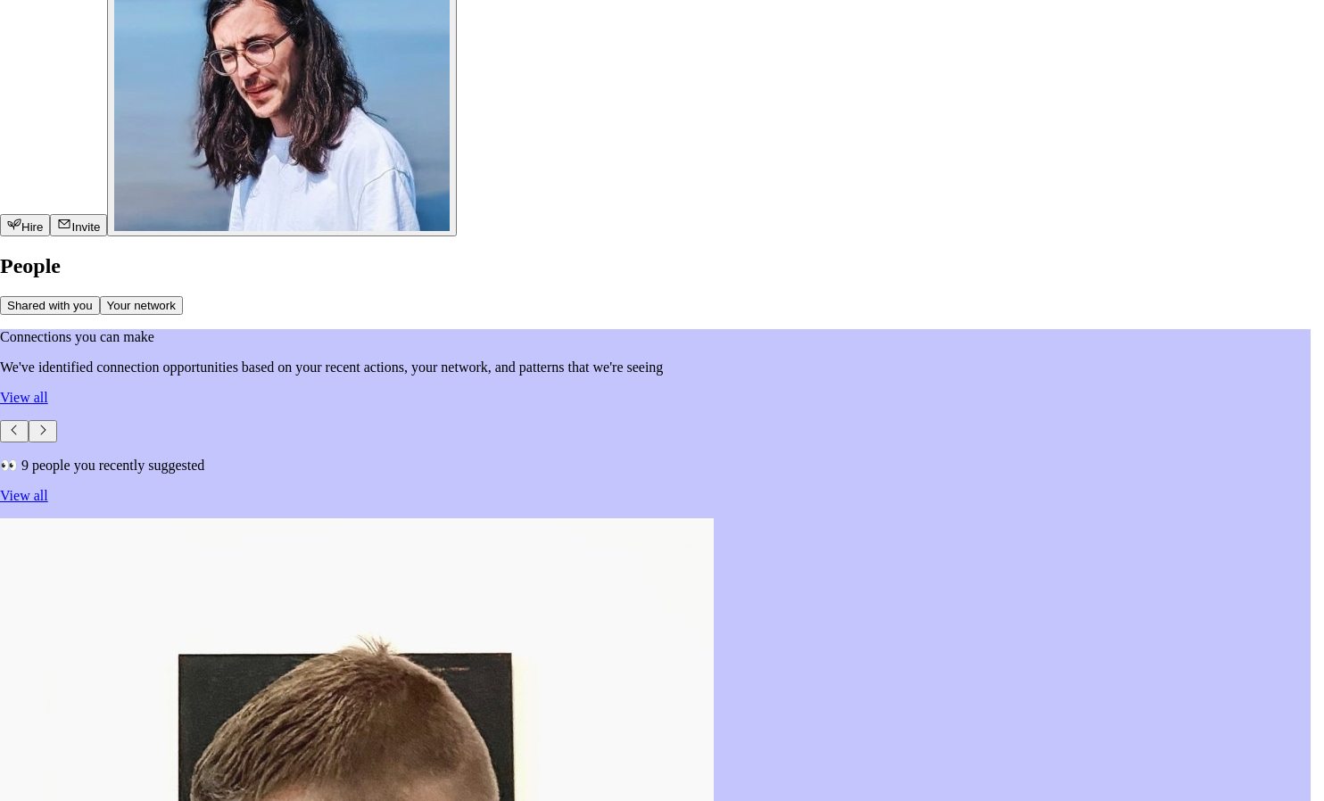
scroll to position [176, 0]
type textarea "x"
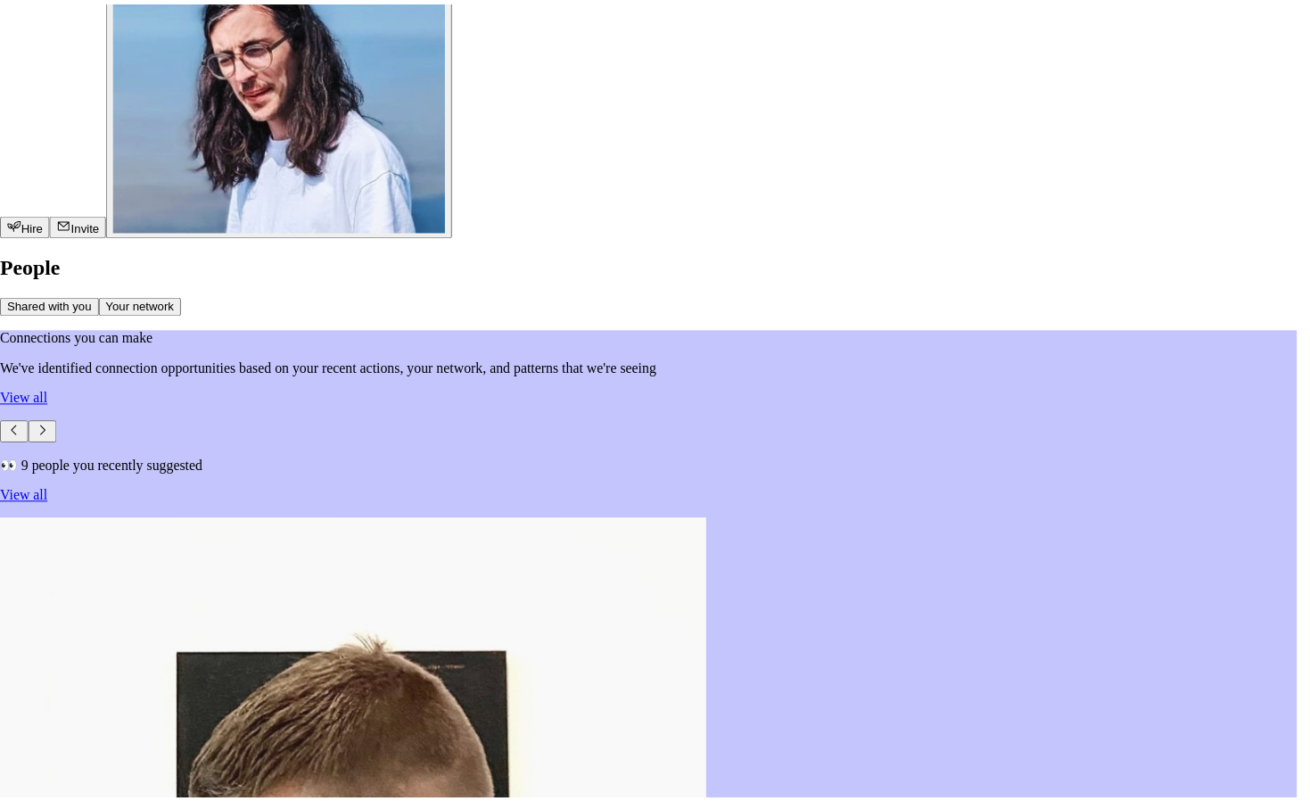
scroll to position [0, 0]
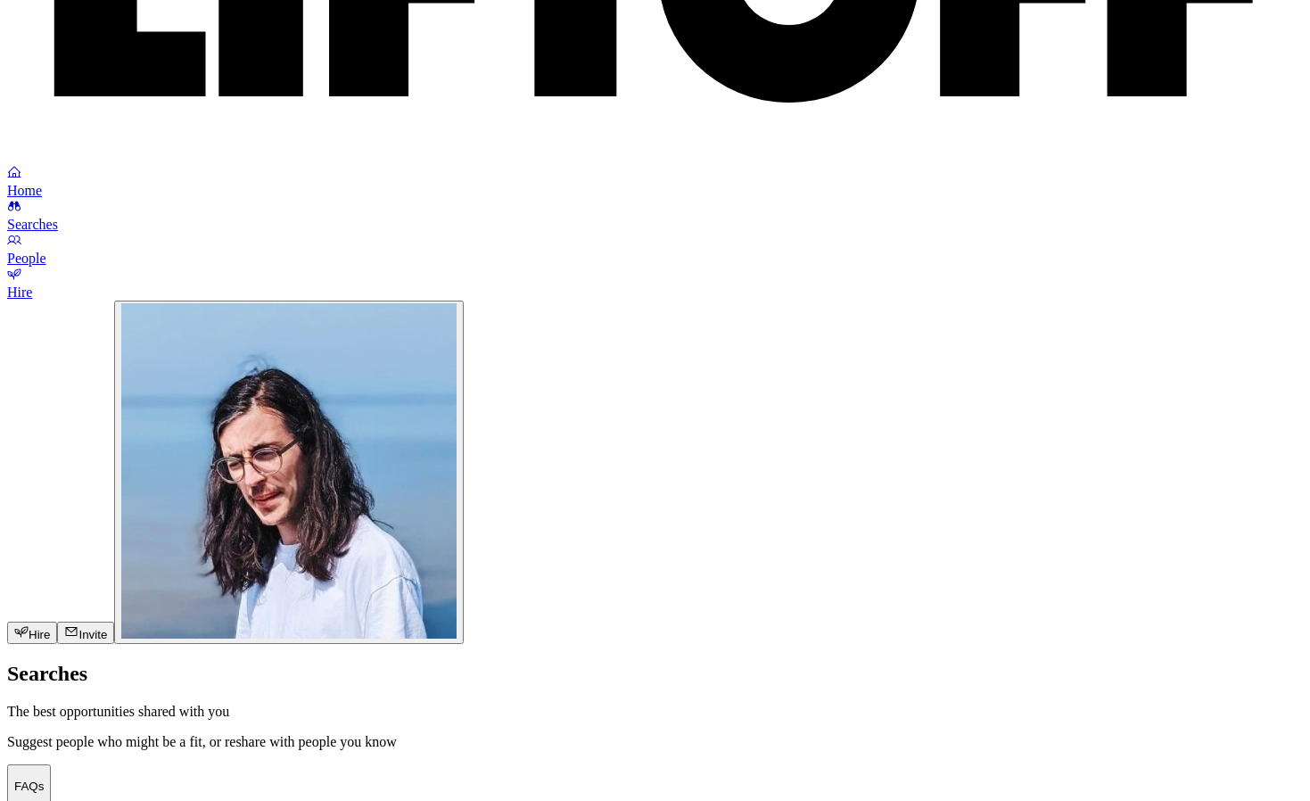
scroll to position [1087, 0]
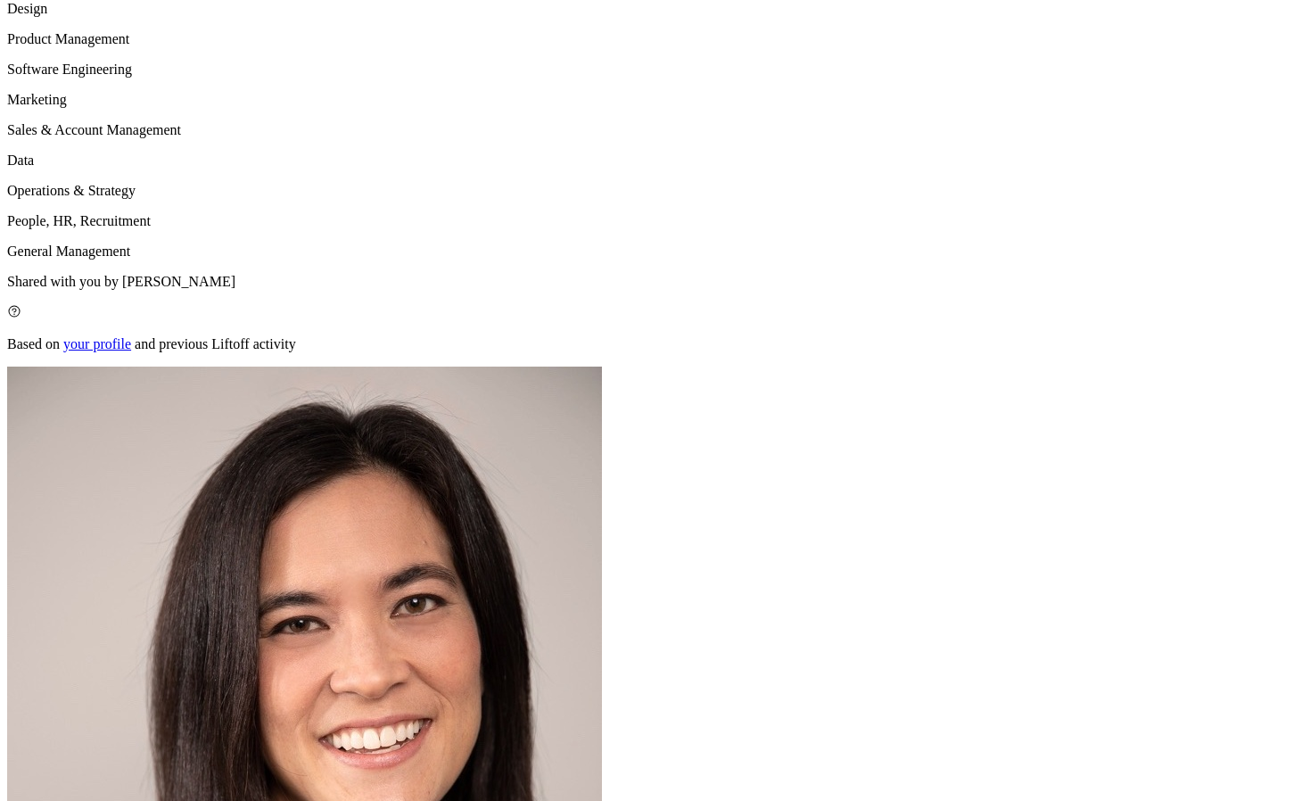
scroll to position [2296, 0]
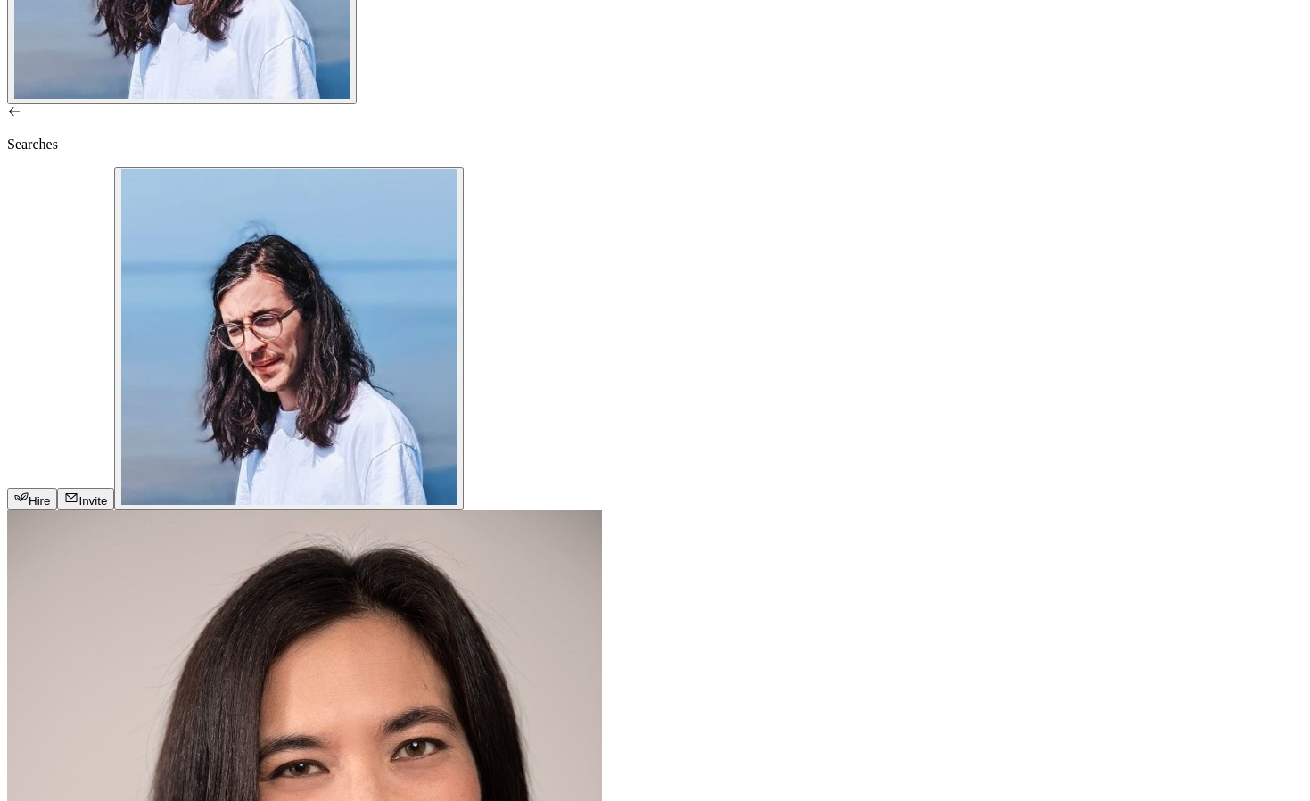
scroll to position [320, 0]
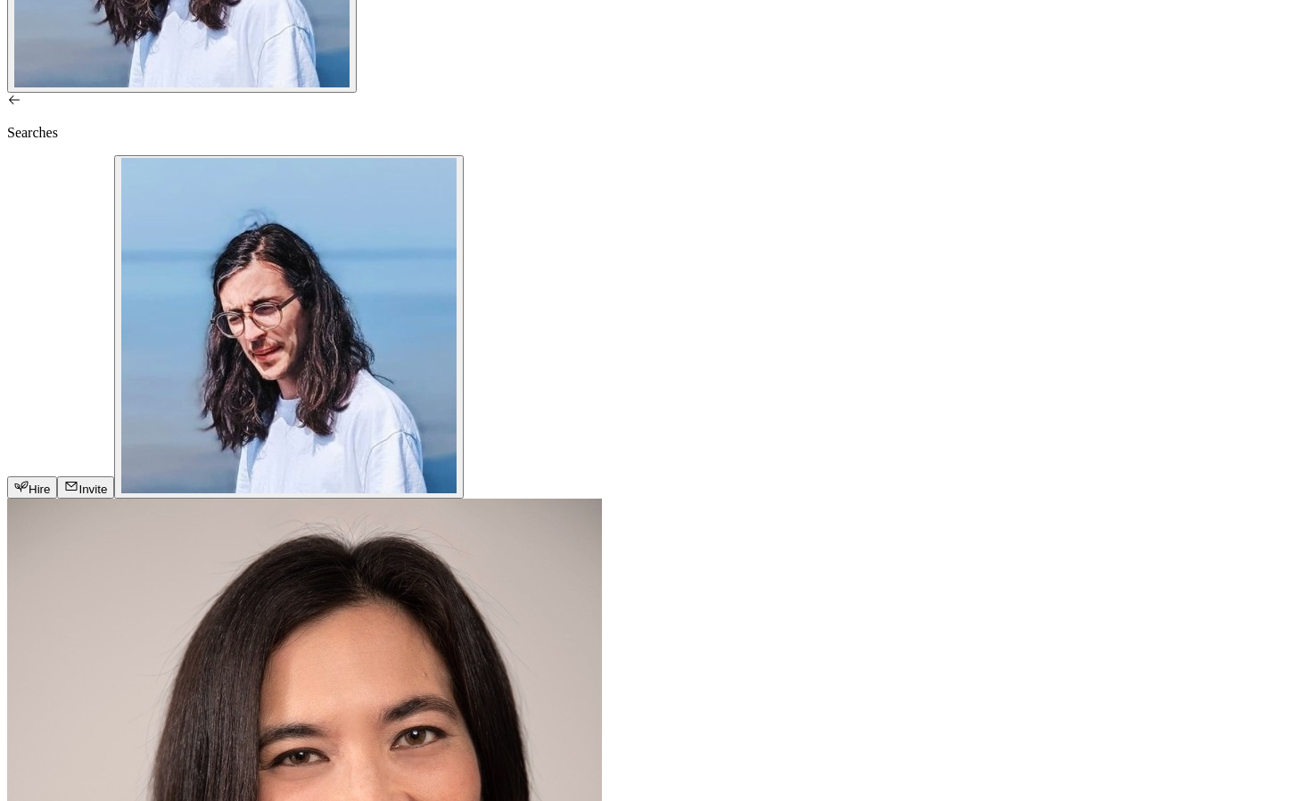
drag, startPoint x: 246, startPoint y: 525, endPoint x: 580, endPoint y: 516, distance: 333.7
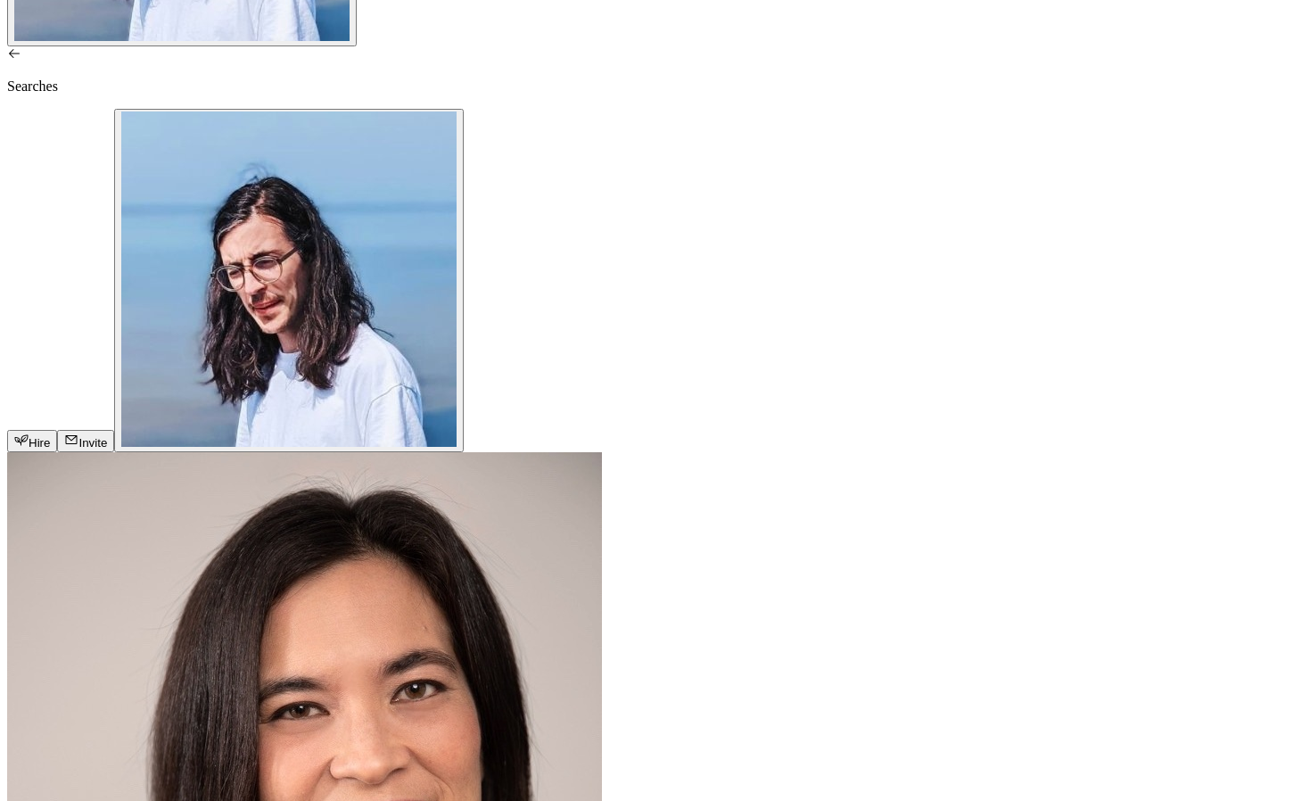
scroll to position [466, 0]
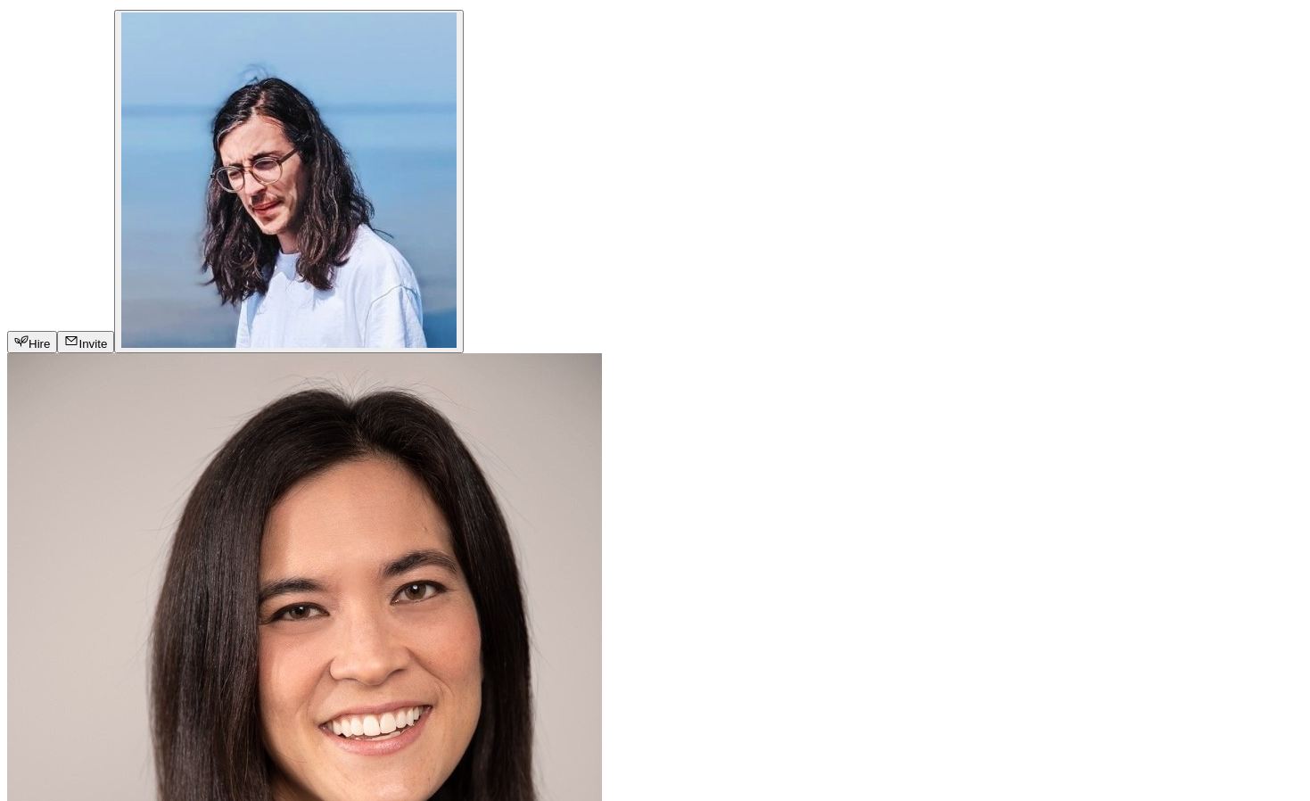
drag, startPoint x: 260, startPoint y: 501, endPoint x: 455, endPoint y: 527, distance: 197.0
drag, startPoint x: 466, startPoint y: 526, endPoint x: 484, endPoint y: 524, distance: 18.8
drag, startPoint x: 291, startPoint y: 547, endPoint x: 598, endPoint y: 551, distance: 306.8
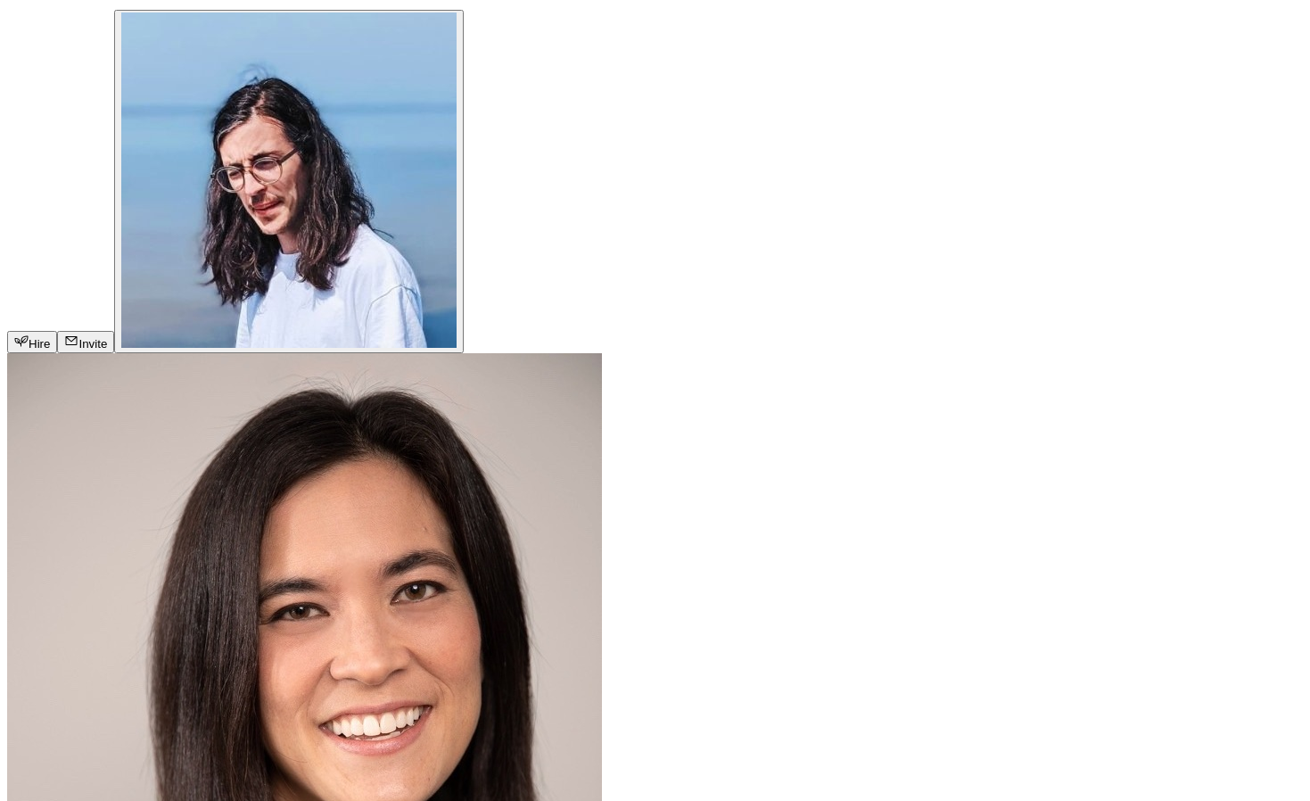
drag, startPoint x: 300, startPoint y: 556, endPoint x: 563, endPoint y: 549, distance: 263.2
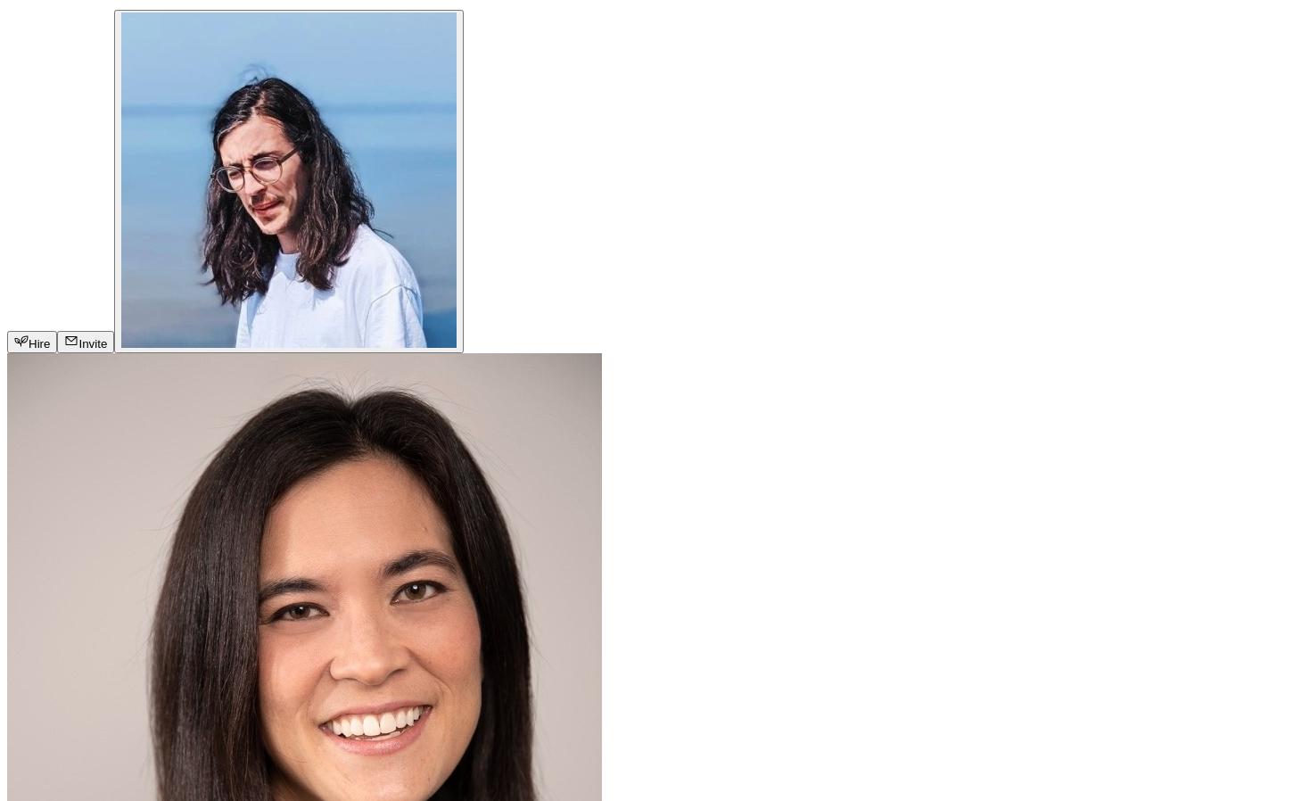
drag, startPoint x: 320, startPoint y: 610, endPoint x: 546, endPoint y: 600, distance: 225.9
drag, startPoint x: 283, startPoint y: 644, endPoint x: 569, endPoint y: 642, distance: 286.3
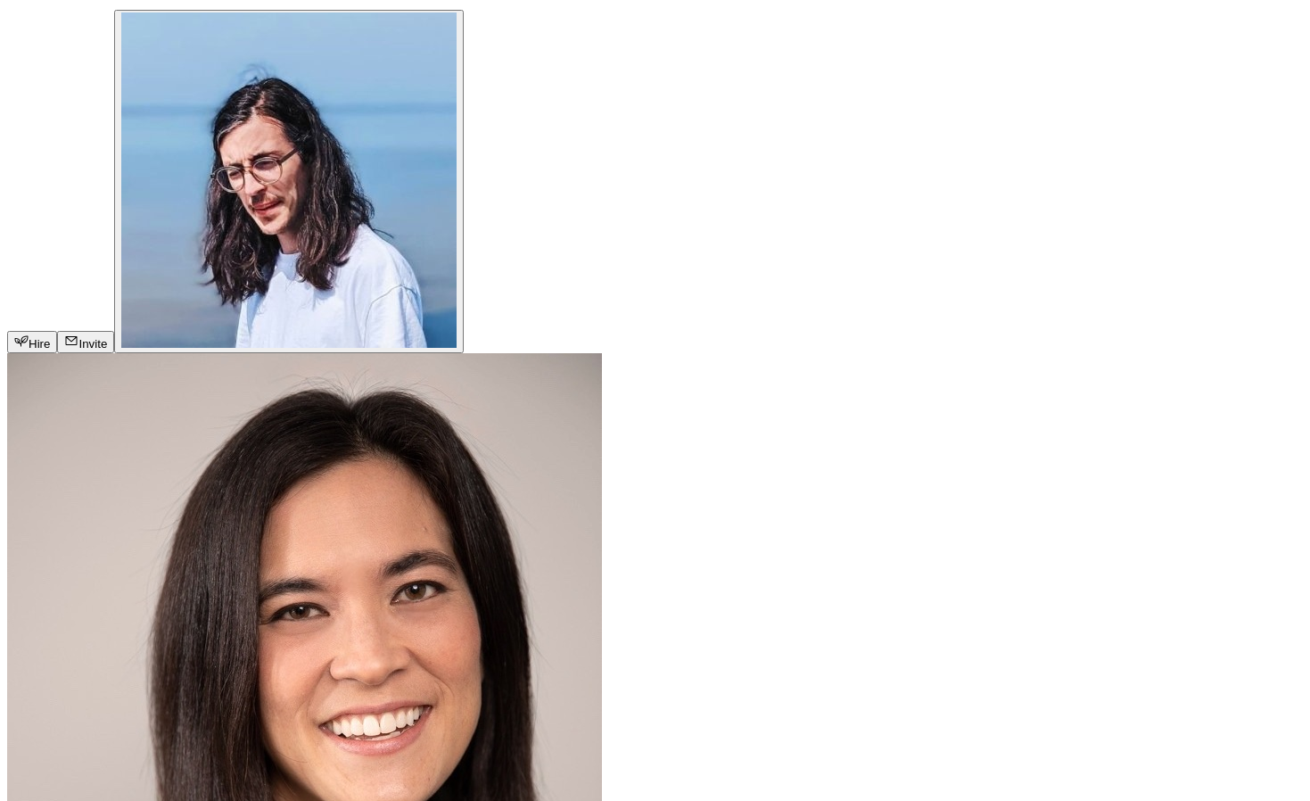
drag, startPoint x: 587, startPoint y: 643, endPoint x: 621, endPoint y: 643, distance: 33.9
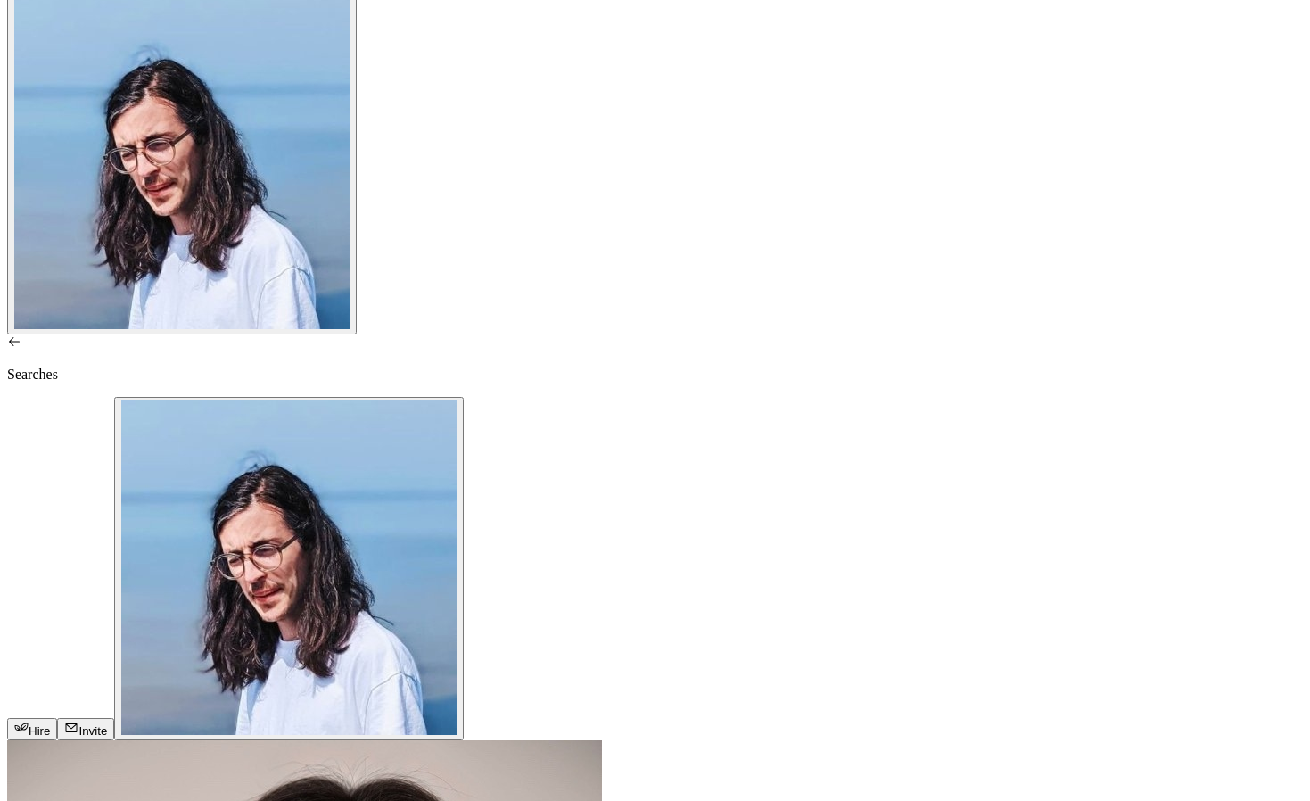
scroll to position [0, 0]
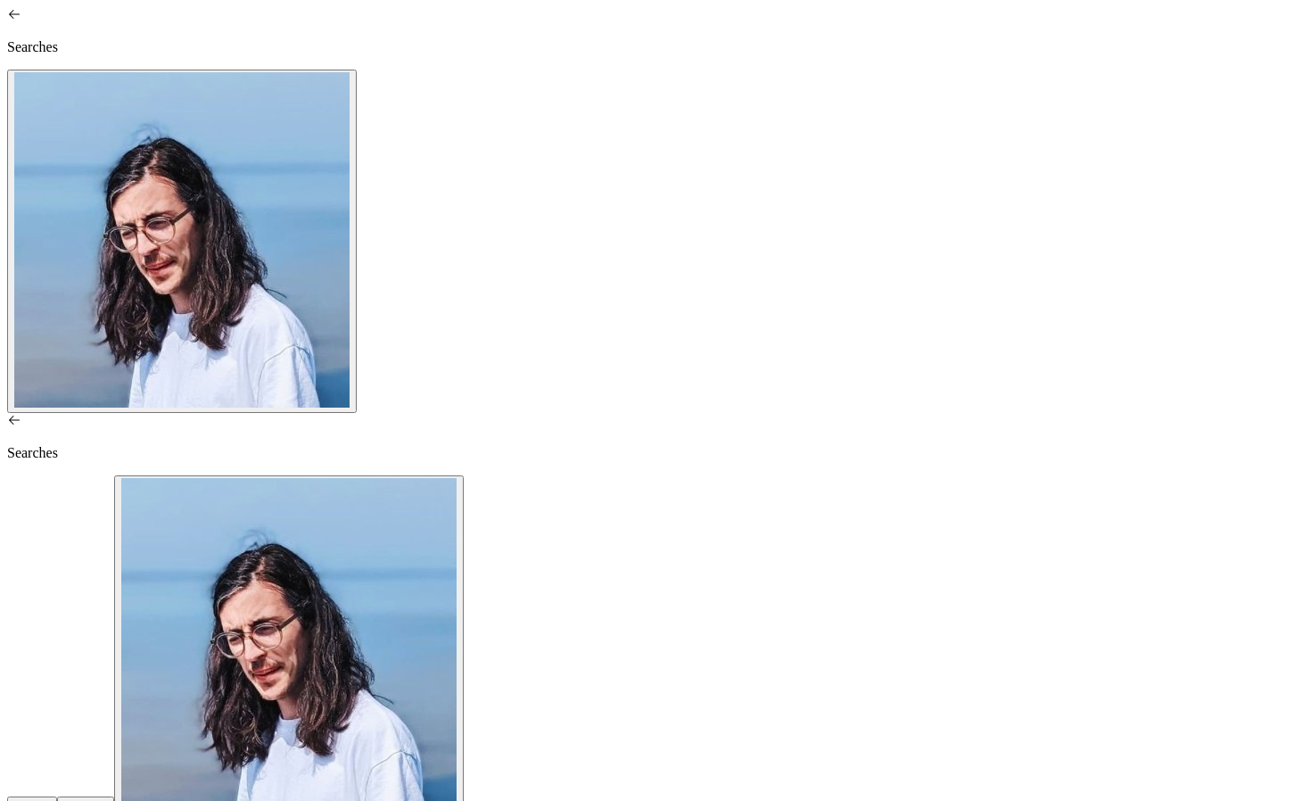
drag, startPoint x: 307, startPoint y: 574, endPoint x: 601, endPoint y: 575, distance: 294.3
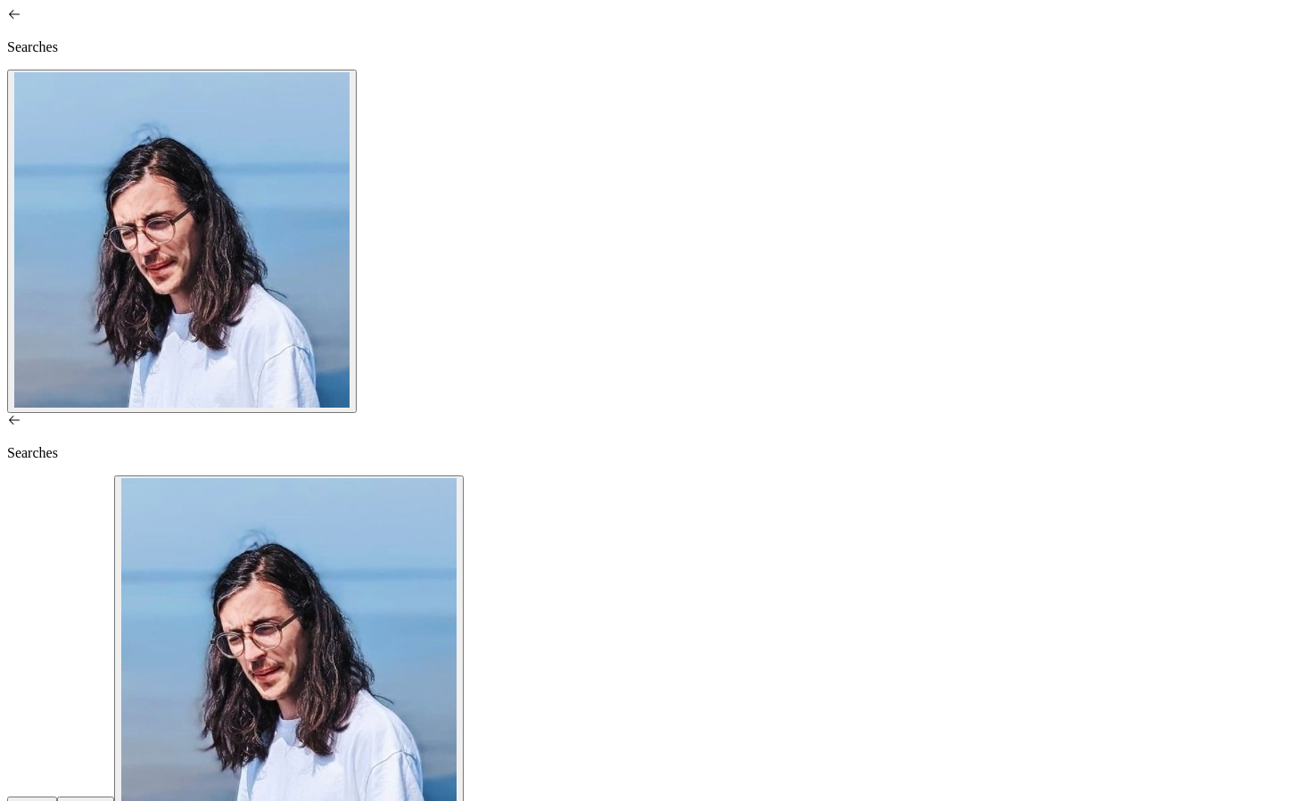
drag, startPoint x: 361, startPoint y: 573, endPoint x: 588, endPoint y: 573, distance: 226.5
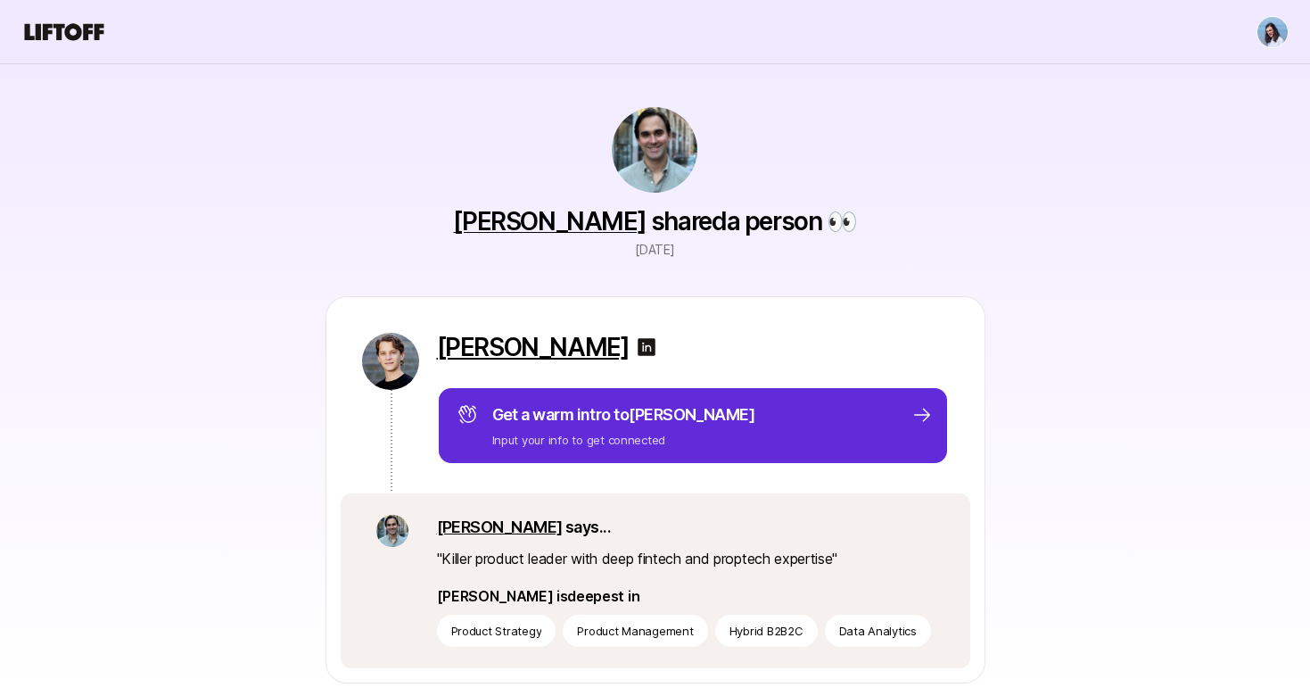
click at [523, 357] on p "[PERSON_NAME]" at bounding box center [533, 347] width 193 height 29
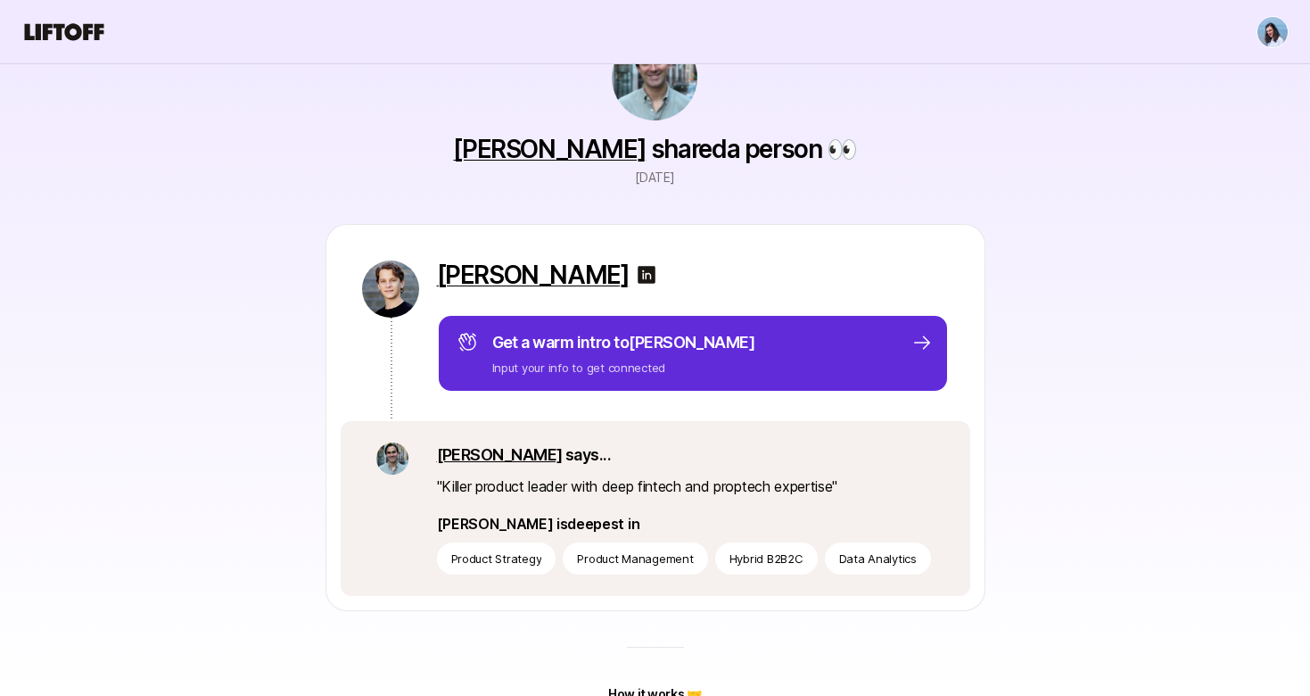
scroll to position [145, 0]
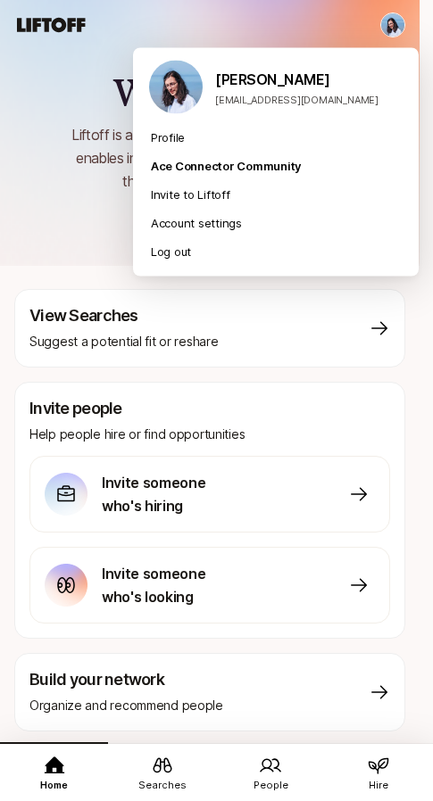
click at [405, 21] on html "Home Searches People Hire Home Searches People Hire Hire Invite Welcome 👋 Lifto…" at bounding box center [216, 400] width 433 height 801
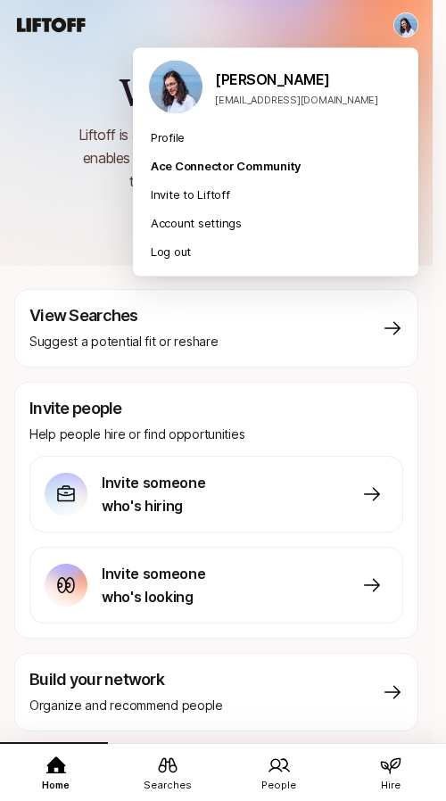
click at [236, 368] on html "Home Searches People Hire Home Searches People Hire Hire Invite Welcome 👋 Lifto…" at bounding box center [223, 400] width 446 height 801
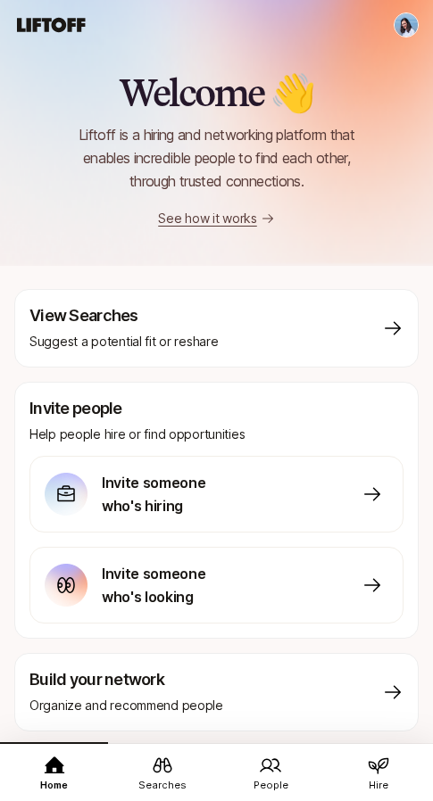
click at [163, 771] on icon at bounding box center [162, 765] width 21 height 21
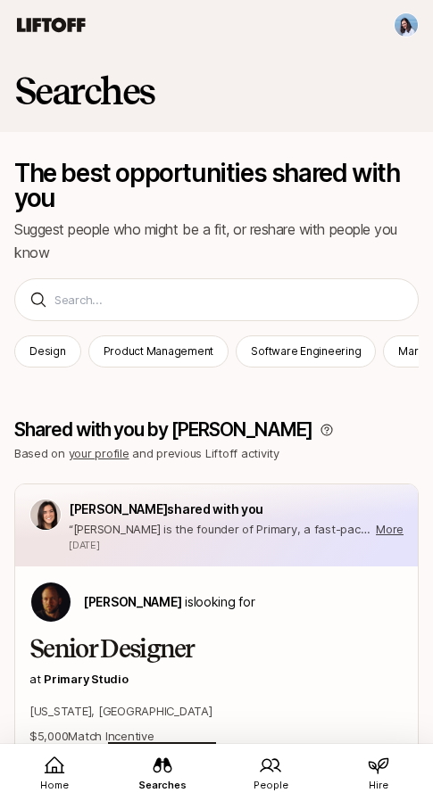
click at [248, 780] on link "People" at bounding box center [271, 773] width 108 height 62
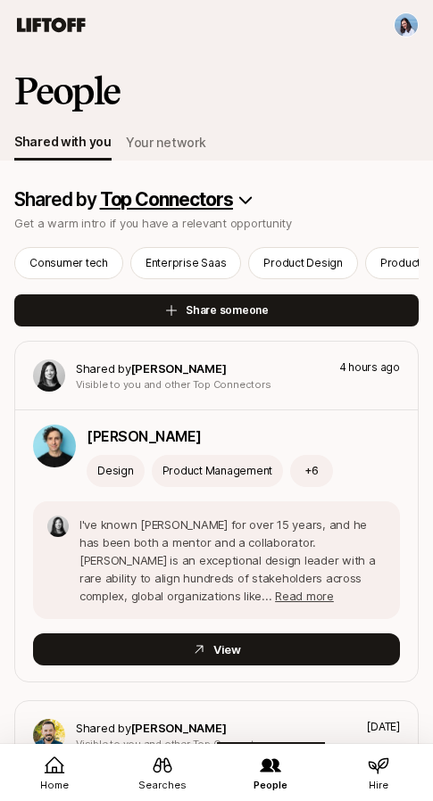
click at [236, 202] on html "Home Searches People Hire Home Searches People Hire Hire Invite People Shared w…" at bounding box center [216, 400] width 433 height 801
